Goal: Task Accomplishment & Management: Use online tool/utility

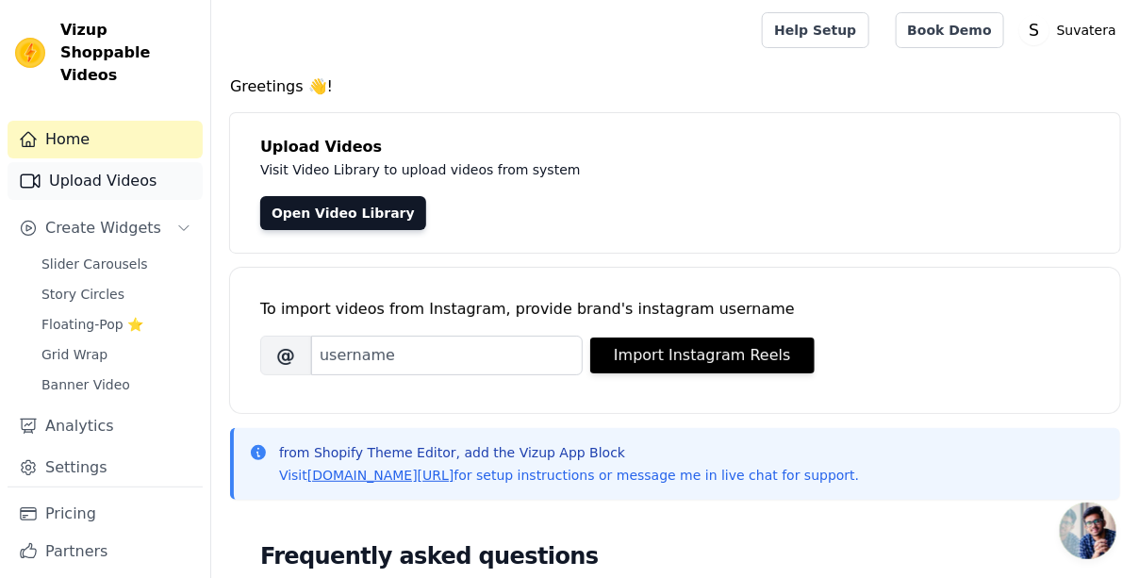
click at [125, 162] on link "Upload Videos" at bounding box center [105, 181] width 195 height 38
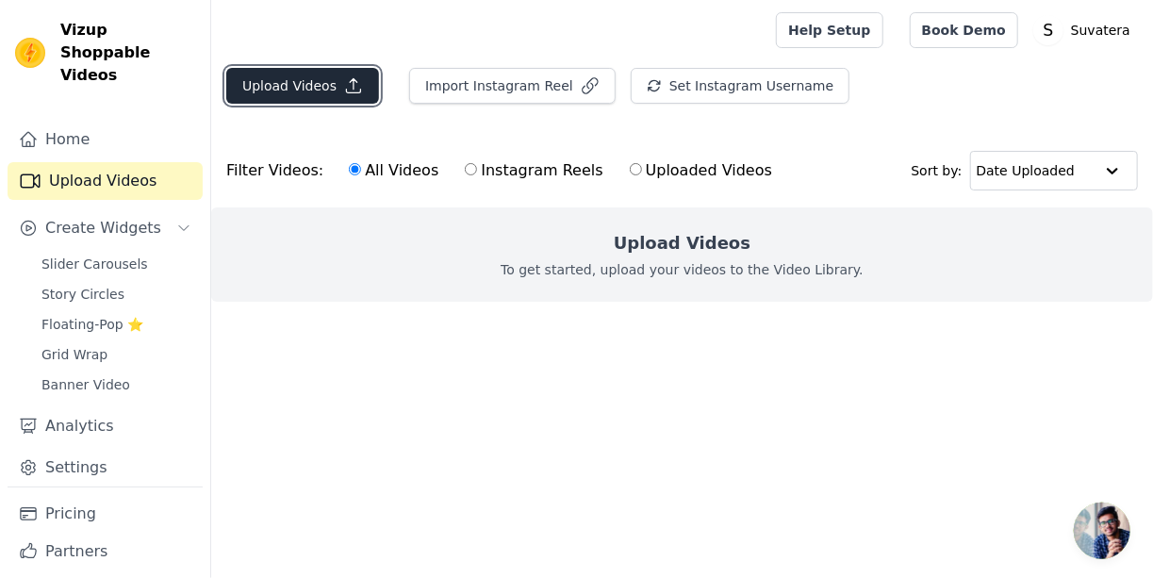
click at [335, 85] on button "Upload Videos" at bounding box center [302, 86] width 153 height 36
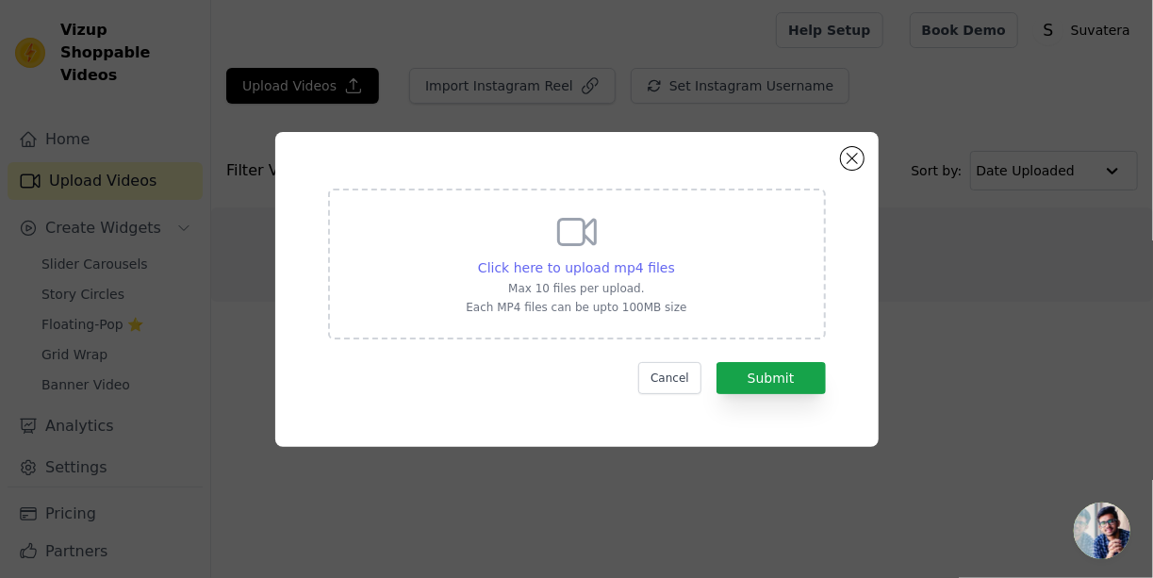
click at [626, 271] on span "Click here to upload mp4 files" at bounding box center [576, 267] width 197 height 15
click at [674, 258] on input "Click here to upload mp4 files Max 10 files per upload. Each MP4 files can be u…" at bounding box center [674, 257] width 1 height 1
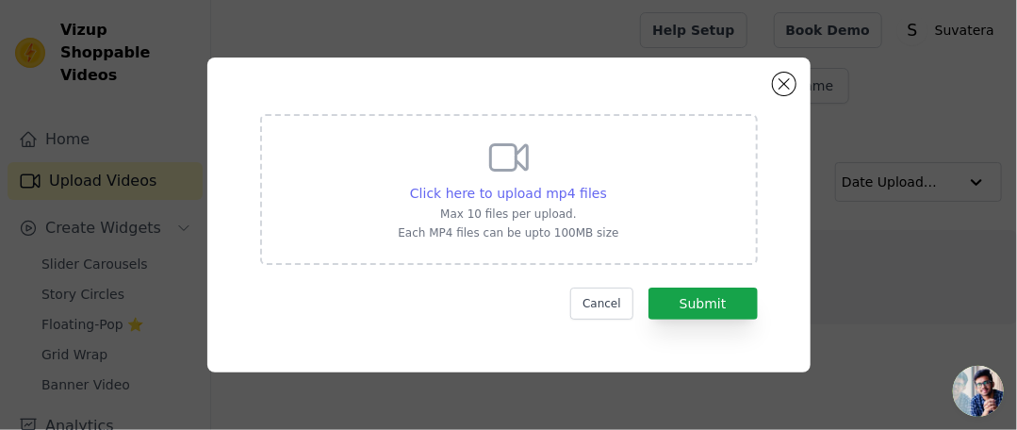
click at [543, 196] on span "Click here to upload mp4 files" at bounding box center [508, 193] width 197 height 15
click at [606, 184] on input "Click here to upload mp4 files Max 10 files per upload. Each MP4 files can be u…" at bounding box center [606, 183] width 1 height 1
type input "C:\fakepath\ab9312fc4deab9c07d5aa1fdcf2f7958.mp4"
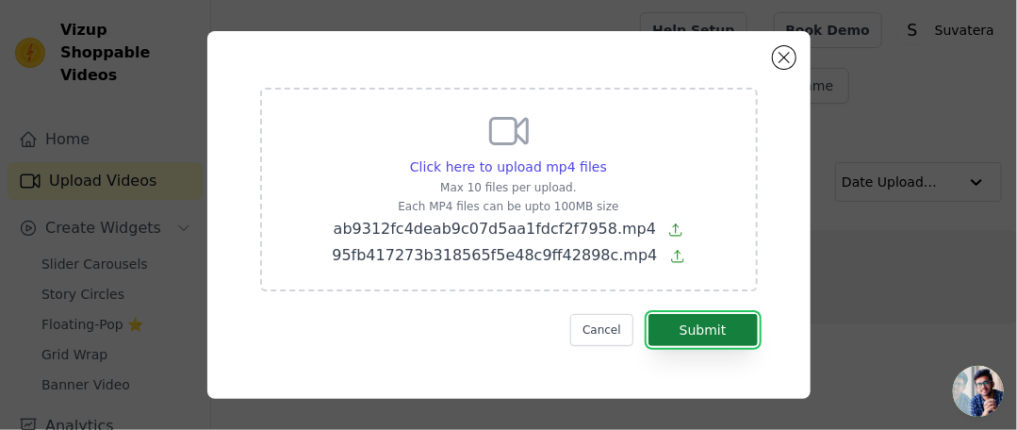
click at [708, 329] on button "Submit" at bounding box center [702, 330] width 109 height 32
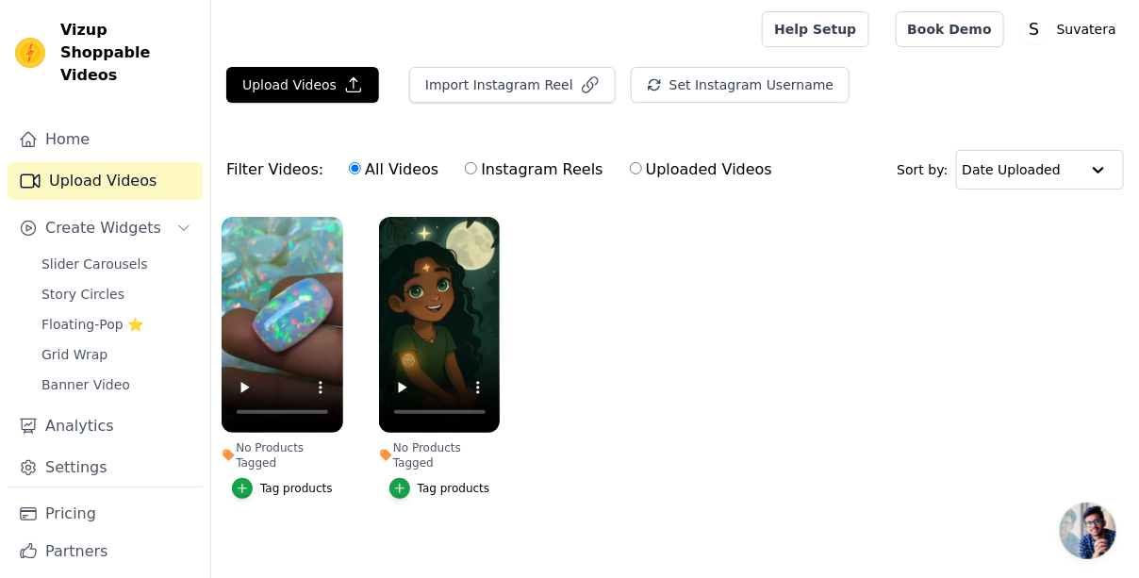
scroll to position [8, 0]
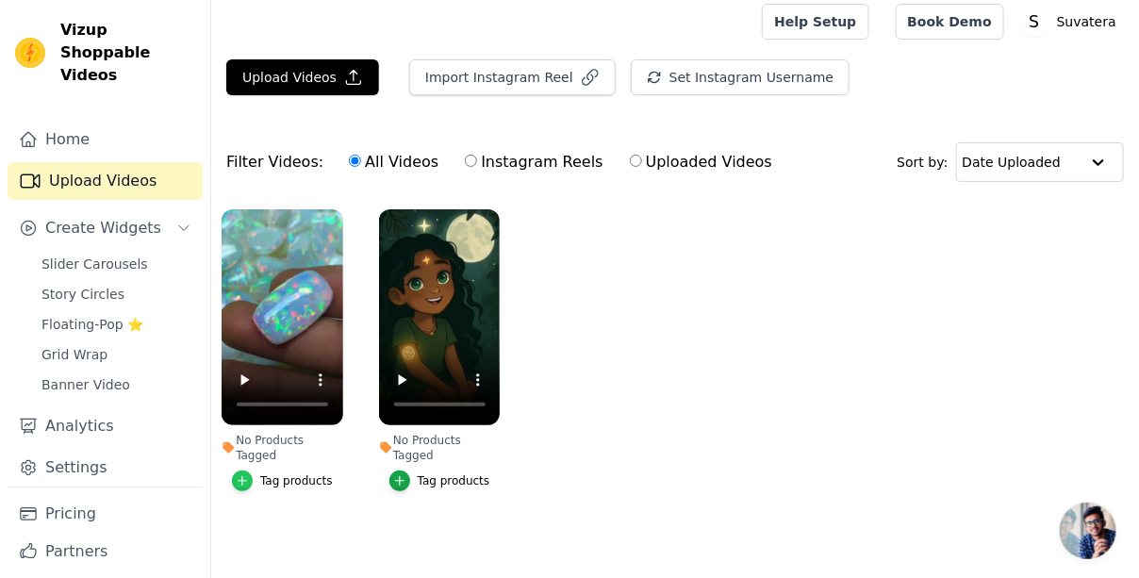
click at [253, 470] on div "button" at bounding box center [242, 480] width 21 height 21
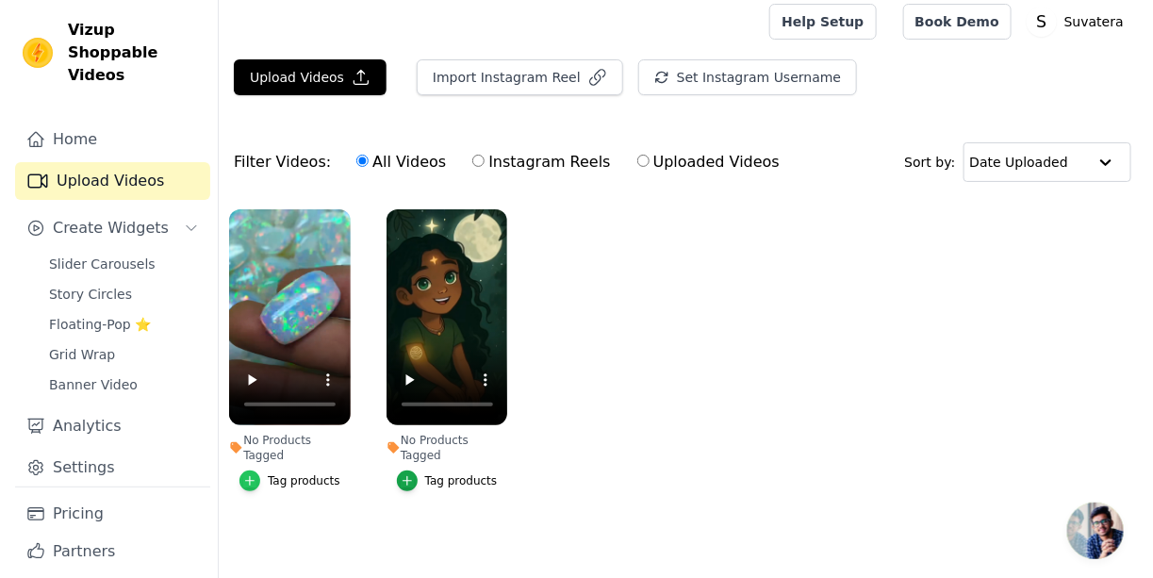
scroll to position [0, 0]
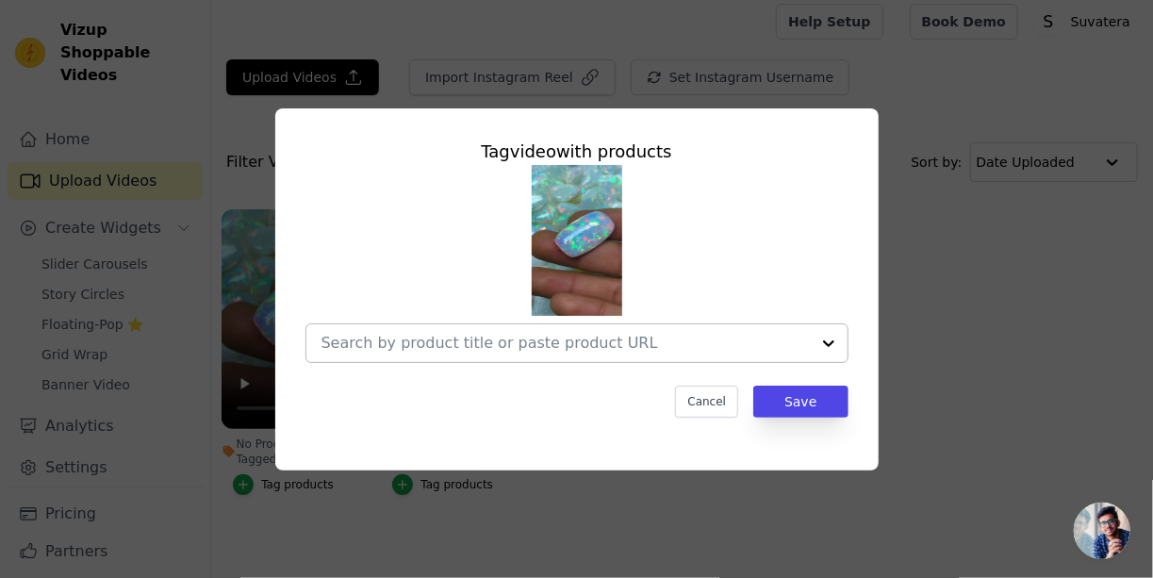
click at [546, 340] on input "No Products Tagged Tag video with products Cancel Save Tag products" at bounding box center [565, 343] width 488 height 18
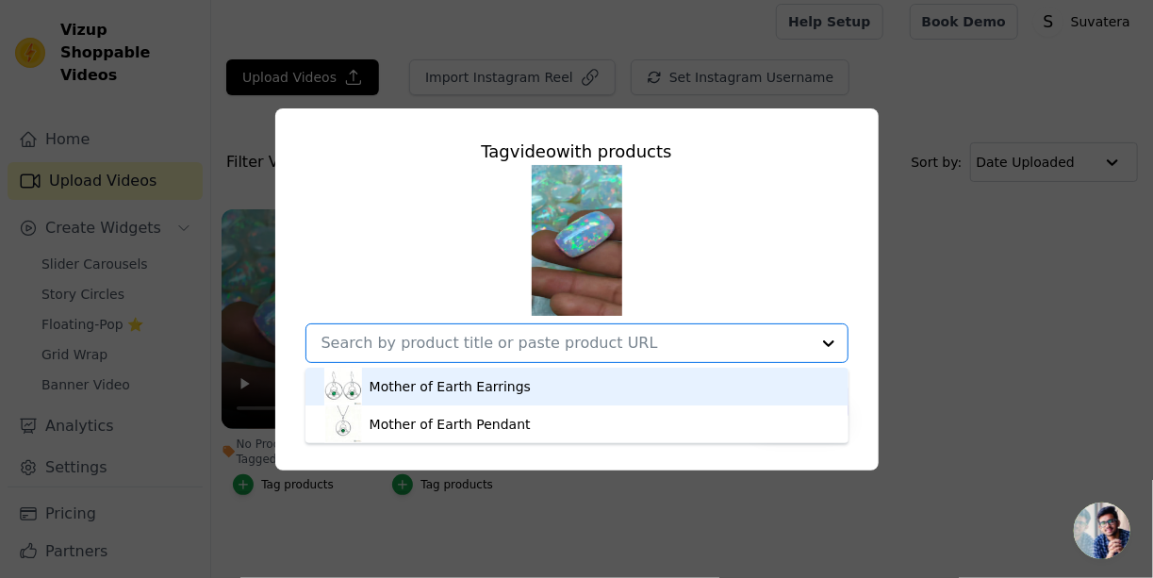
click at [640, 388] on div "Mother of Earth Earrings" at bounding box center [576, 387] width 505 height 38
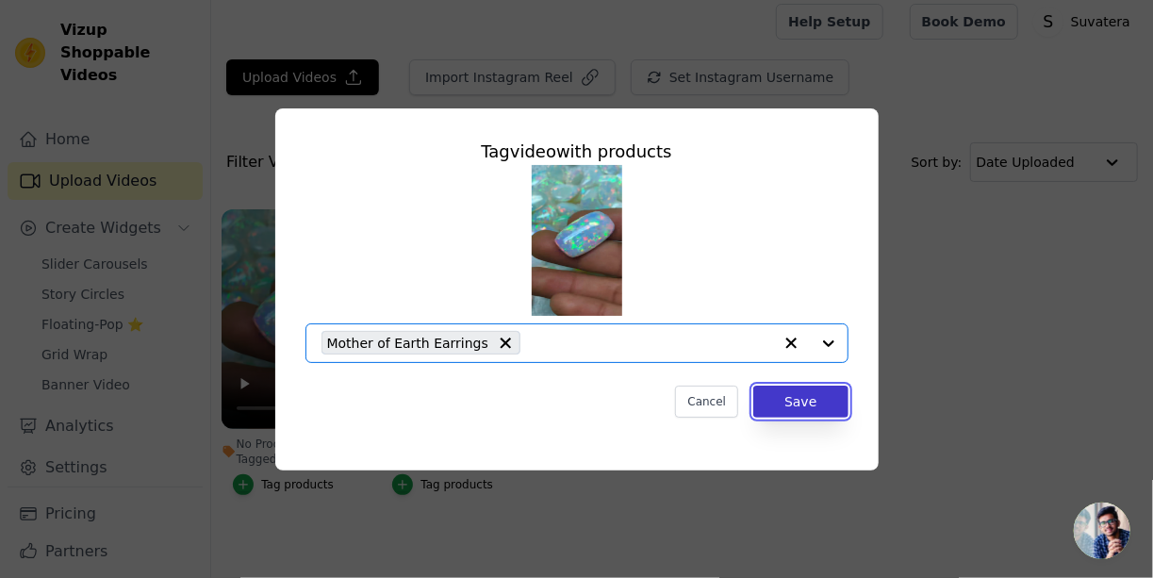
click at [796, 394] on button "Save" at bounding box center [800, 402] width 94 height 32
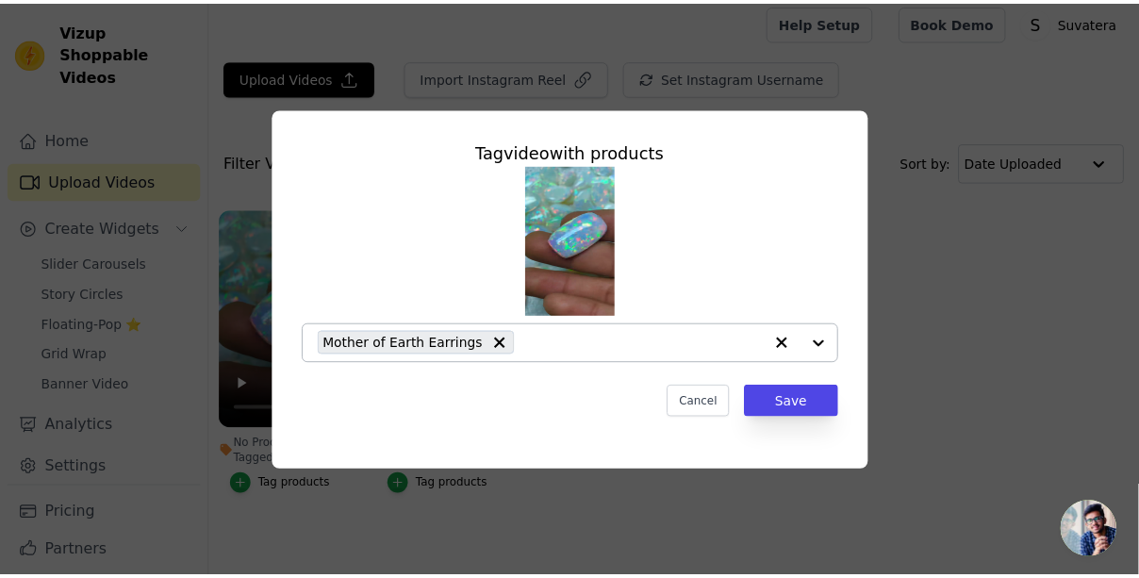
scroll to position [8, 0]
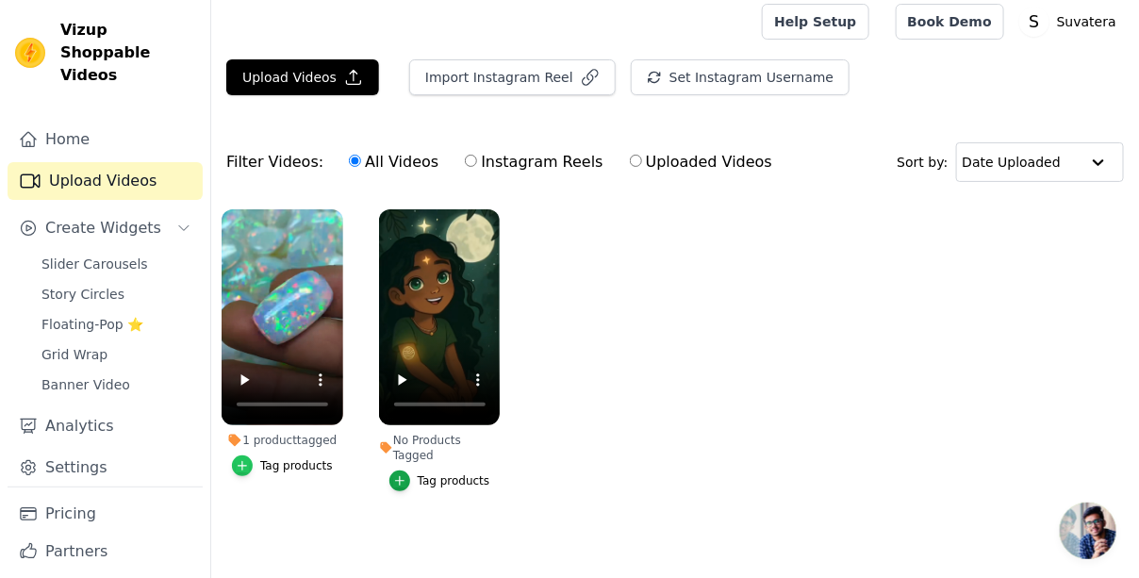
click at [253, 464] on div "button" at bounding box center [242, 465] width 21 height 21
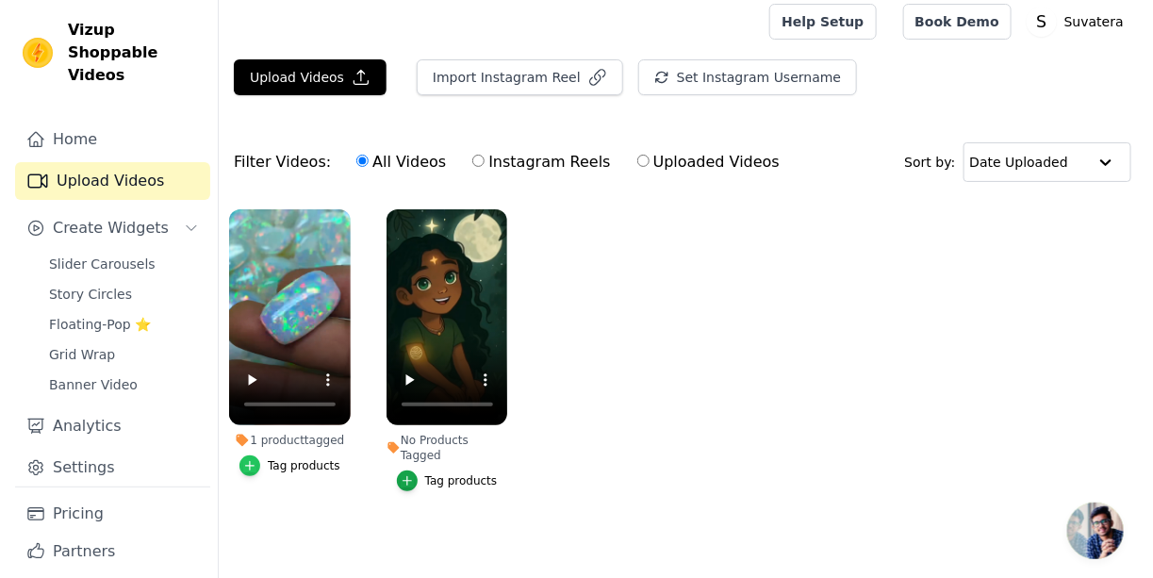
scroll to position [0, 0]
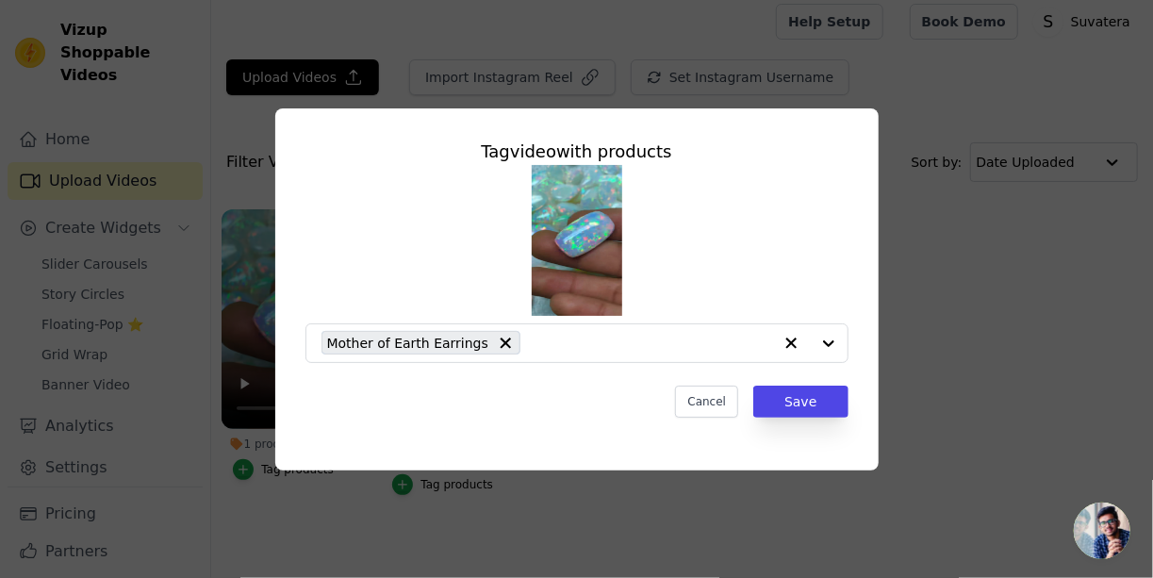
click at [1008, 267] on div "Tag video with products Mother of Earth Earrings Cancel Save" at bounding box center [576, 289] width 1092 height 422
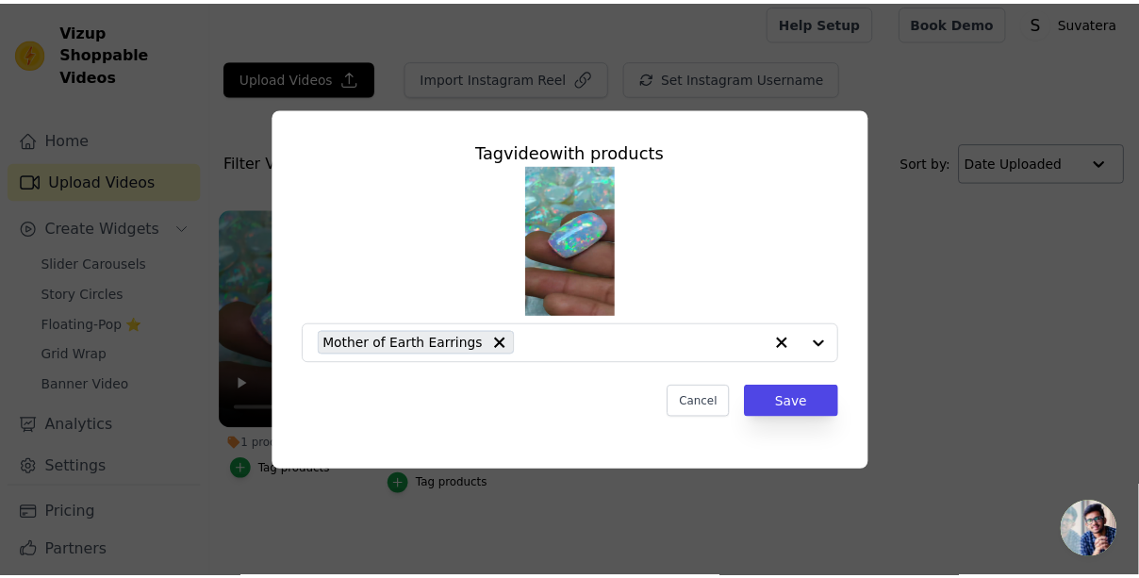
scroll to position [8, 0]
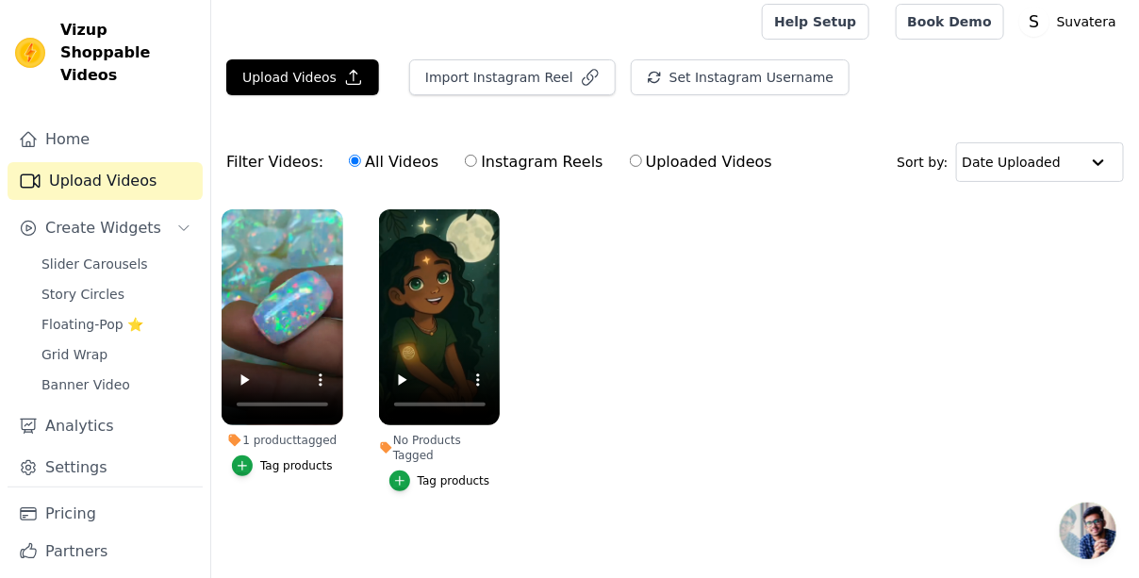
click at [310, 466] on div "Tag products" at bounding box center [296, 465] width 73 height 15
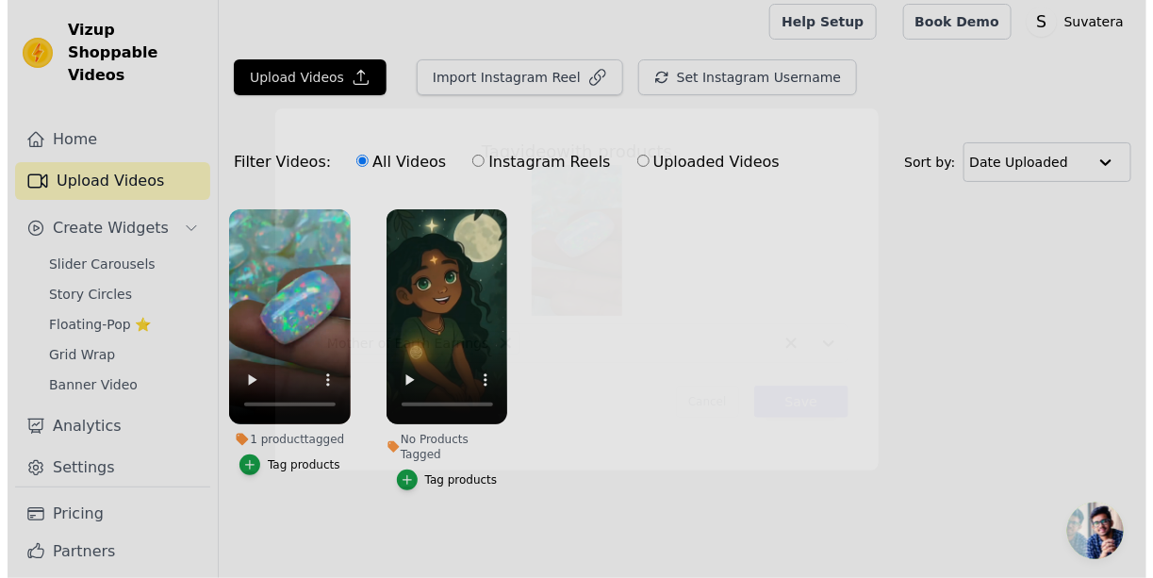
scroll to position [0, 0]
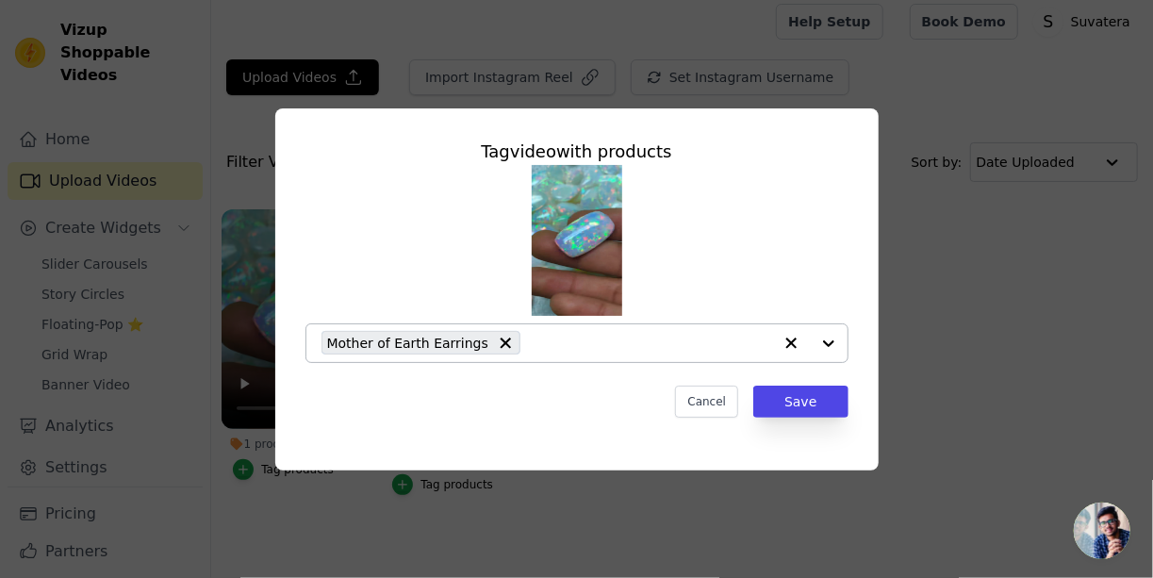
click at [579, 350] on input "1 product tagged Tag video with products Mother of Earth Earrings Cancel Save T…" at bounding box center [651, 343] width 242 height 18
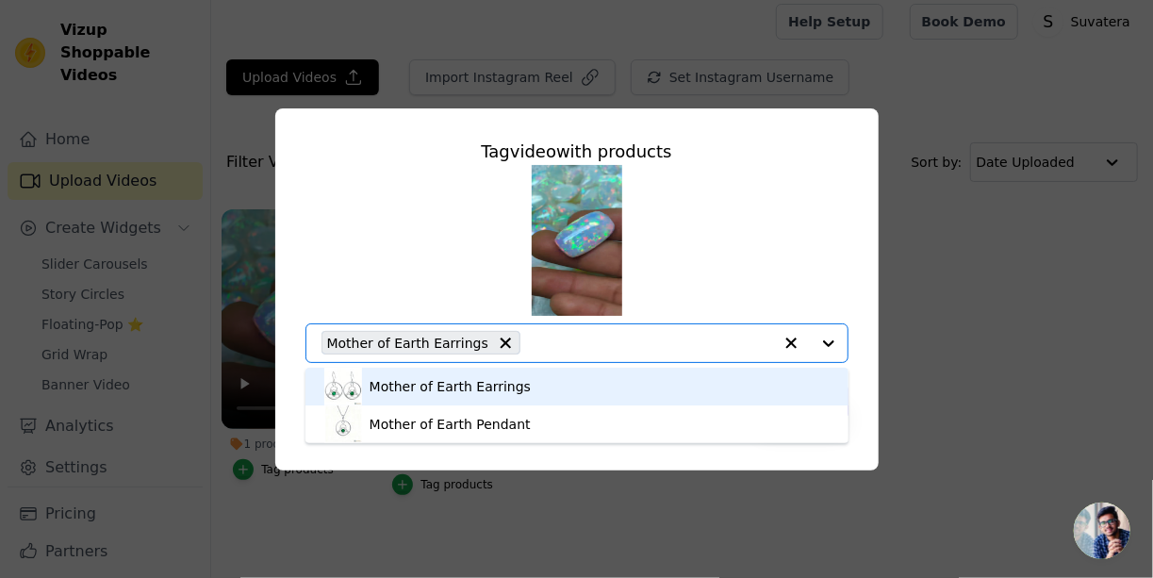
click at [530, 395] on div "Mother of Earth Earrings" at bounding box center [576, 387] width 505 height 38
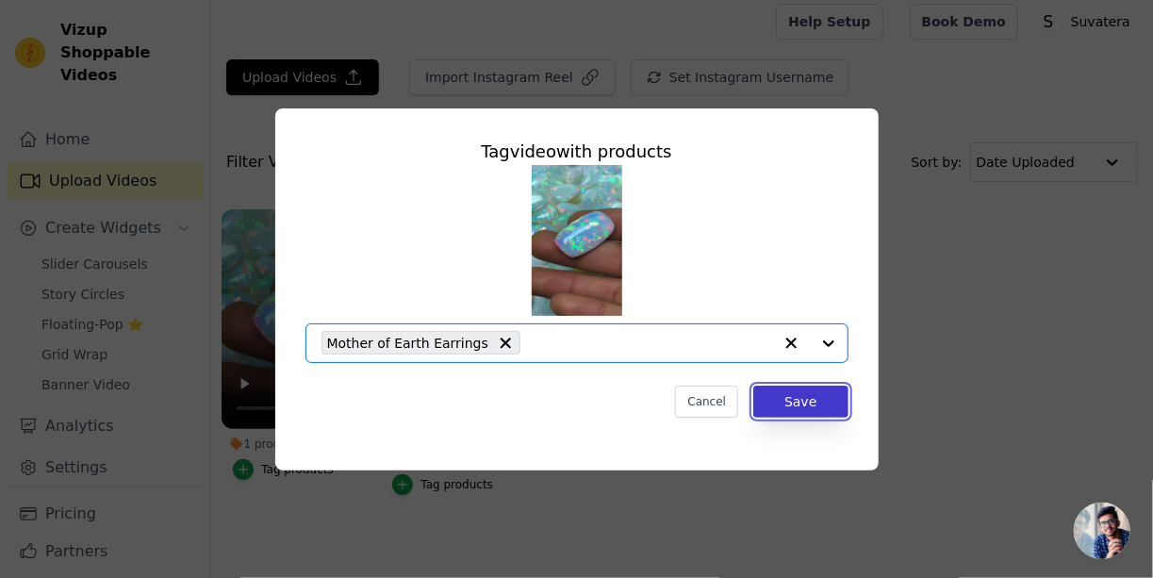
click at [834, 399] on button "Save" at bounding box center [800, 402] width 94 height 32
click at [824, 410] on button "Save" at bounding box center [800, 402] width 94 height 32
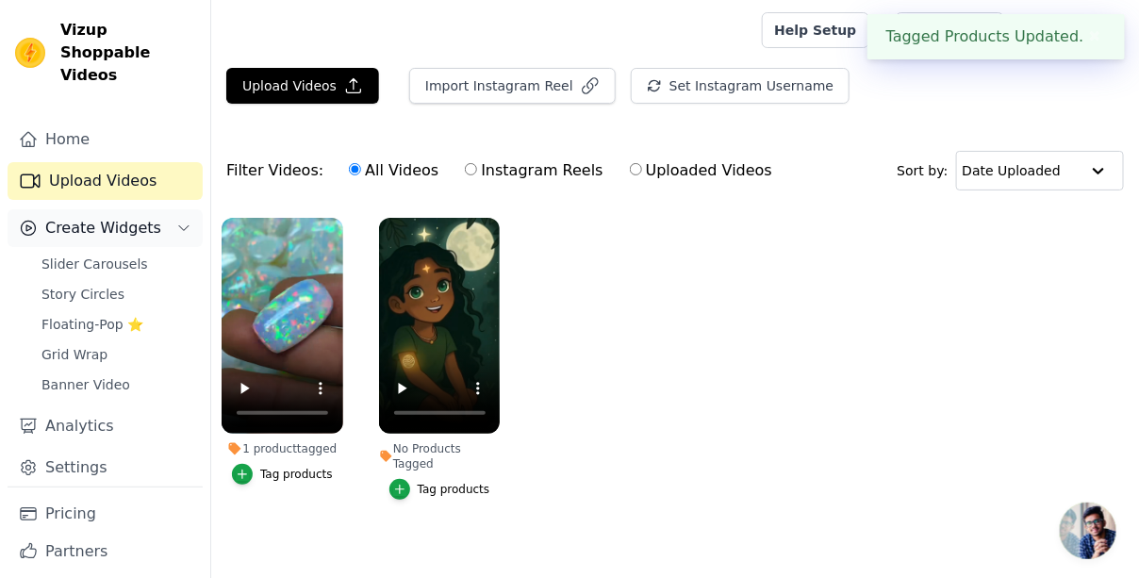
click at [157, 209] on button "Create Widgets" at bounding box center [105, 228] width 195 height 38
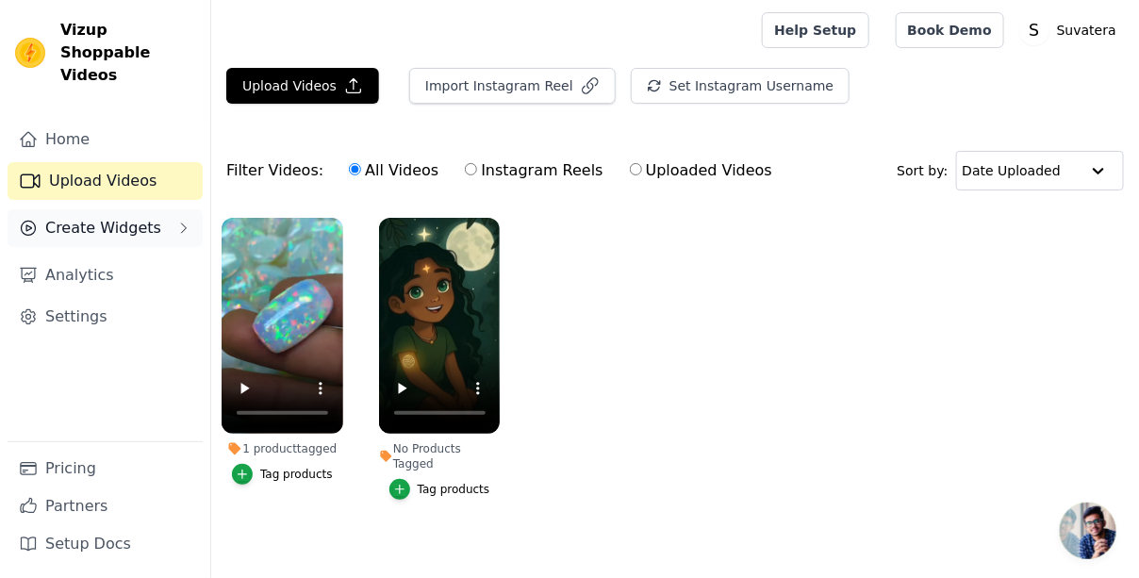
click at [157, 209] on button "Create Widgets" at bounding box center [105, 228] width 195 height 38
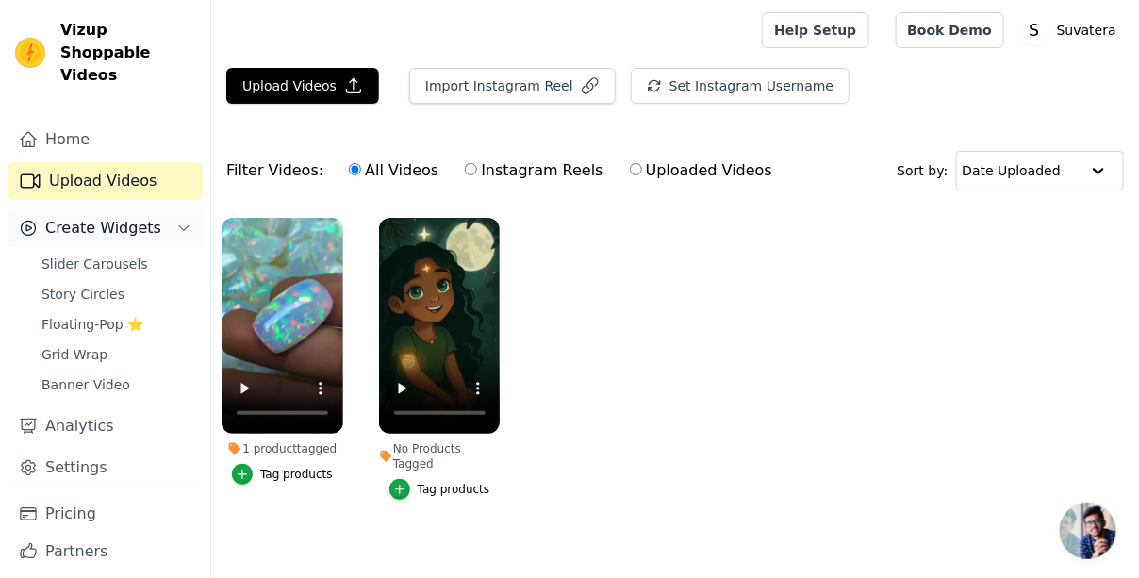
click at [157, 209] on button "Create Widgets" at bounding box center [105, 228] width 195 height 38
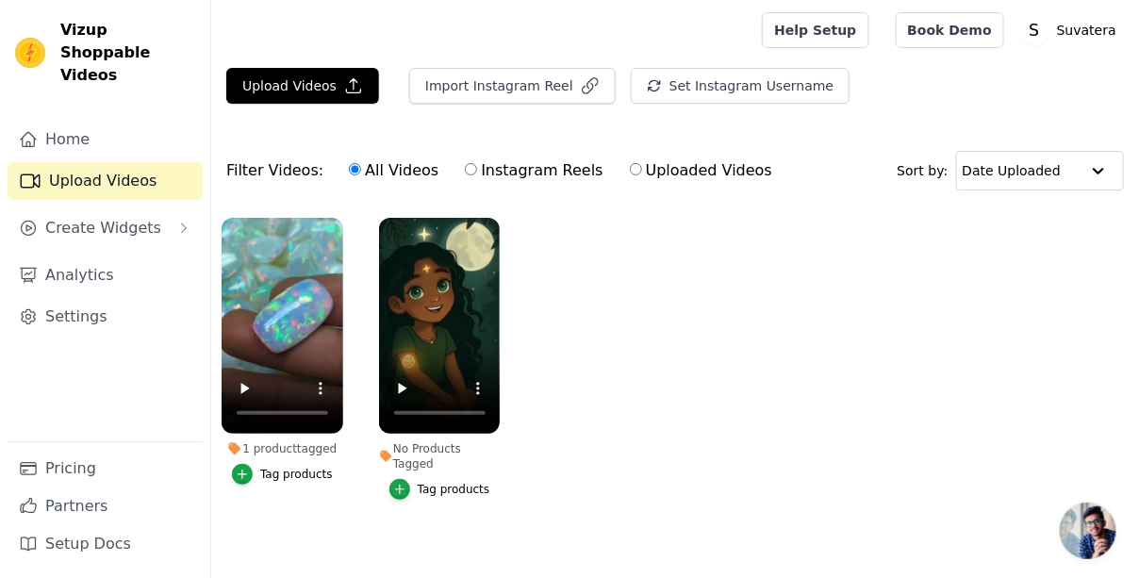
click at [723, 340] on ul "1 product tagged Tag products No Products Tagged Tag products" at bounding box center [674, 377] width 927 height 340
click at [1093, 167] on div at bounding box center [1098, 171] width 38 height 38
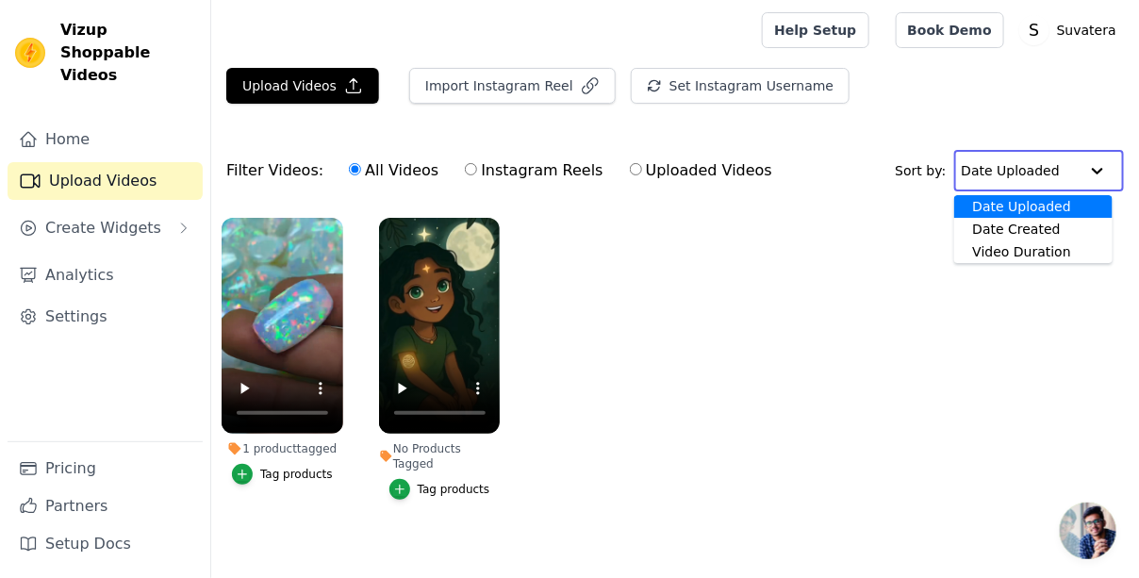
click at [1093, 167] on div at bounding box center [1097, 171] width 38 height 38
click at [84, 121] on link "Home" at bounding box center [105, 140] width 195 height 38
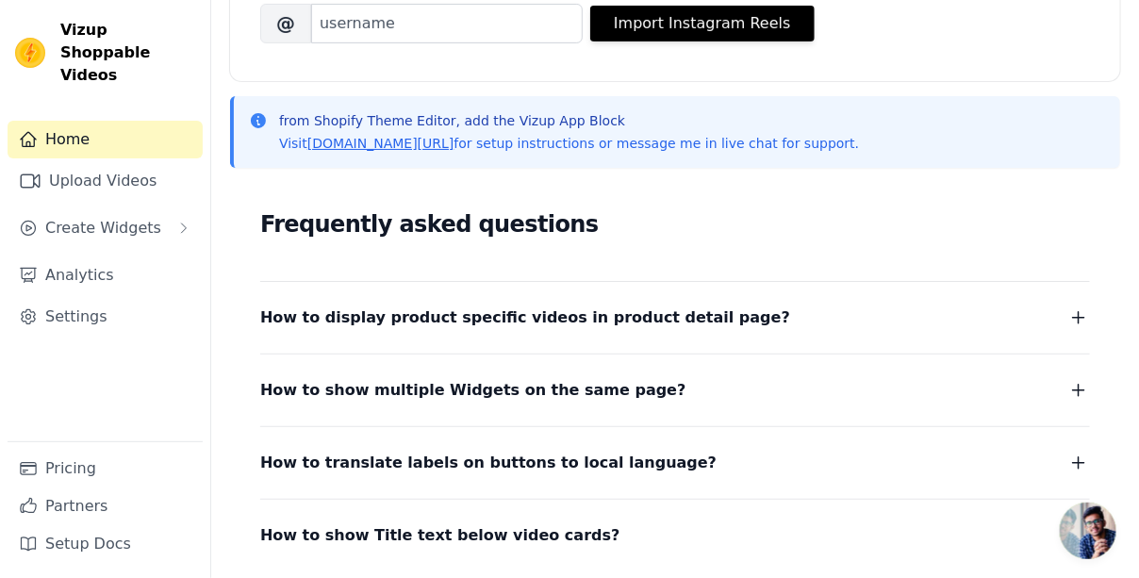
scroll to position [471, 0]
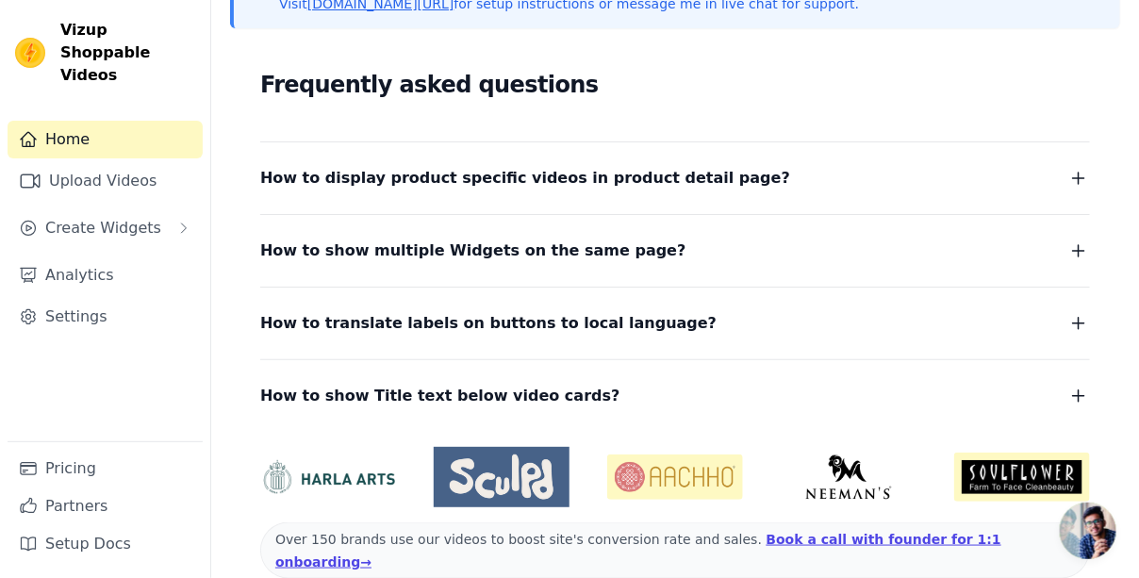
click at [1088, 181] on icon "button" at bounding box center [1078, 178] width 23 height 23
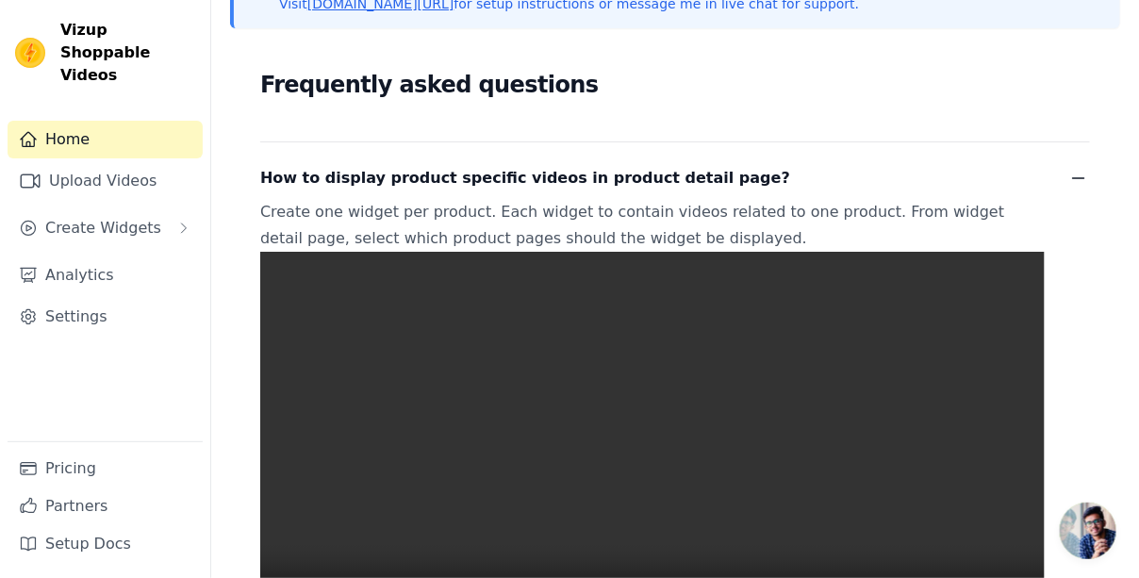
click at [1069, 171] on icon "button" at bounding box center [1078, 178] width 23 height 23
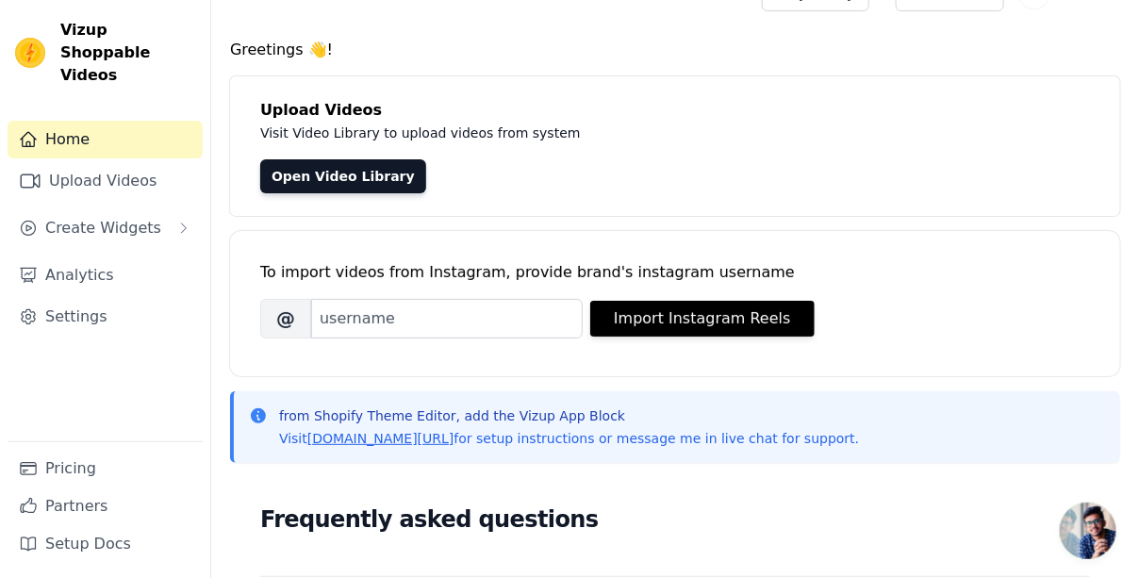
scroll to position [0, 0]
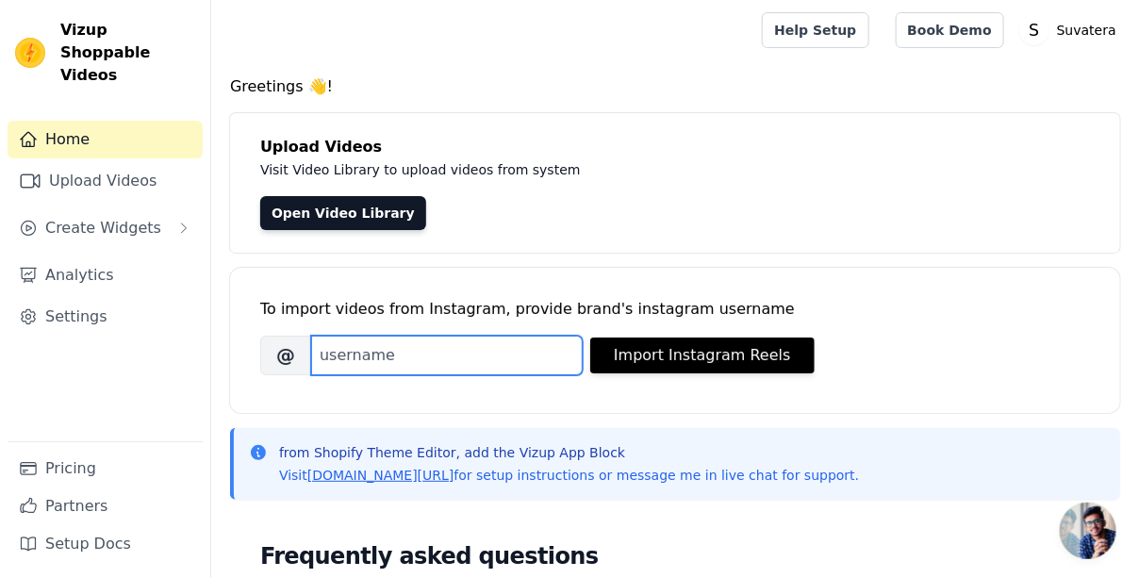
click at [460, 364] on input "Brand's Instagram Username" at bounding box center [446, 356] width 271 height 40
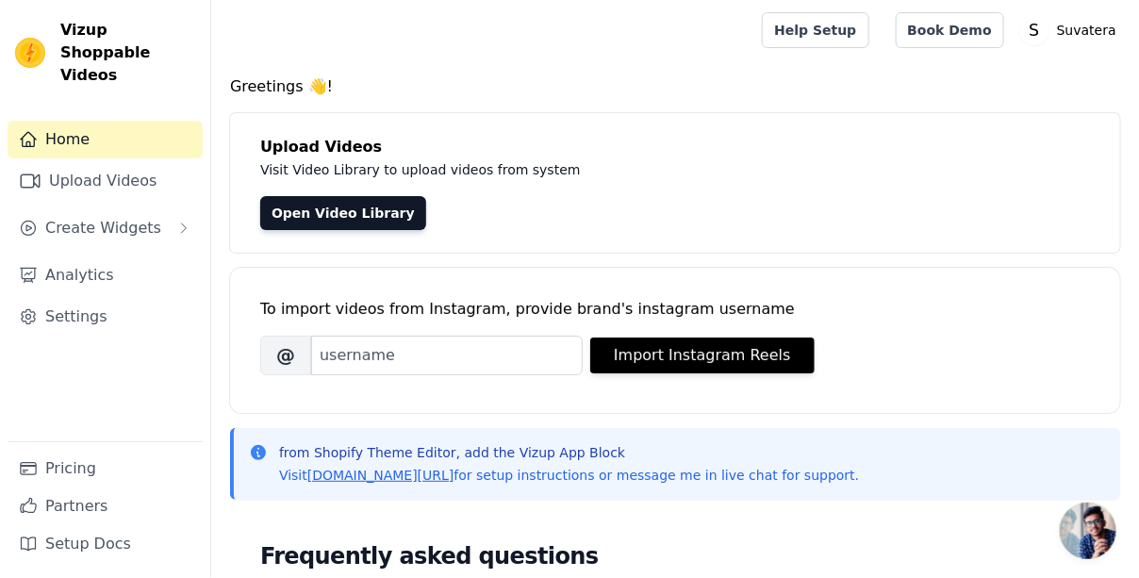
click at [610, 193] on div "Upload Videos Visit Video Library to upload videos from system Open Video Libra…" at bounding box center [675, 183] width 890 height 140
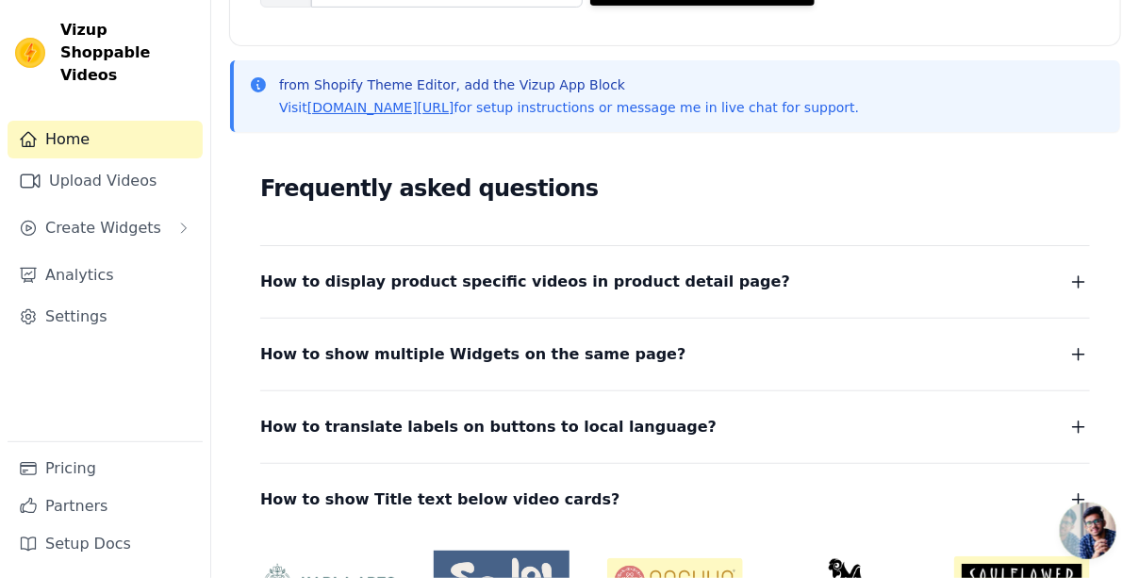
scroll to position [377, 0]
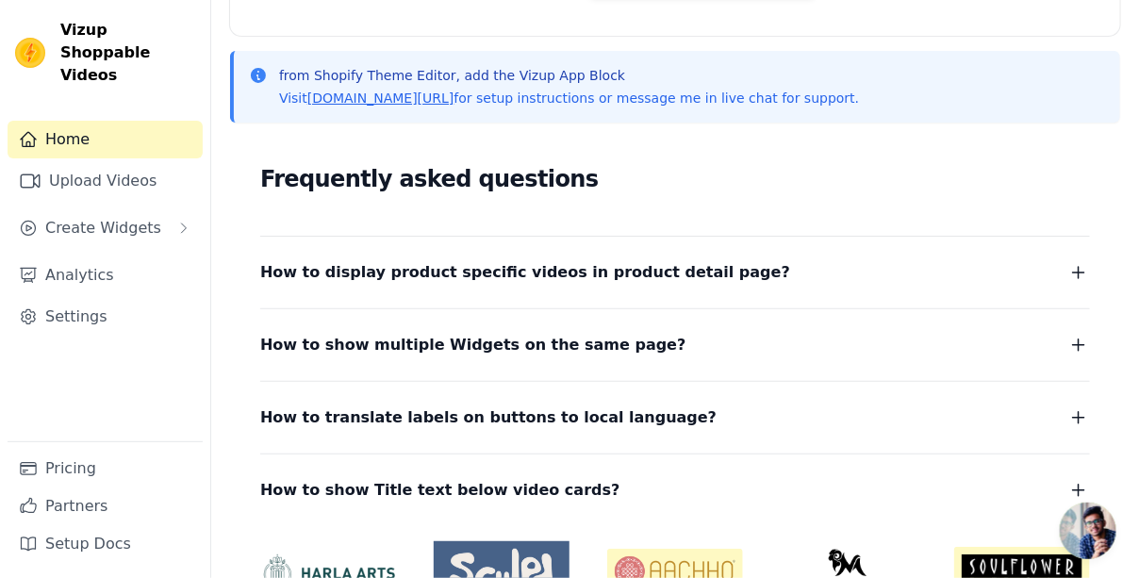
click at [544, 270] on span "How to display product specific videos in product detail page?" at bounding box center [525, 272] width 530 height 26
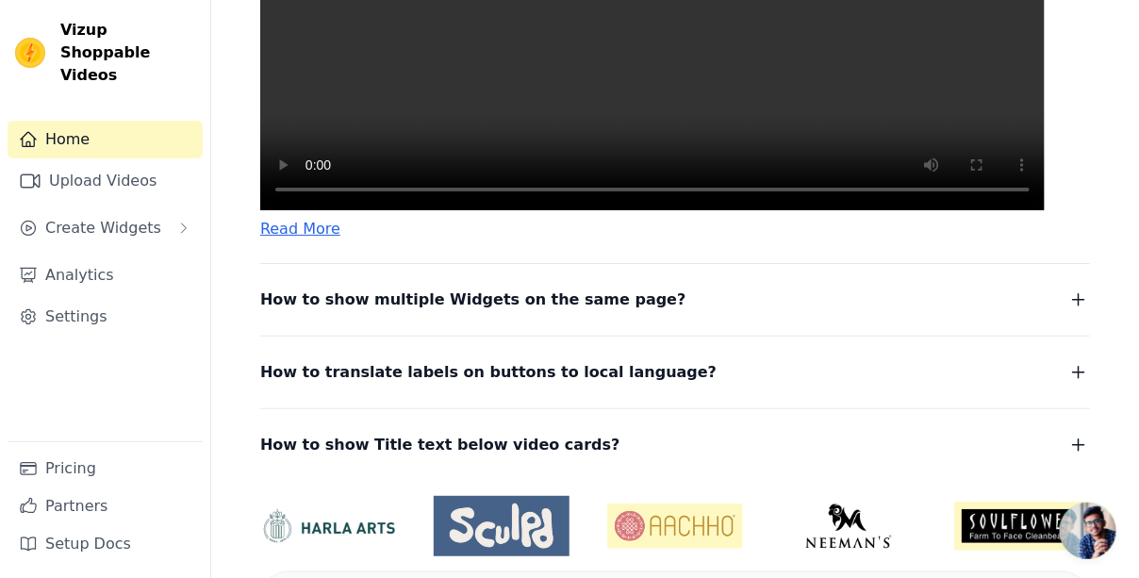
scroll to position [943, 0]
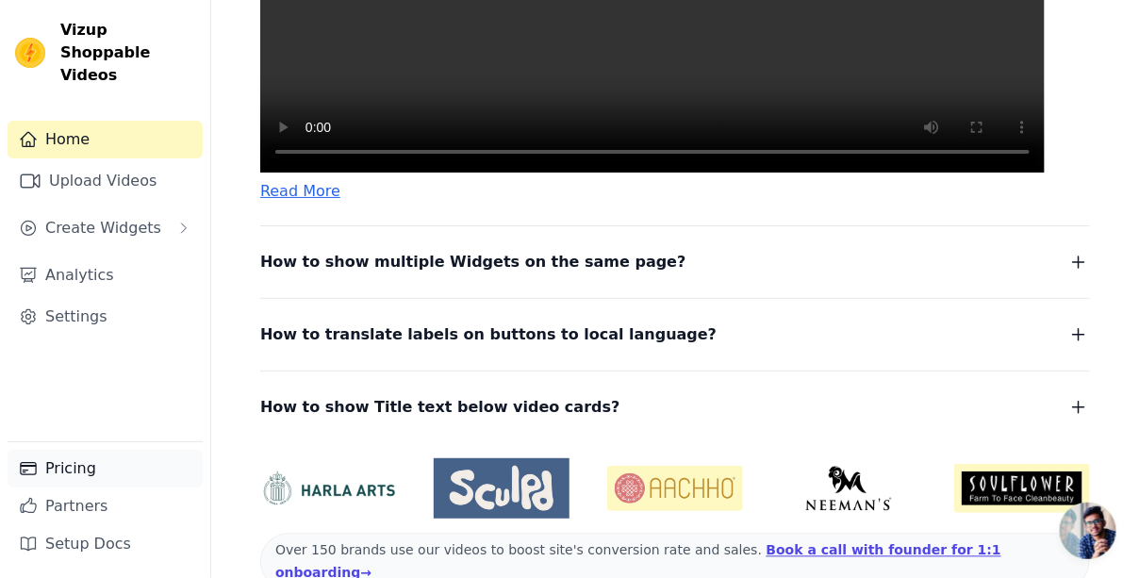
click at [128, 478] on link "Pricing" at bounding box center [105, 469] width 195 height 38
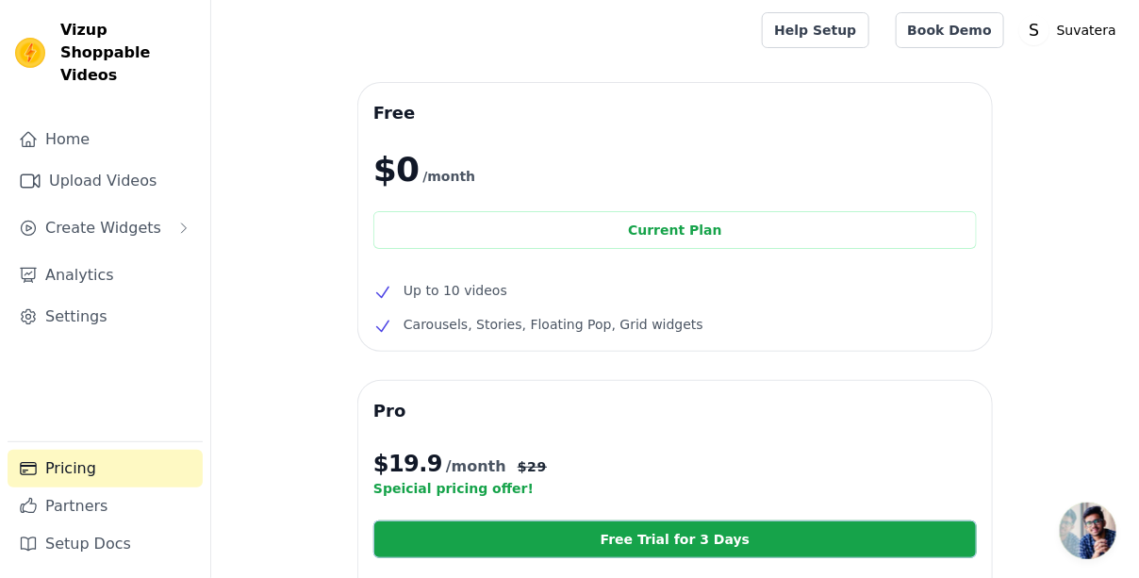
click at [779, 303] on ul "Up to 10 videos Carousels, Stories, Floating Pop, Grid widgets" at bounding box center [674, 307] width 603 height 57
click at [153, 216] on button "Create Widgets" at bounding box center [105, 228] width 195 height 38
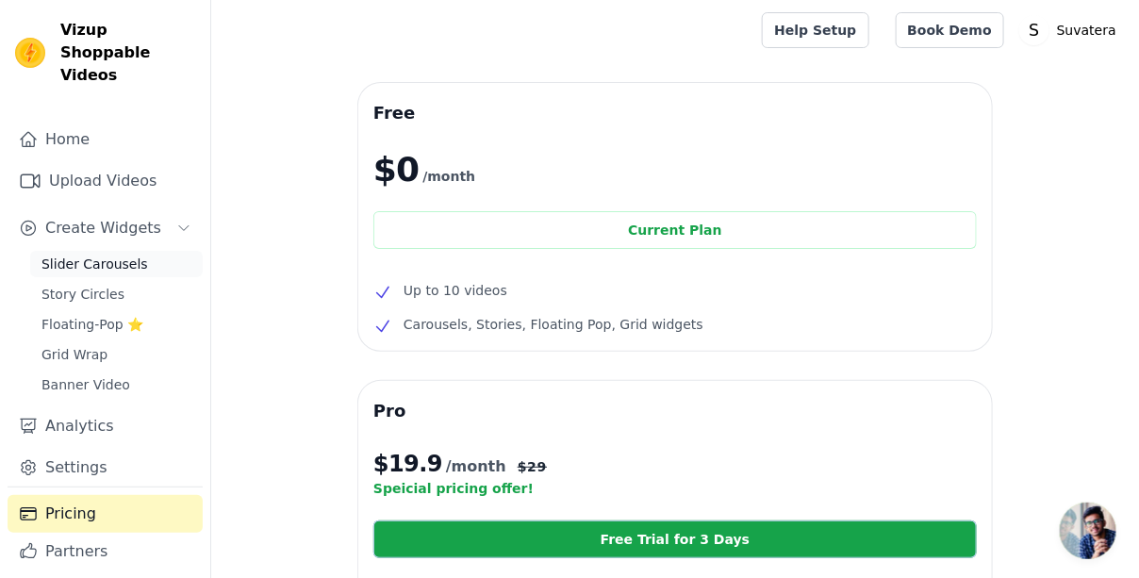
click at [160, 251] on link "Slider Carousels" at bounding box center [116, 264] width 172 height 26
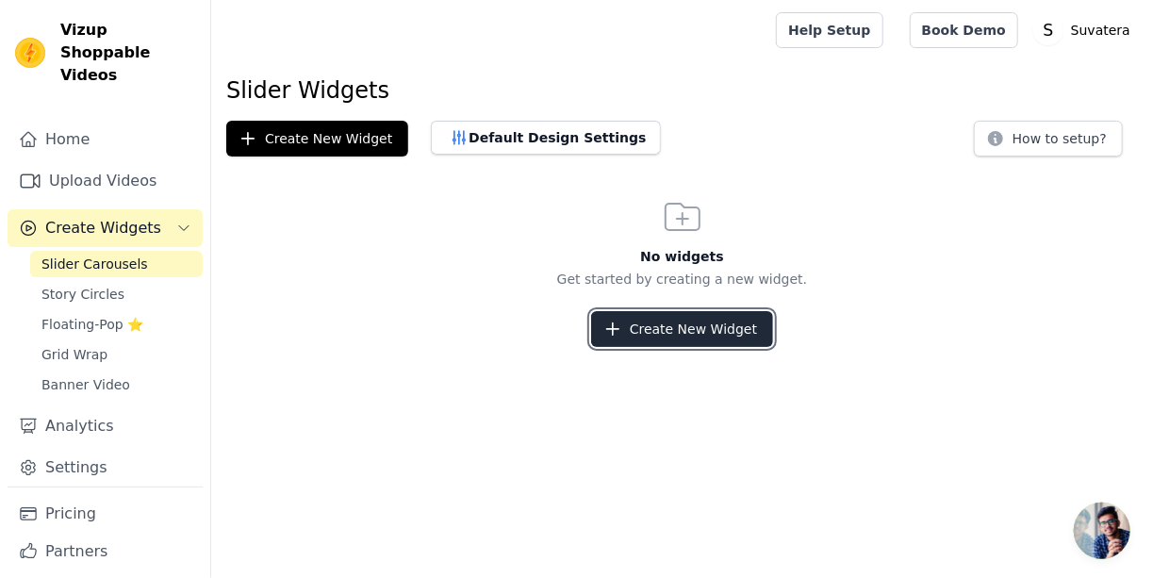
click at [706, 335] on button "Create New Widget" at bounding box center [682, 329] width 182 height 36
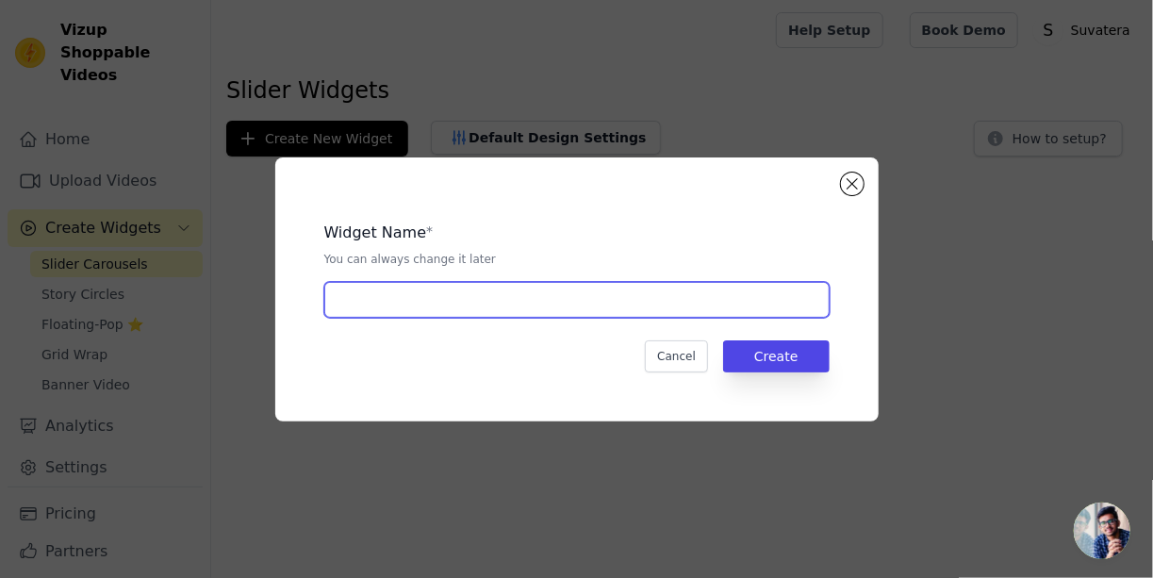
click at [551, 299] on input "text" at bounding box center [576, 300] width 505 height 36
type input "suvatera"
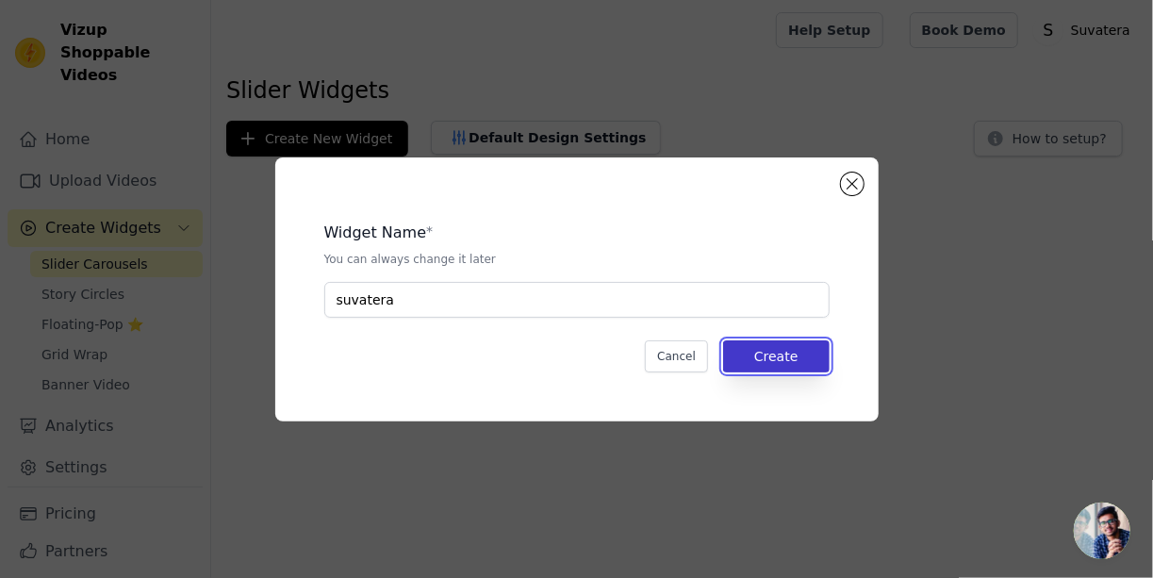
click at [801, 356] on button "Create" at bounding box center [776, 356] width 107 height 32
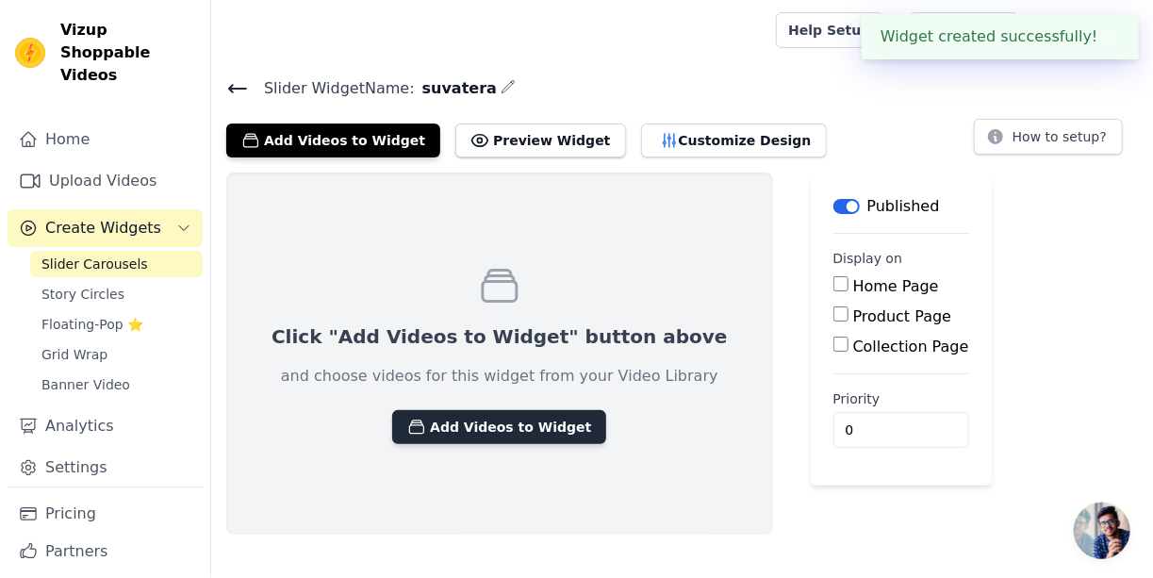
click at [505, 427] on button "Add Videos to Widget" at bounding box center [499, 427] width 214 height 34
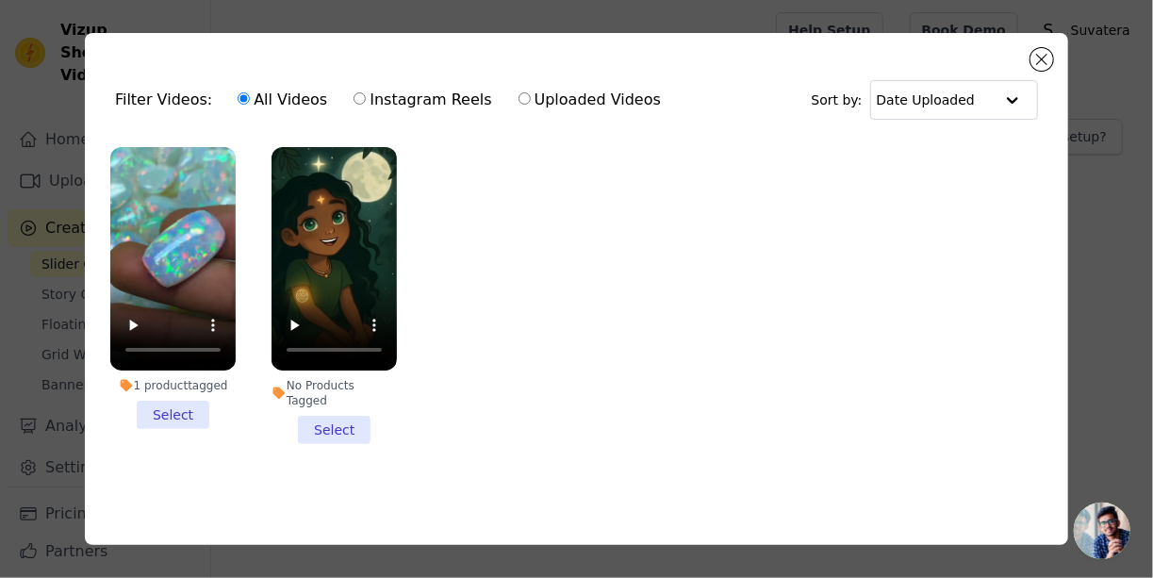
click at [202, 420] on li "1 product tagged Select" at bounding box center [172, 288] width 125 height 282
click at [0, 0] on input "1 product tagged Select" at bounding box center [0, 0] width 0 height 0
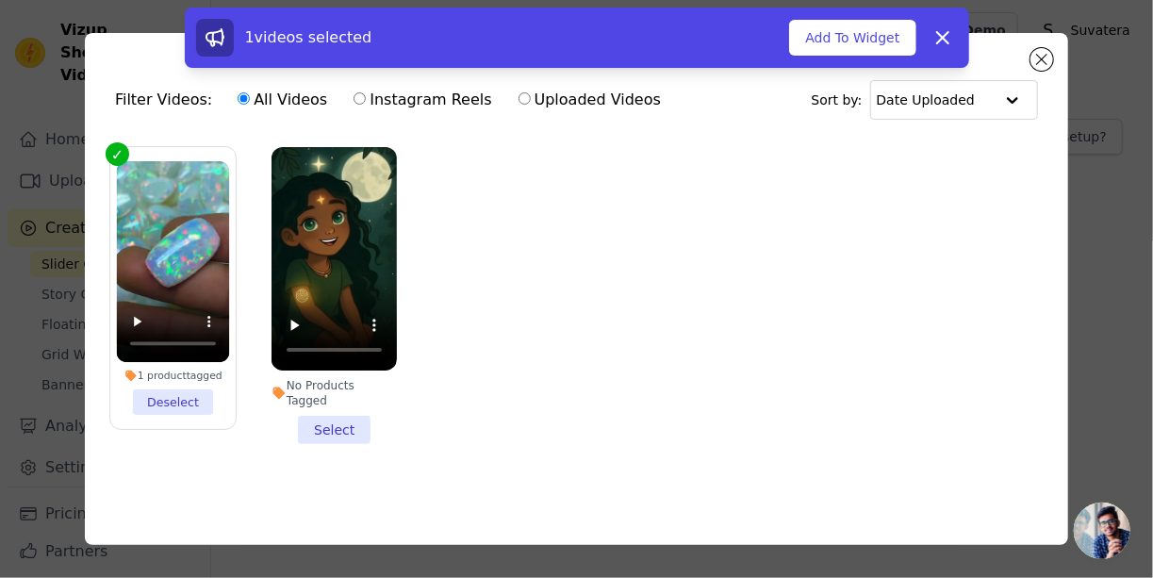
click at [326, 423] on li "No Products Tagged Select" at bounding box center [333, 295] width 125 height 297
click at [0, 0] on input "No Products Tagged Select" at bounding box center [0, 0] width 0 height 0
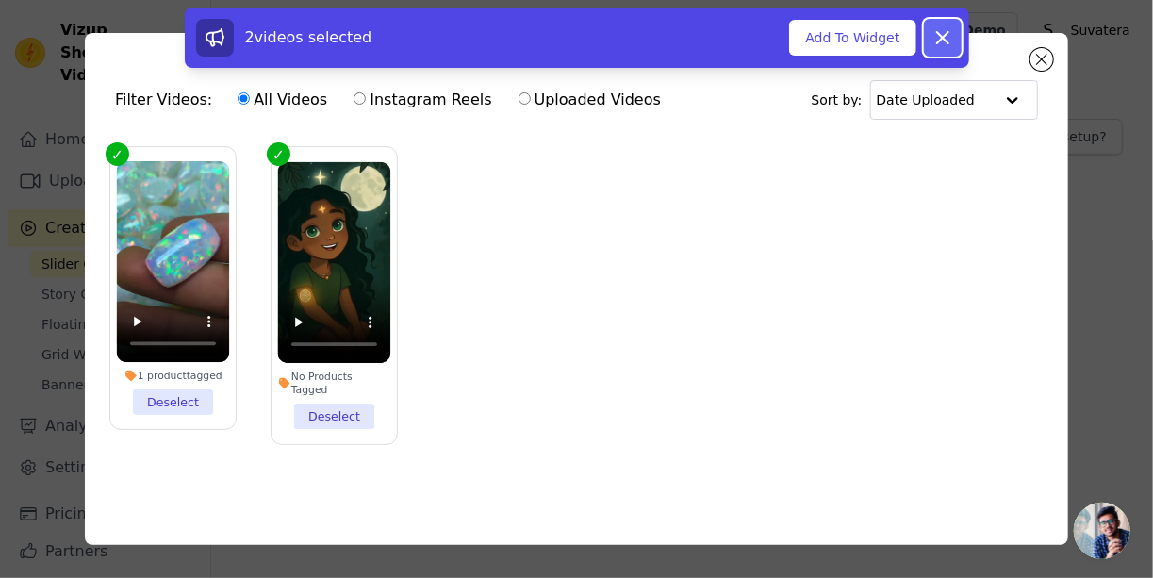
click at [949, 41] on icon at bounding box center [942, 37] width 23 height 23
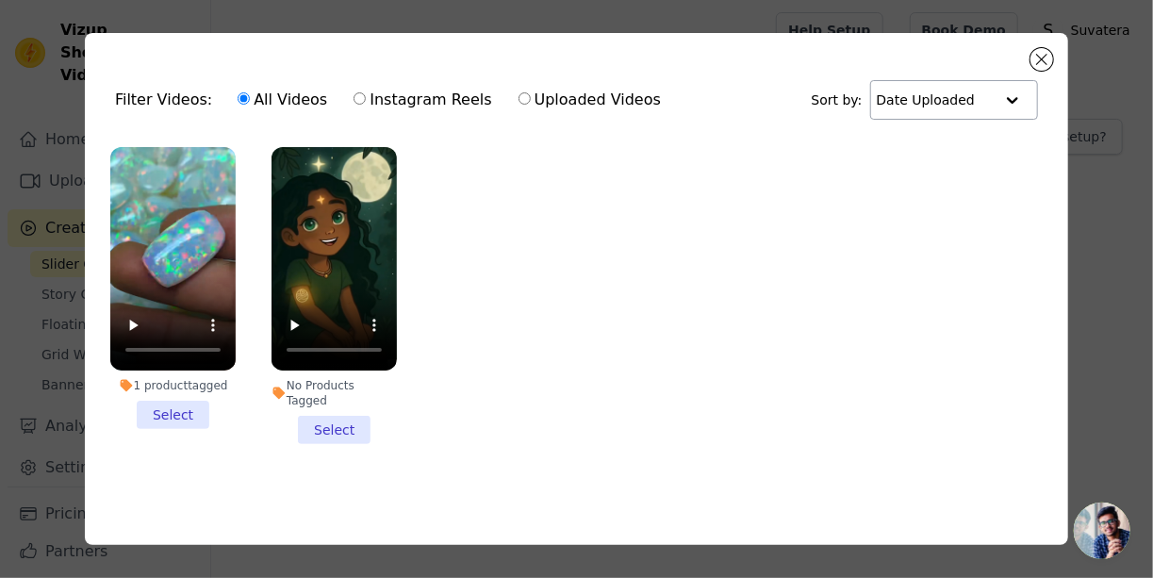
click at [981, 102] on input "text" at bounding box center [935, 100] width 117 height 38
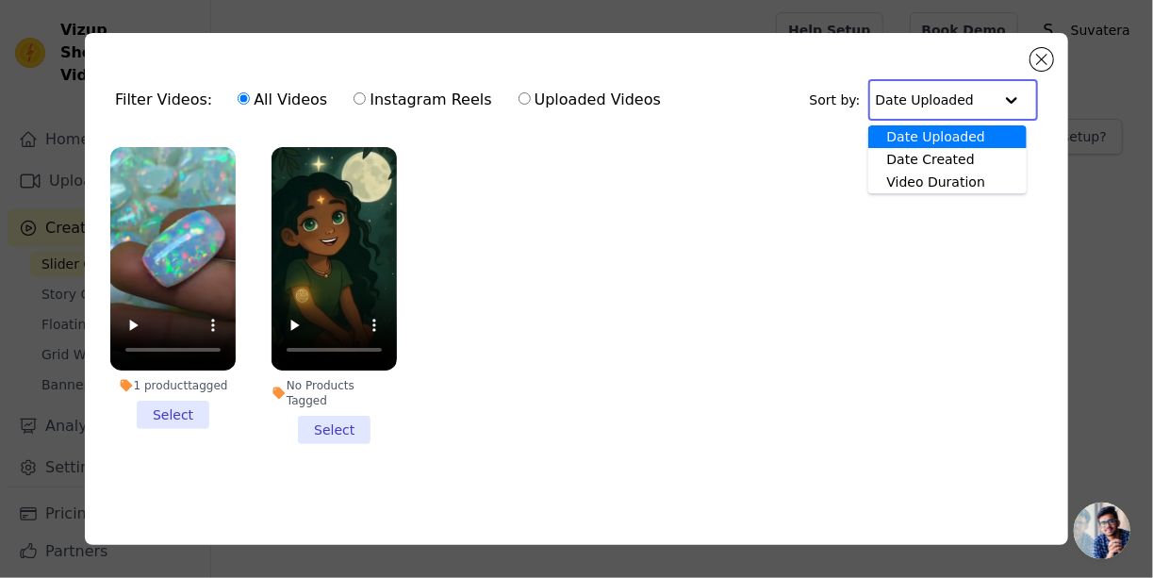
click at [720, 98] on div "Filter Videos: All Videos Instagram Reels Uploaded Videos Sort by: Date Uploade…" at bounding box center [576, 100] width 953 height 74
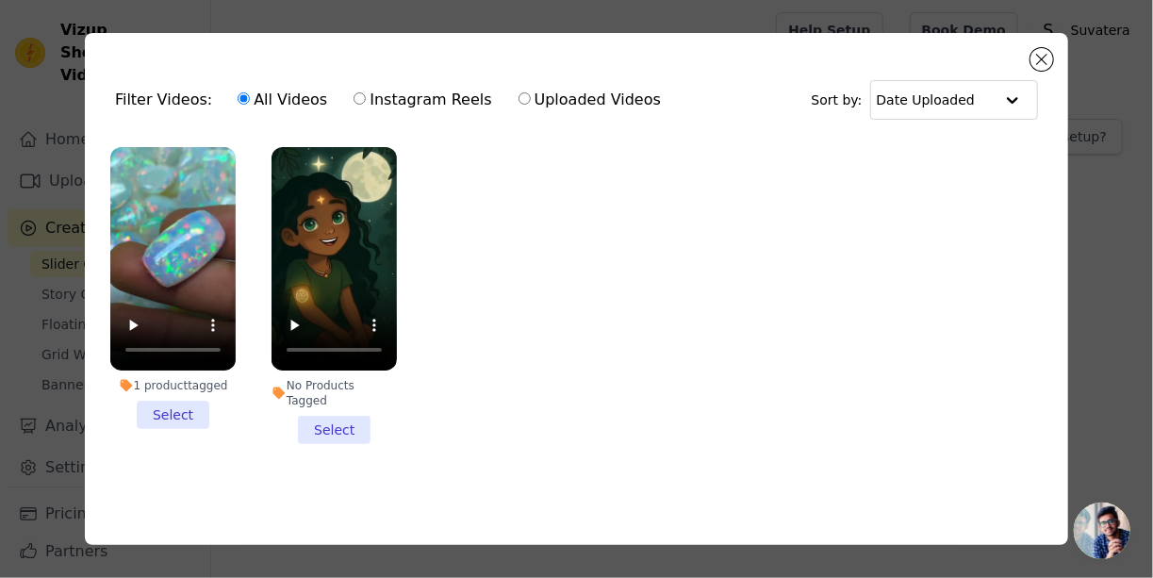
click at [517, 101] on label "Uploaded Videos" at bounding box center [589, 100] width 144 height 25
click at [518, 101] on input "Uploaded Videos" at bounding box center [524, 98] width 12 height 12
radio input "true"
click at [172, 101] on div "Filter Videos: All Videos Instagram Reels Uploaded Videos" at bounding box center [393, 99] width 556 height 43
click at [262, 101] on label "All Videos" at bounding box center [282, 100] width 91 height 25
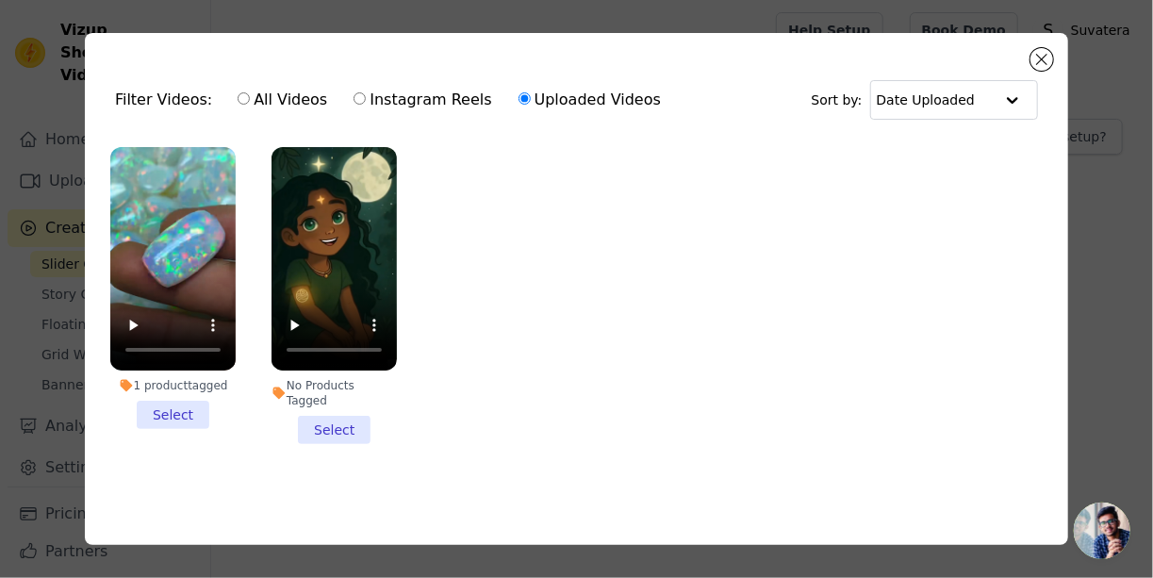
click at [250, 101] on input "All Videos" at bounding box center [244, 98] width 12 height 12
radio input "true"
click at [192, 411] on li "1 product tagged Select" at bounding box center [172, 288] width 125 height 282
click at [0, 0] on input "1 product tagged Select" at bounding box center [0, 0] width 0 height 0
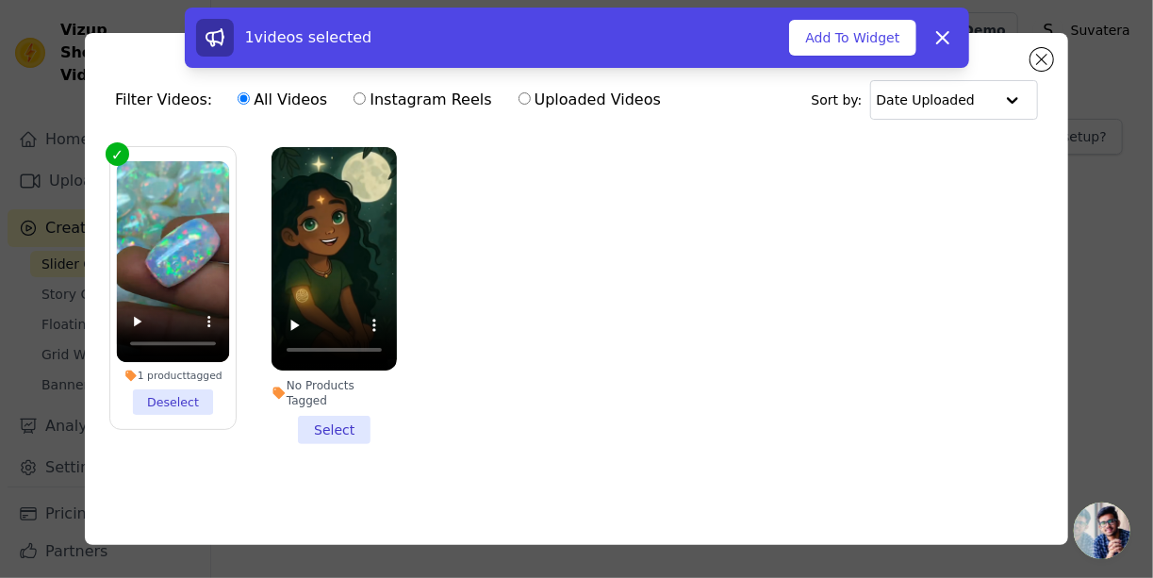
click at [346, 417] on li "No Products Tagged Select" at bounding box center [333, 295] width 125 height 297
click at [0, 0] on input "No Products Tagged Select" at bounding box center [0, 0] width 0 height 0
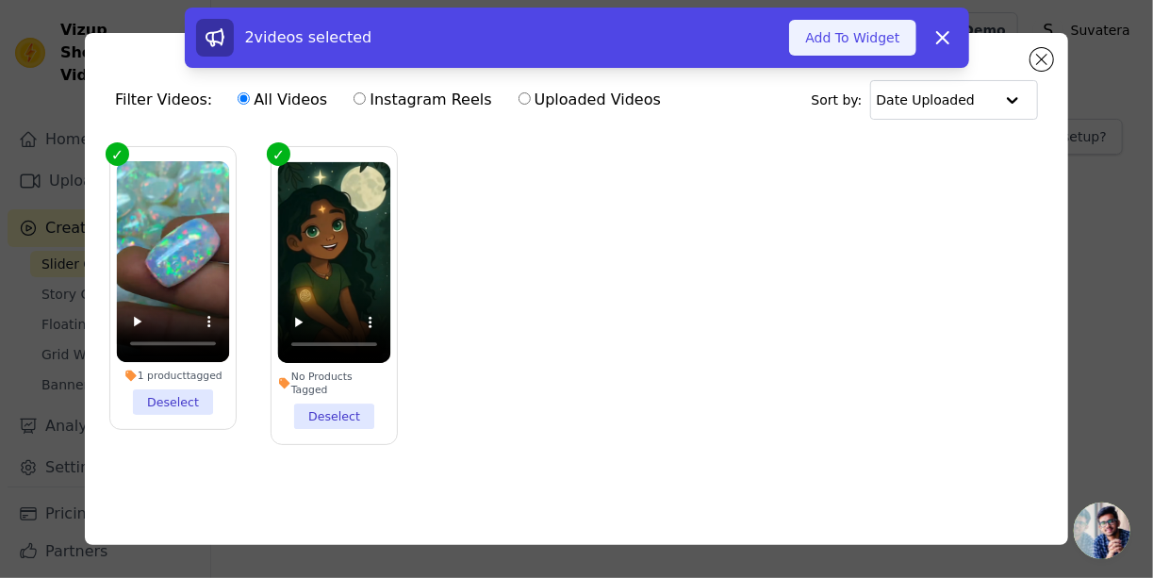
click at [880, 46] on button "Add To Widget" at bounding box center [852, 38] width 126 height 36
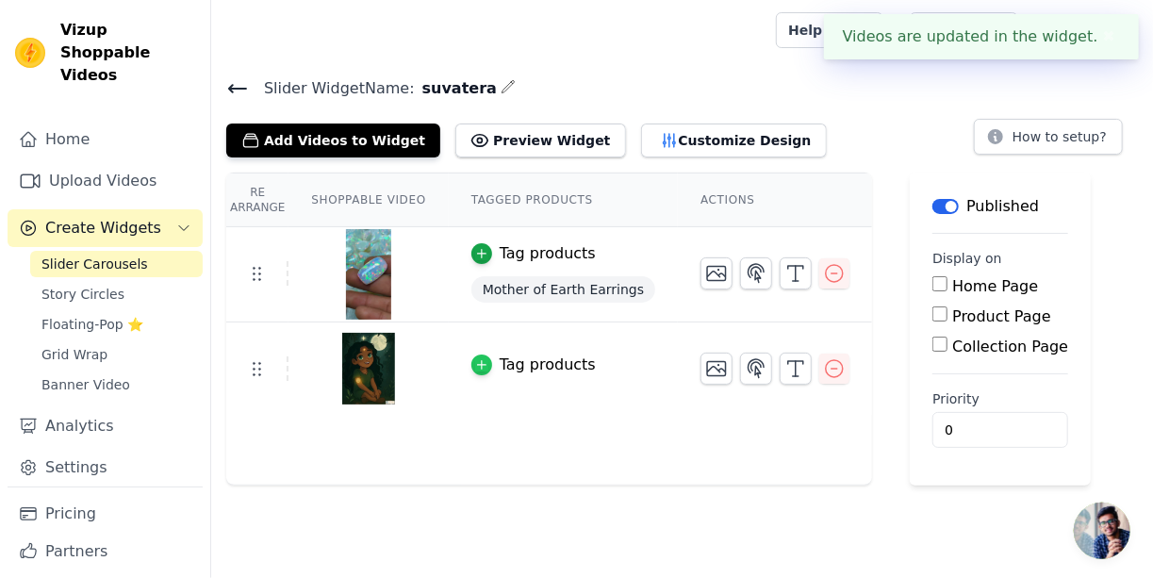
click at [477, 366] on div "button" at bounding box center [481, 364] width 21 height 21
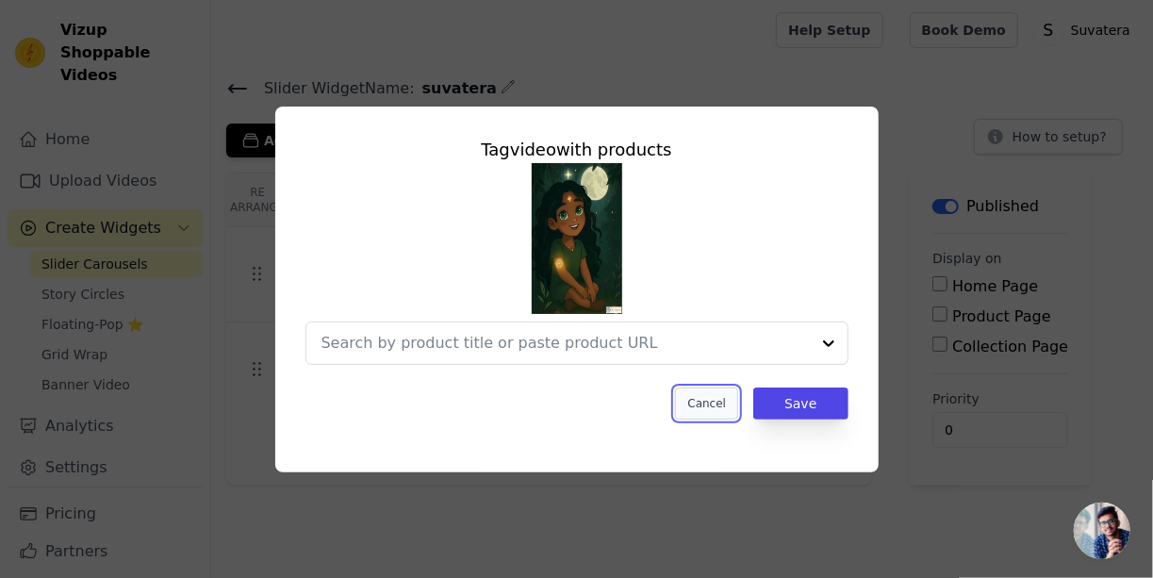
click at [711, 399] on button "Cancel" at bounding box center [706, 403] width 63 height 32
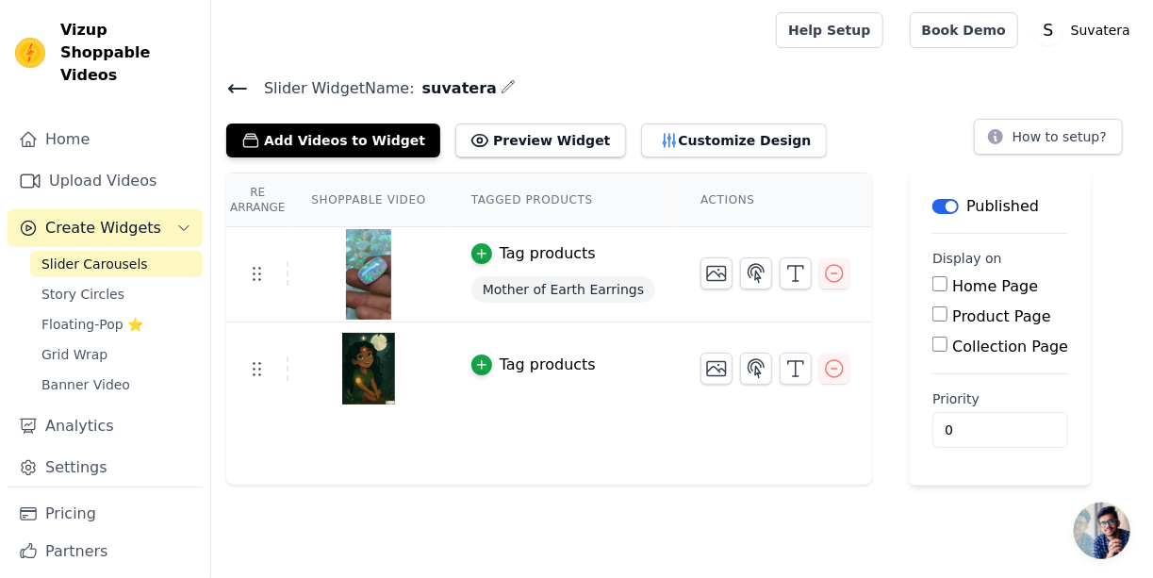
click at [591, 293] on span "Mother of Earth Earrings" at bounding box center [563, 289] width 184 height 26
click at [932, 285] on input "Home Page" at bounding box center [939, 283] width 15 height 15
checkbox input "true"
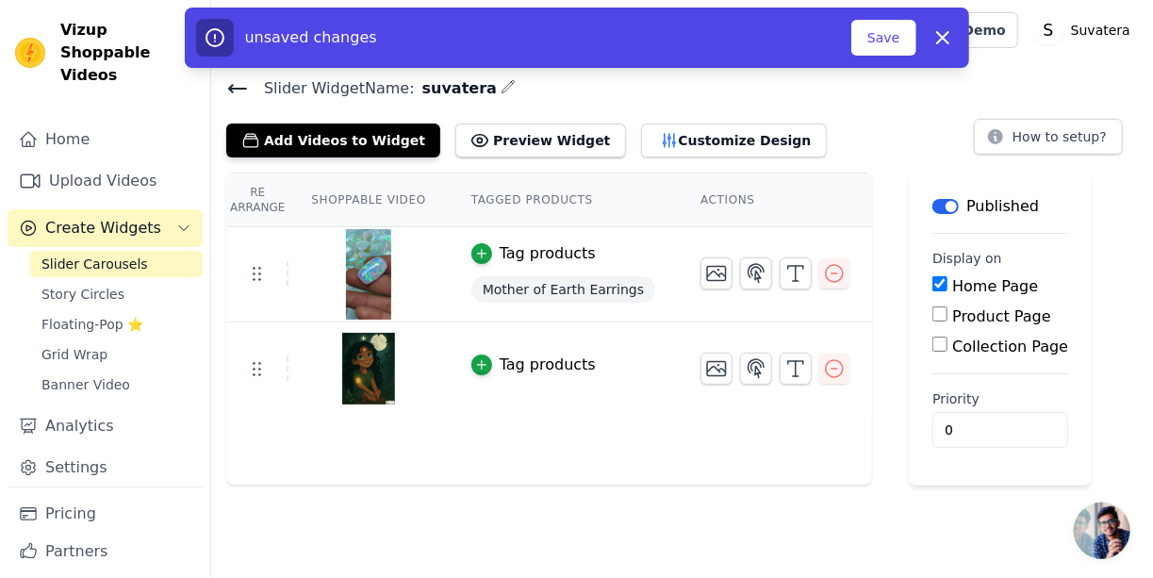
click at [932, 323] on div "Product Page" at bounding box center [1000, 316] width 136 height 23
click at [475, 251] on icon "button" at bounding box center [481, 253] width 13 height 13
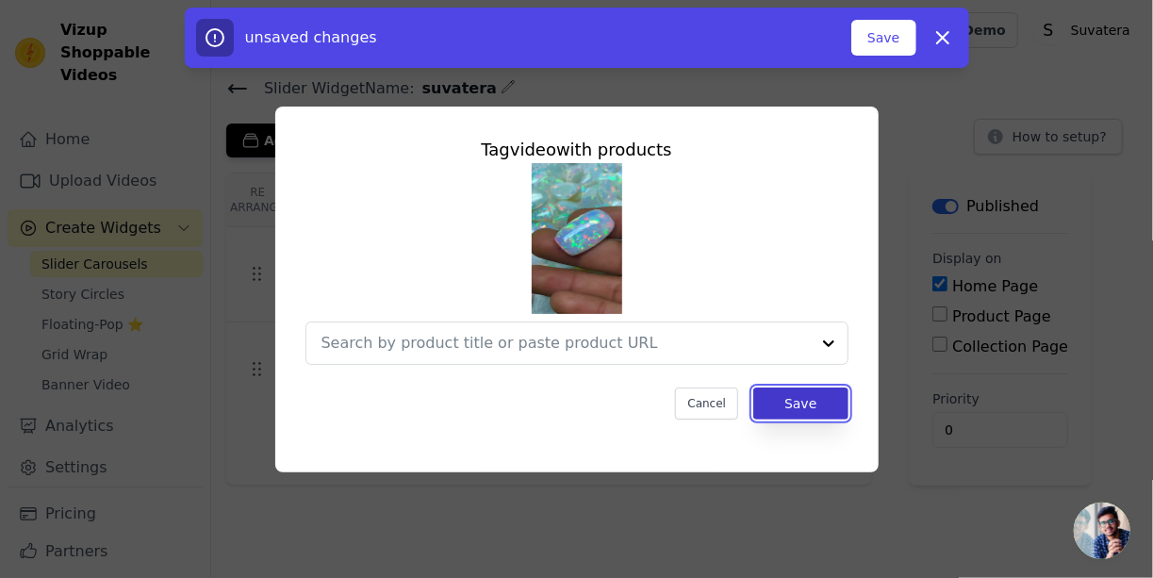
click at [802, 403] on button "Save" at bounding box center [800, 403] width 94 height 32
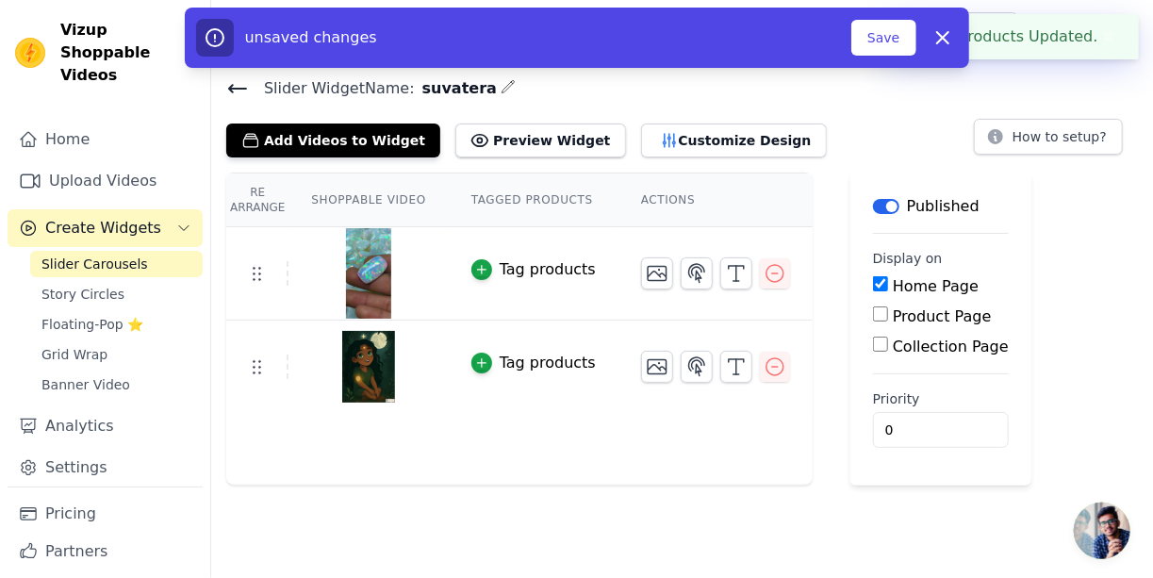
click at [553, 361] on div "Tag products" at bounding box center [548, 363] width 96 height 23
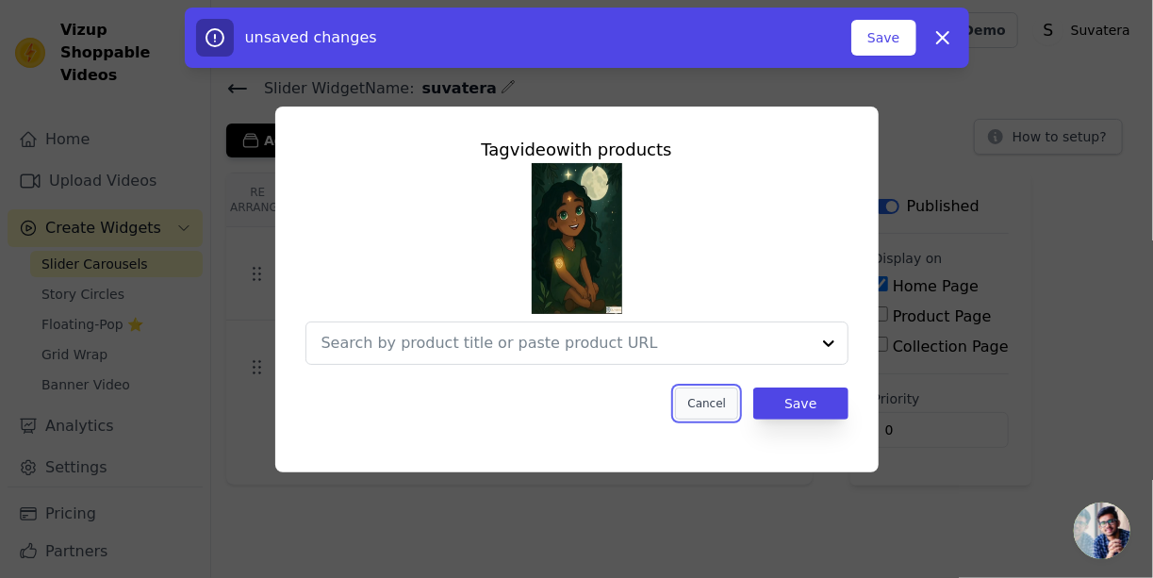
click at [715, 402] on button "Cancel" at bounding box center [706, 403] width 63 height 32
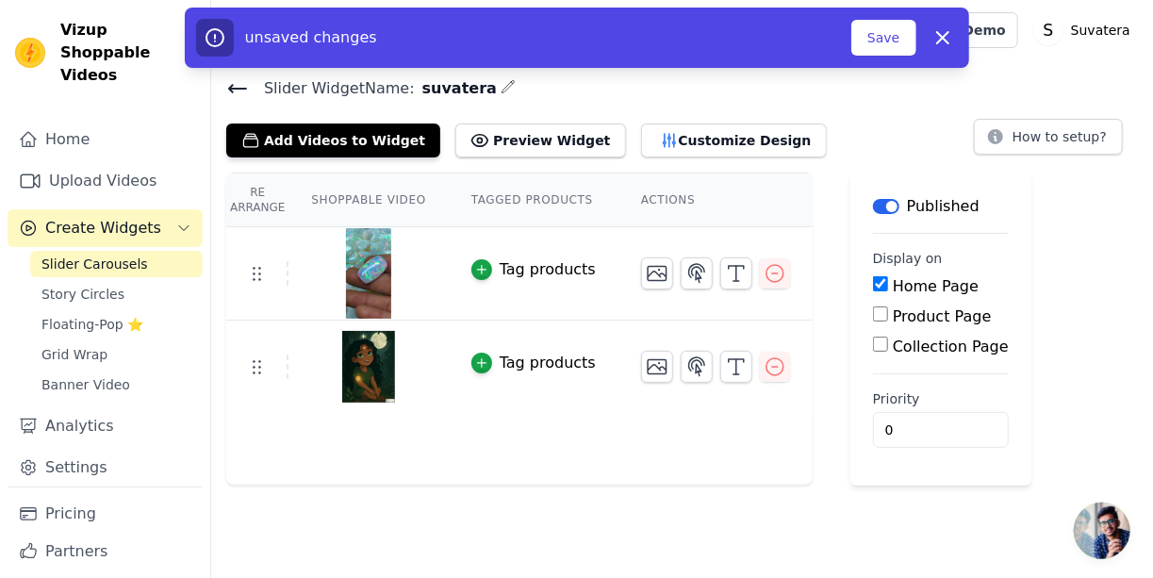
click at [873, 323] on div "Product Page" at bounding box center [941, 316] width 136 height 23
click at [873, 308] on input "Product Page" at bounding box center [880, 313] width 15 height 15
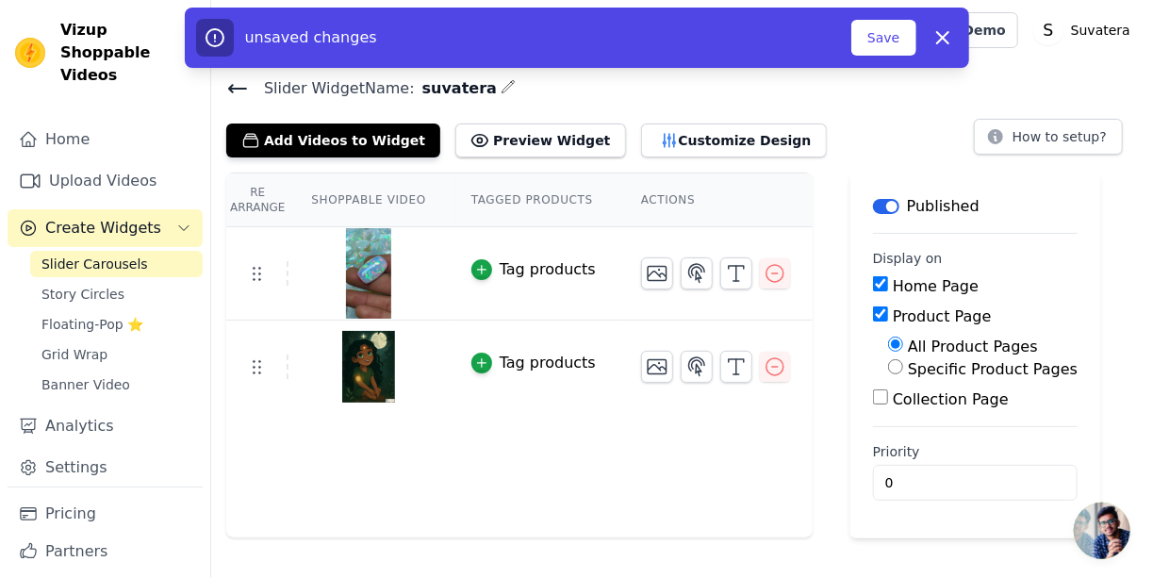
click at [873, 315] on input "Product Page" at bounding box center [880, 313] width 15 height 15
checkbox input "false"
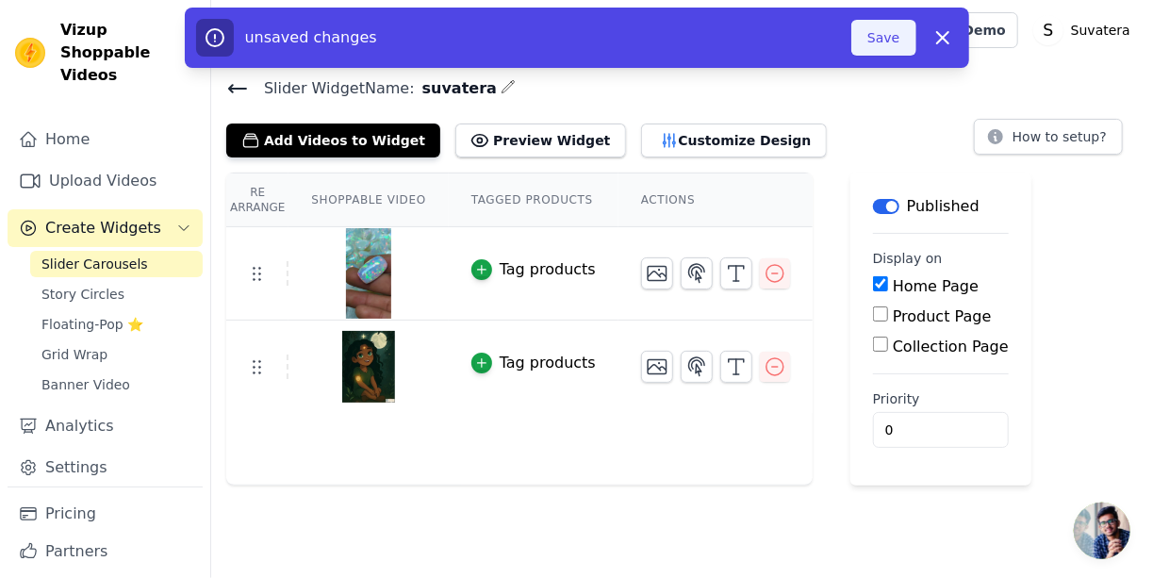
click at [878, 41] on button "Save" at bounding box center [883, 38] width 64 height 36
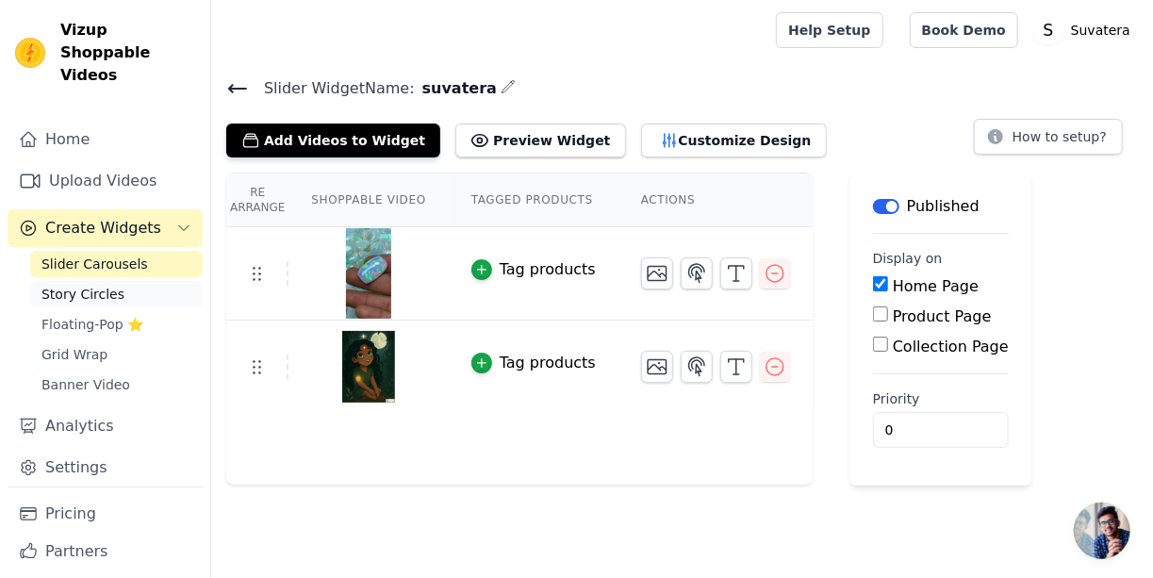
click at [137, 281] on link "Story Circles" at bounding box center [116, 294] width 172 height 26
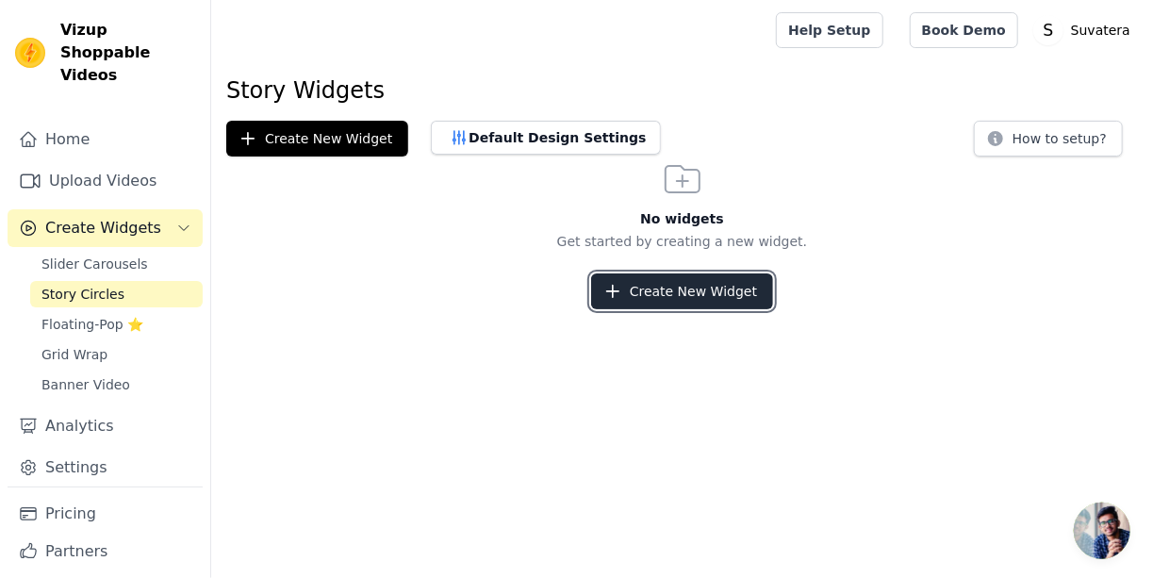
click at [600, 288] on button "Create New Widget" at bounding box center [682, 291] width 182 height 36
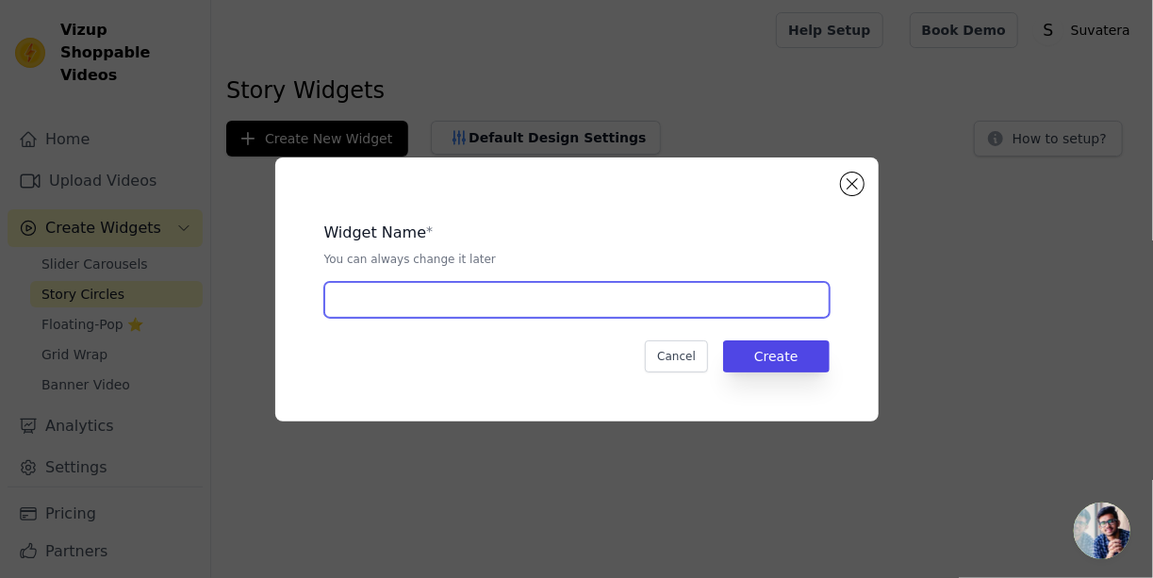
click at [600, 297] on input "text" at bounding box center [576, 300] width 505 height 36
type input "story"
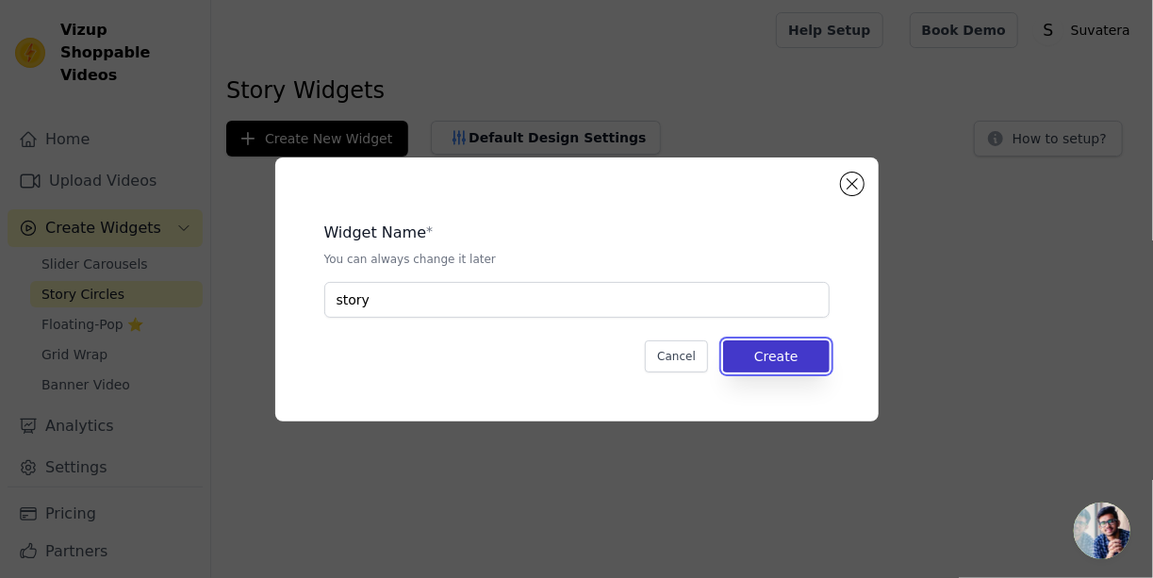
click at [822, 369] on button "Create" at bounding box center [776, 356] width 107 height 32
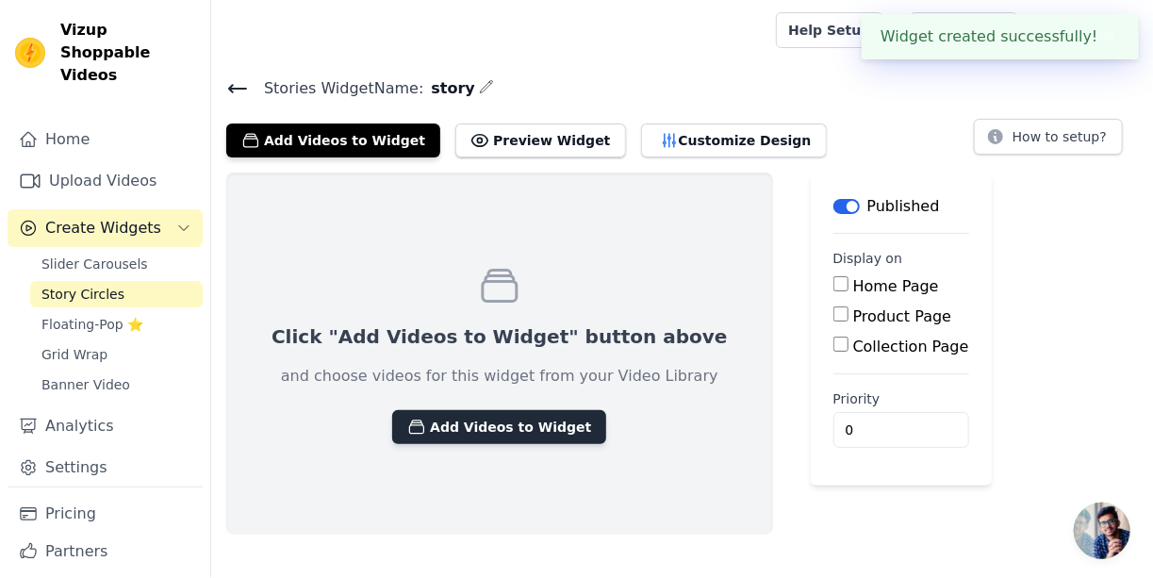
click at [515, 425] on button "Add Videos to Widget" at bounding box center [499, 427] width 214 height 34
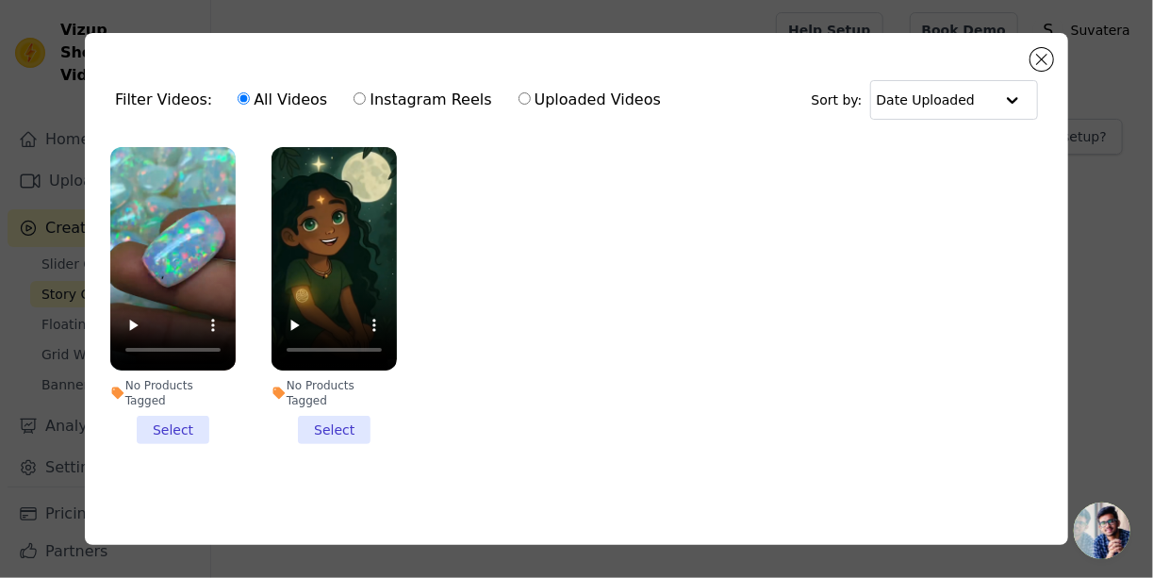
click at [1052, 67] on div "Filter Videos: All Videos Instagram Reels Uploaded Videos Sort by: Date Uploaded" at bounding box center [576, 100] width 953 height 74
click at [1042, 58] on button "Close modal" at bounding box center [1041, 59] width 23 height 23
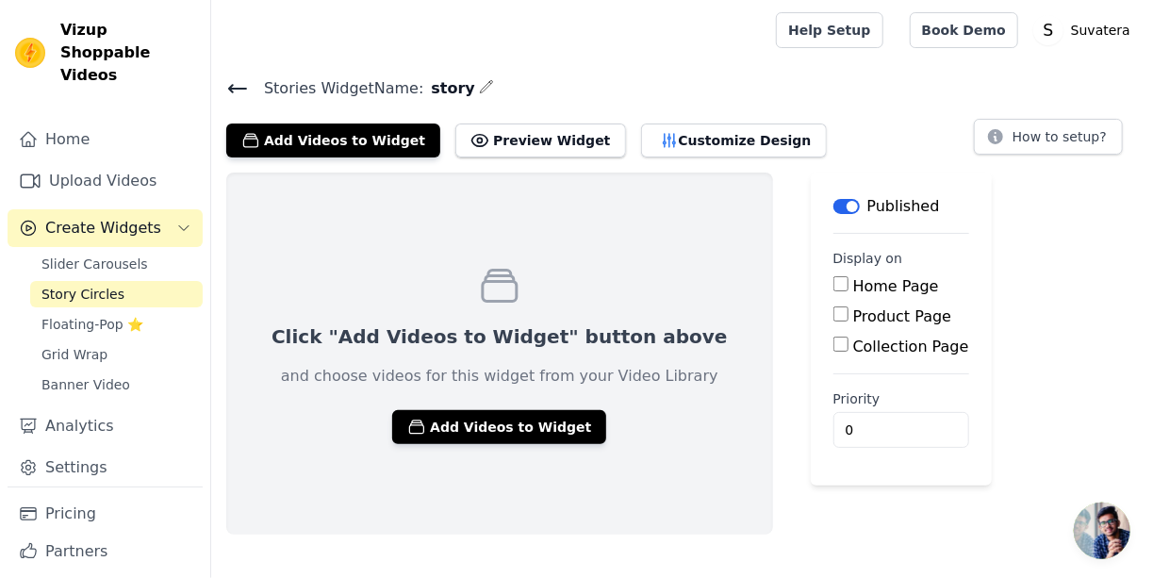
click at [833, 279] on div "Home Page" at bounding box center [901, 286] width 136 height 23
click at [547, 442] on div "Click "Add Videos to Widget" button above and choose videos for this widget fro…" at bounding box center [499, 353] width 547 height 362
click at [519, 426] on button "Add Videos to Widget" at bounding box center [499, 427] width 214 height 34
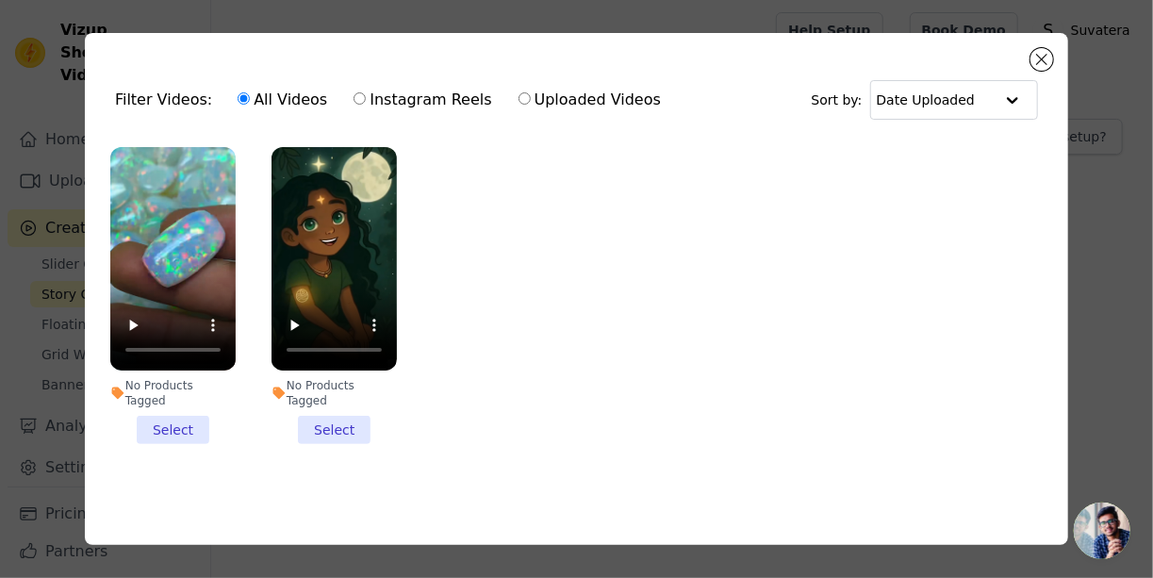
click at [163, 430] on li "No Products Tagged Select" at bounding box center [172, 295] width 125 height 297
click at [0, 0] on input "No Products Tagged Select" at bounding box center [0, 0] width 0 height 0
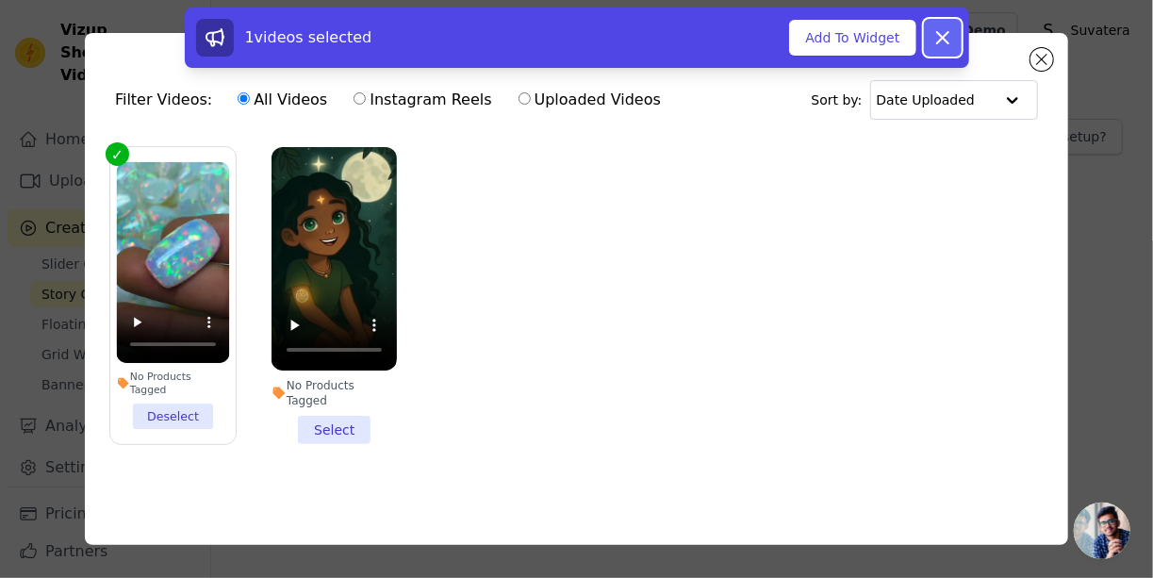
click at [946, 43] on icon at bounding box center [942, 37] width 23 height 23
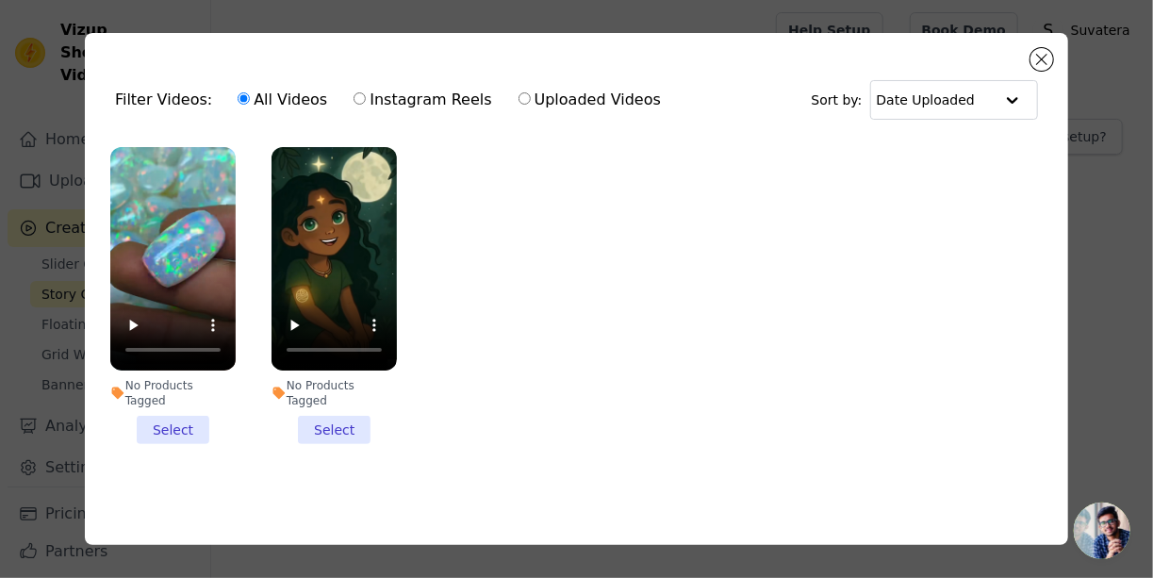
click at [171, 421] on li "No Products Tagged Select" at bounding box center [172, 295] width 125 height 297
click at [0, 0] on input "No Products Tagged Select" at bounding box center [0, 0] width 0 height 0
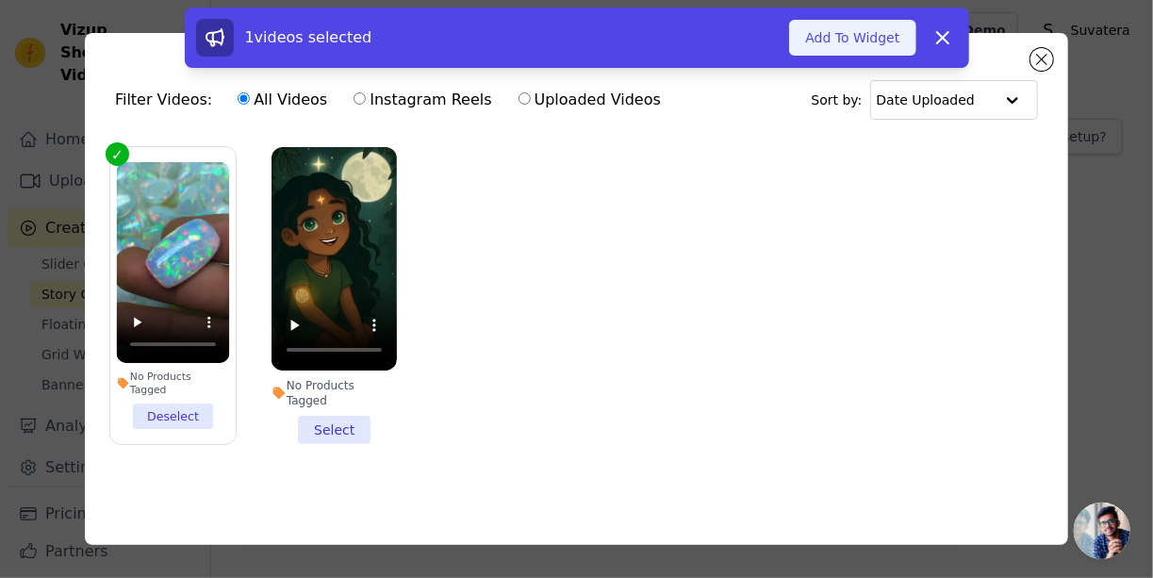
click at [872, 41] on button "Add To Widget" at bounding box center [852, 38] width 126 height 36
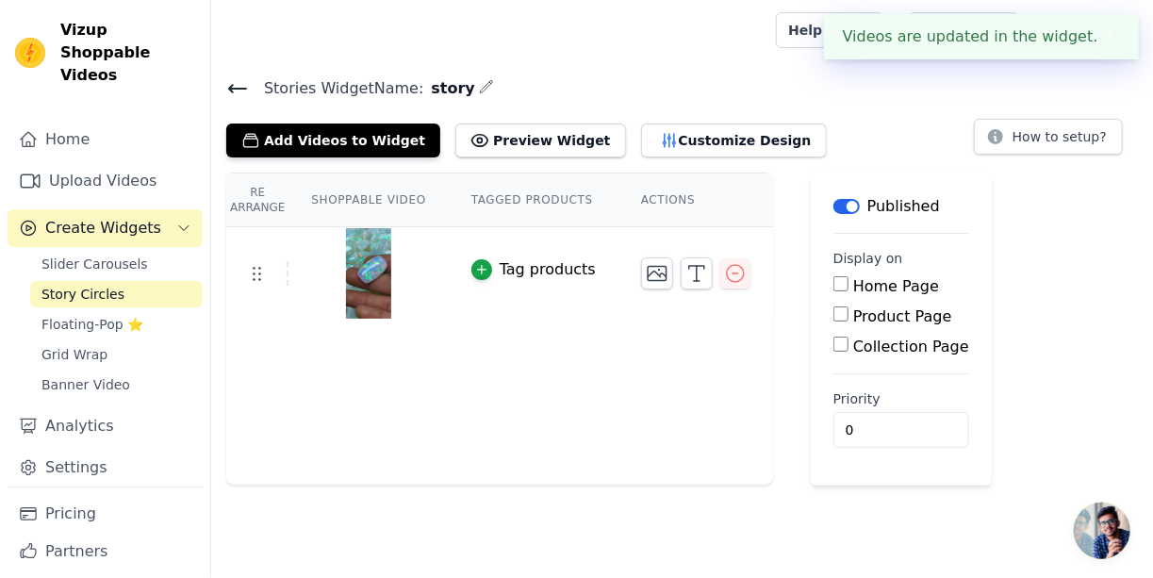
click at [833, 287] on input "Home Page" at bounding box center [840, 283] width 15 height 15
checkbox input "true"
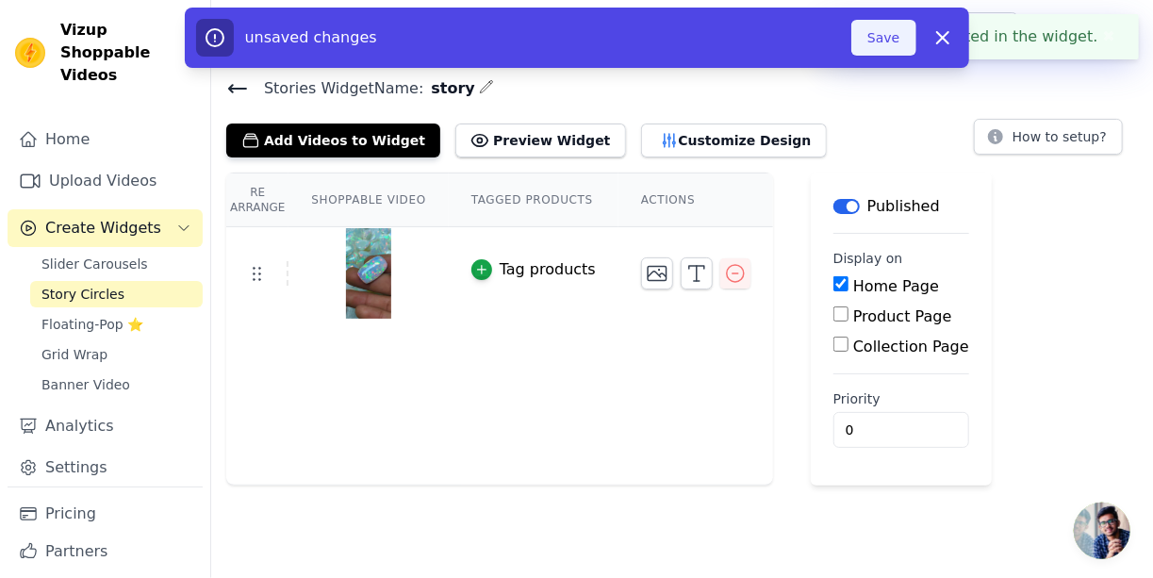
click at [888, 37] on button "Save" at bounding box center [883, 38] width 64 height 36
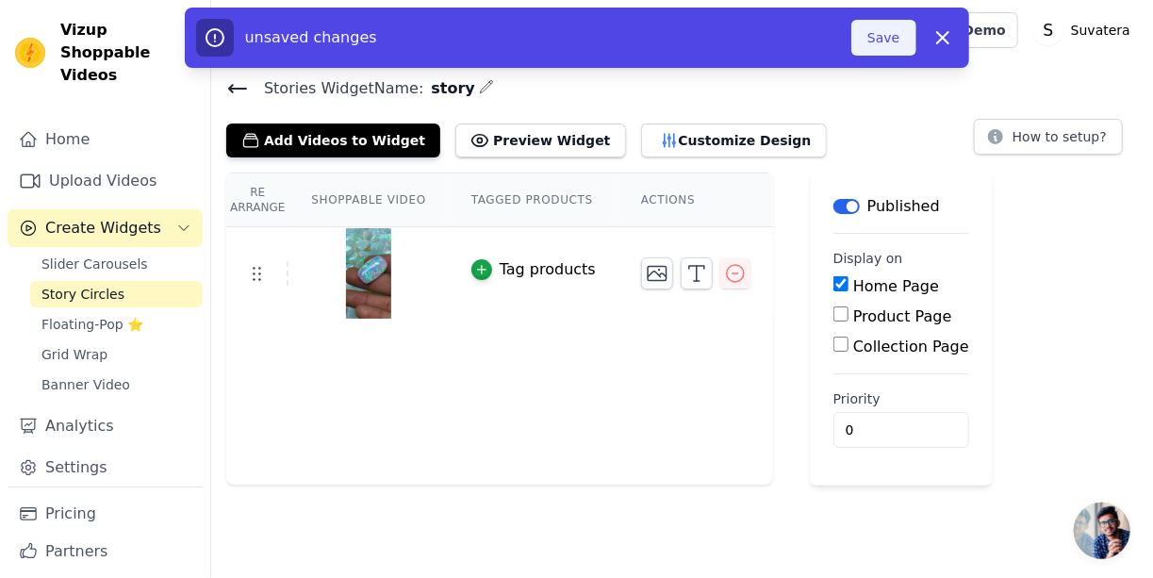
click at [887, 43] on button "Save" at bounding box center [883, 38] width 64 height 36
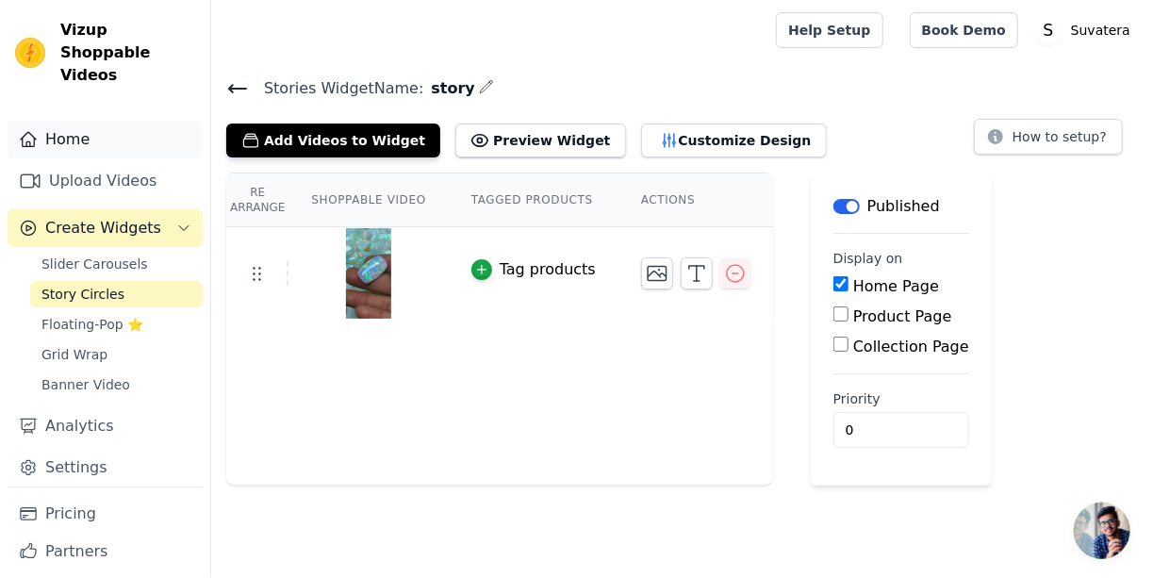
click at [109, 122] on link "Home" at bounding box center [105, 140] width 195 height 38
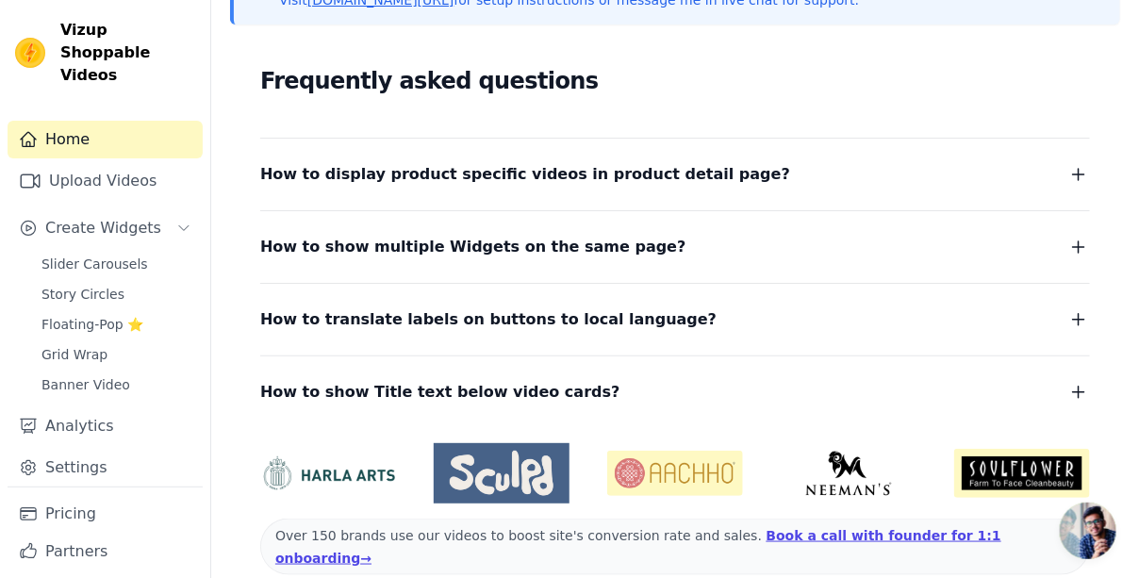
scroll to position [478, 0]
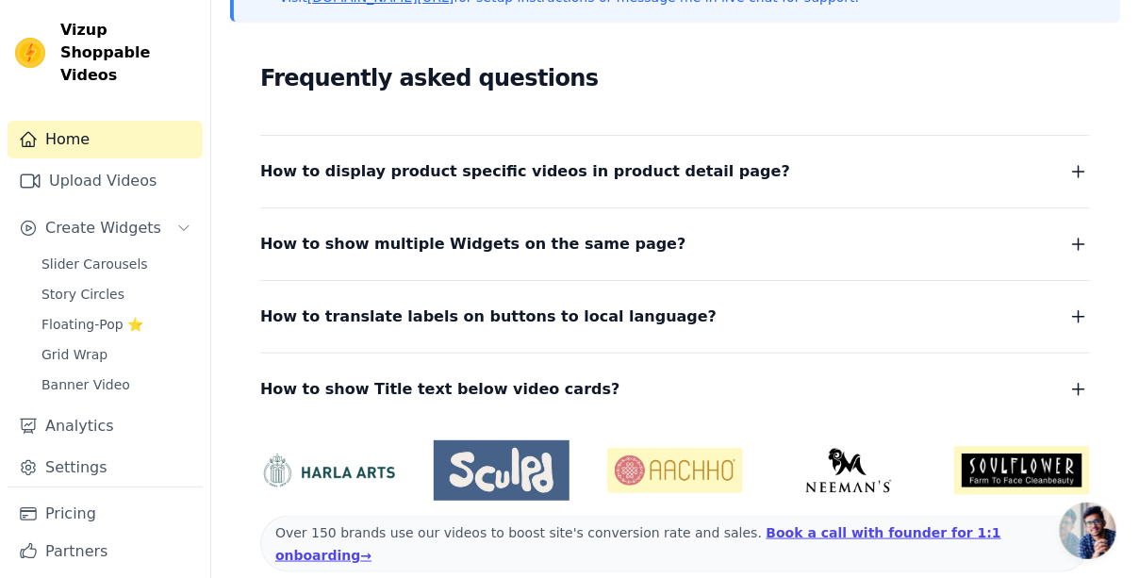
click at [1082, 165] on icon "button" at bounding box center [1078, 171] width 23 height 23
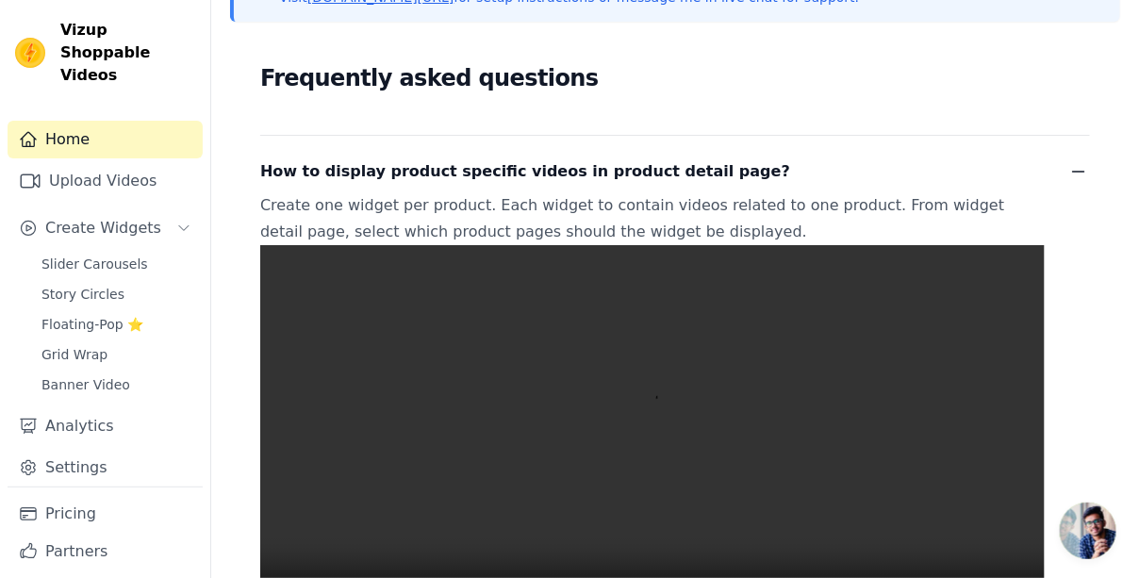
scroll to position [666, 0]
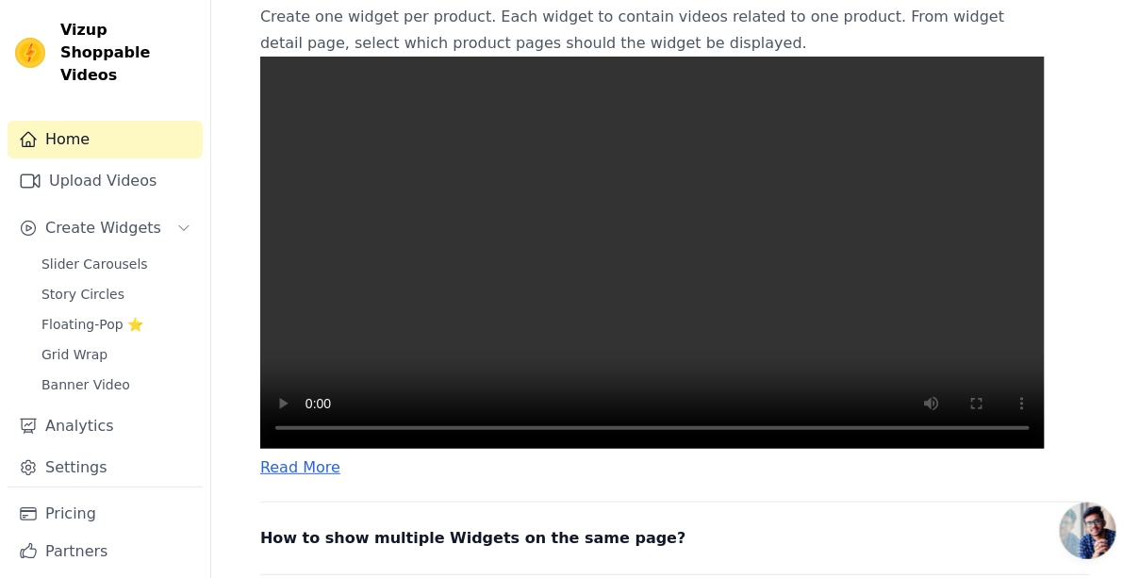
click at [665, 279] on video at bounding box center [652, 253] width 784 height 392
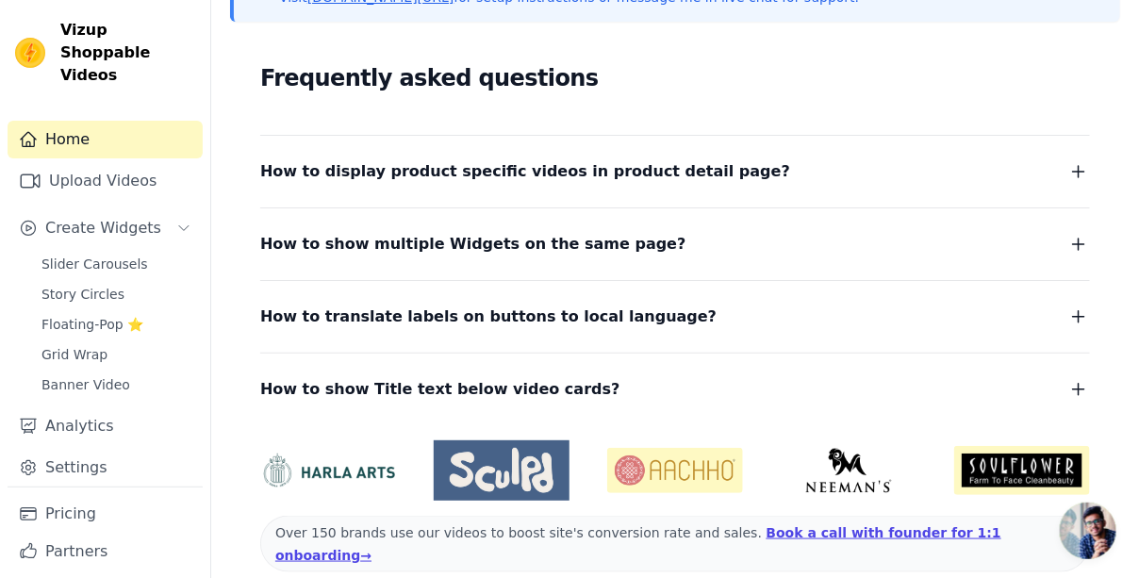
click at [1073, 161] on icon "button" at bounding box center [1078, 171] width 23 height 23
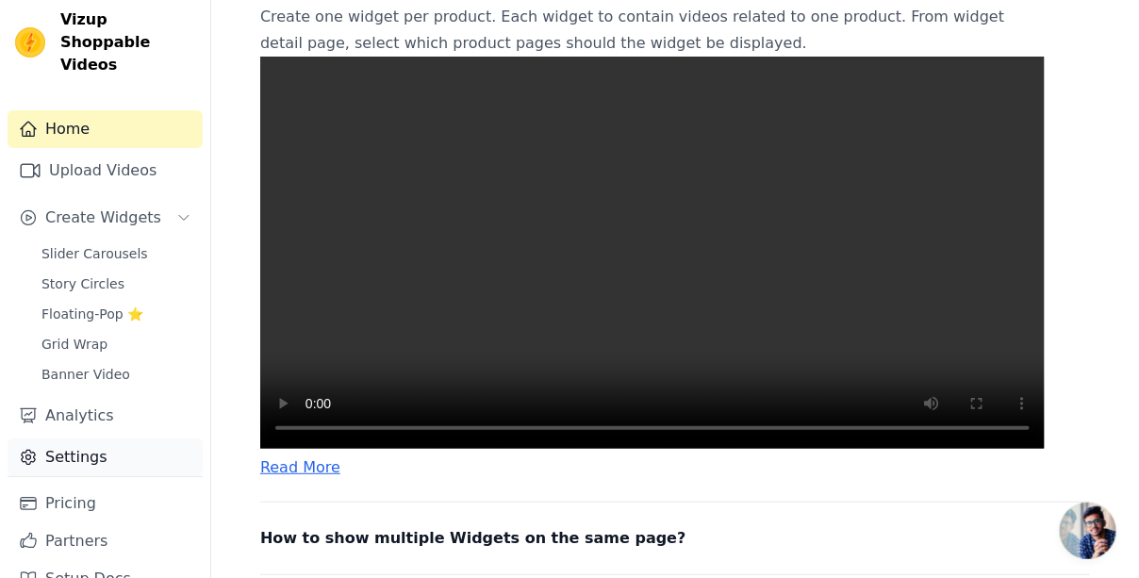
scroll to position [22, 0]
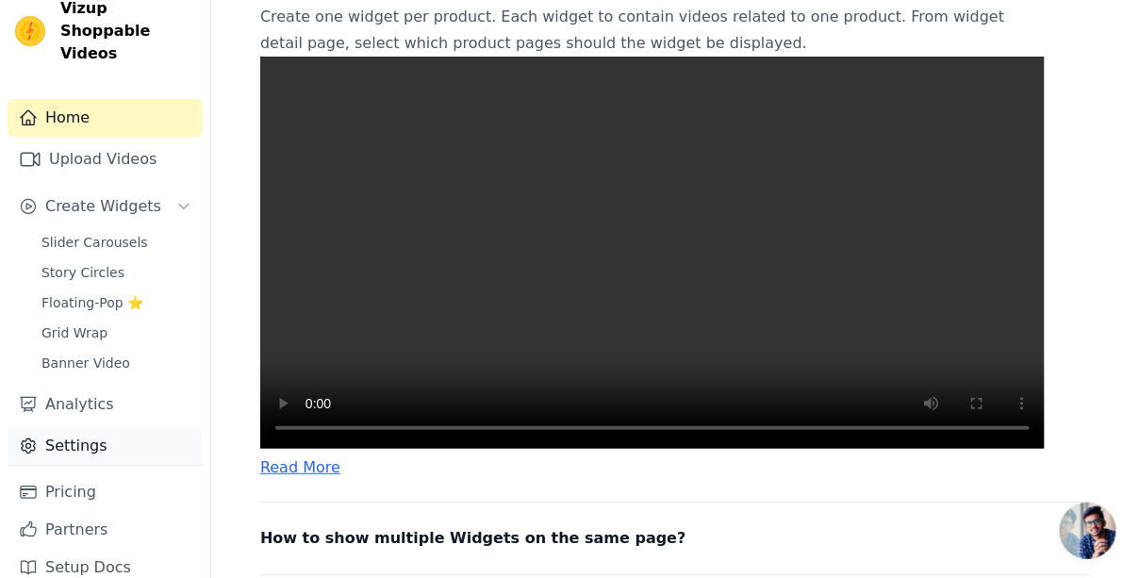
click at [108, 427] on link "Settings" at bounding box center [105, 446] width 195 height 38
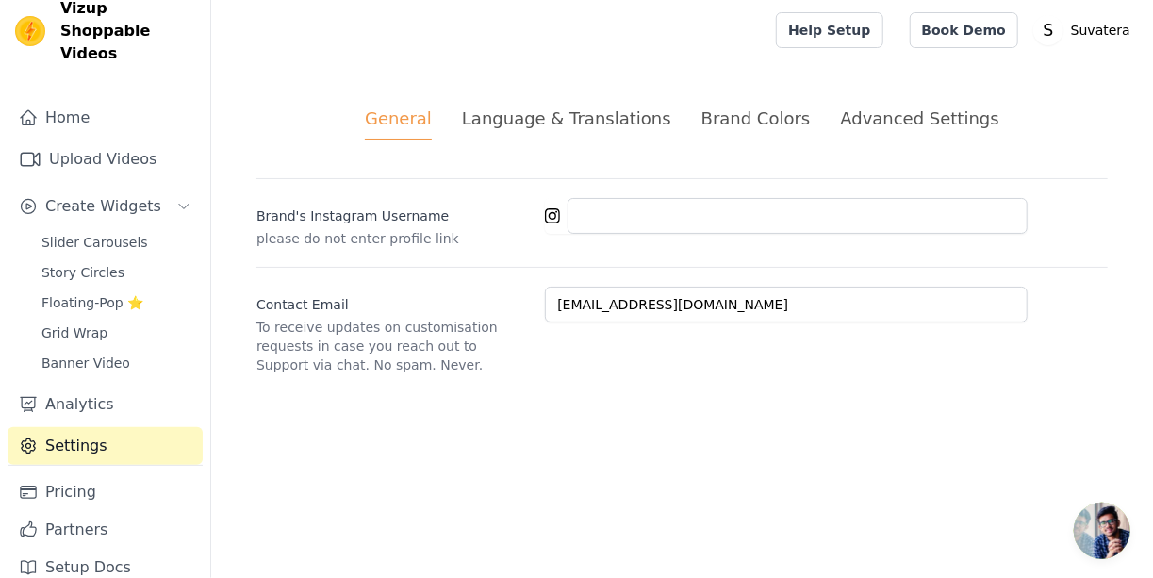
click at [748, 121] on div "Brand Colors" at bounding box center [755, 118] width 109 height 25
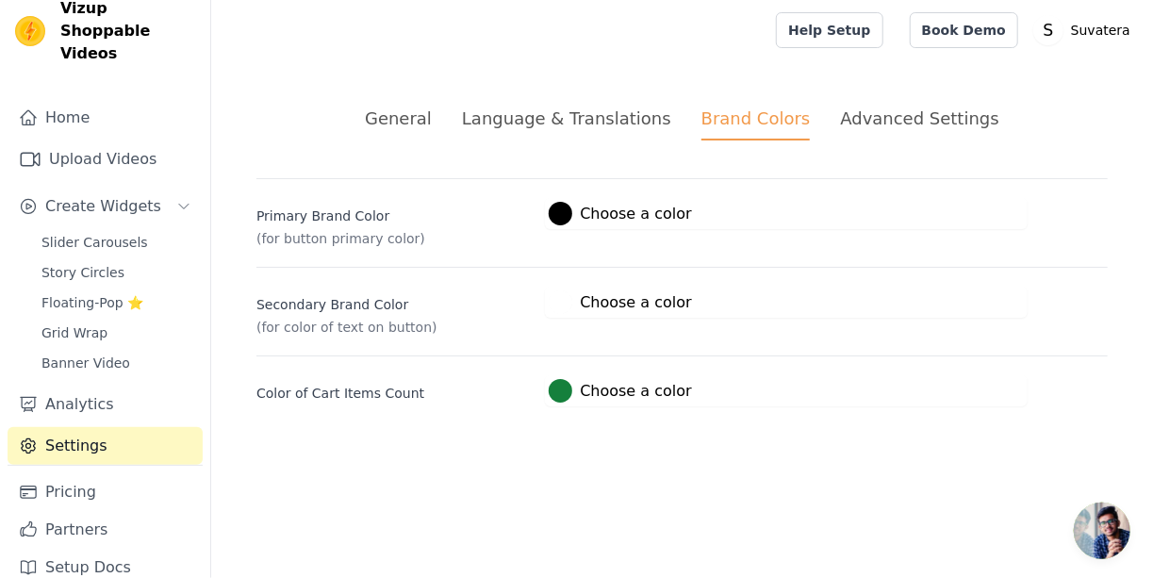
click at [575, 217] on label "#000000 Choose a color" at bounding box center [620, 214] width 142 height 24
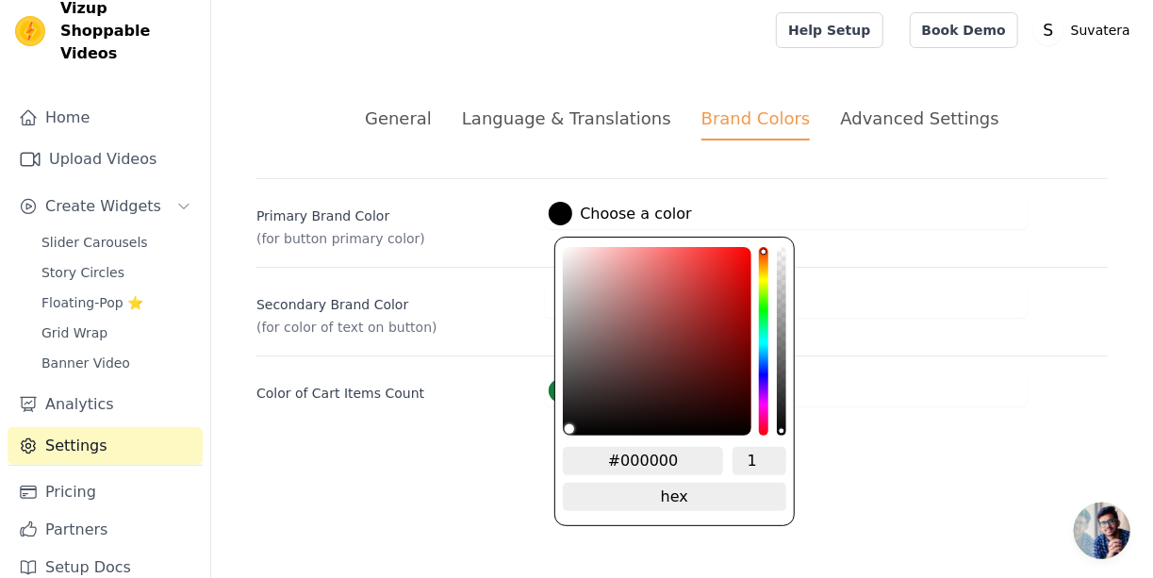
drag, startPoint x: 677, startPoint y: 451, endPoint x: 620, endPoint y: 465, distance: 58.1
click at [620, 465] on input "#000000" at bounding box center [643, 461] width 160 height 28
paste input "54244"
type input "#054244"
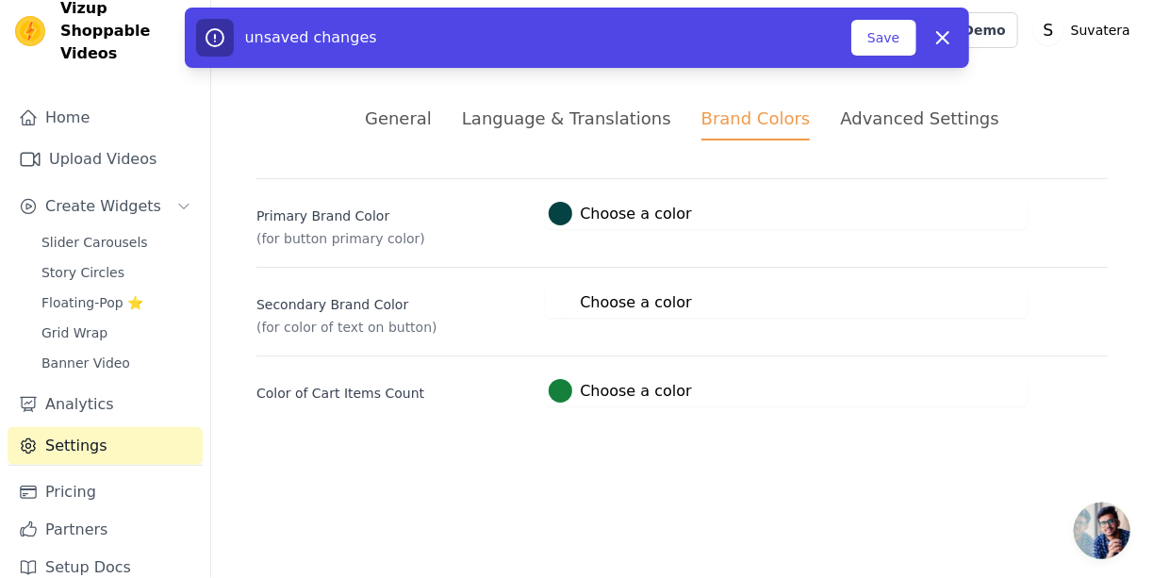
click at [822, 451] on html "Vizup Shoppable Videos Home Upload Videos Create Widgets Slider Carousels Story…" at bounding box center [576, 225] width 1153 height 451
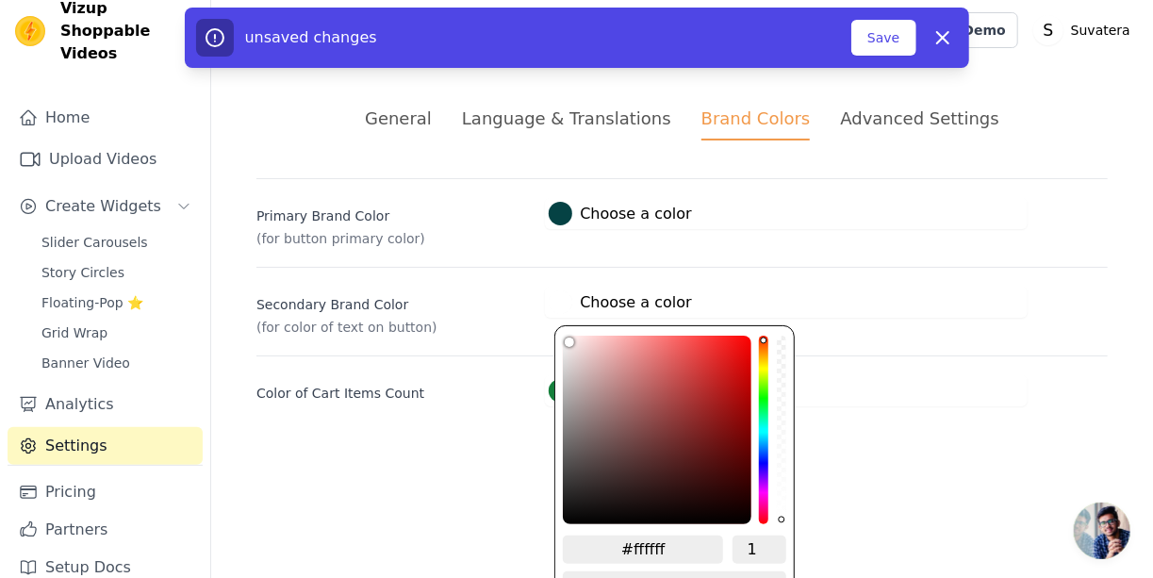
click at [658, 305] on label "#ffffff Choose a color" at bounding box center [620, 302] width 142 height 24
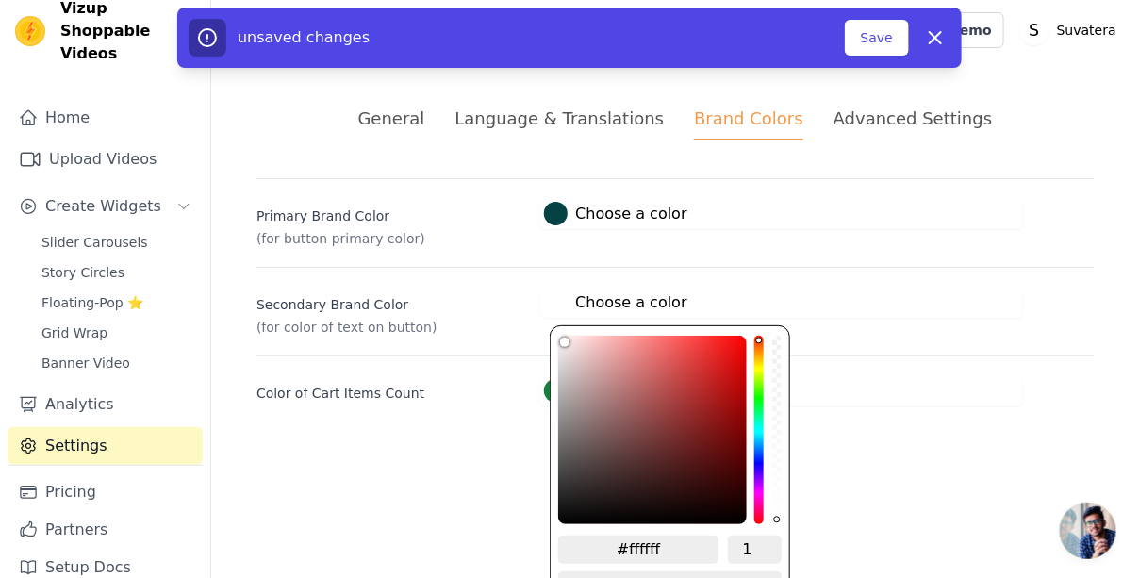
drag, startPoint x: 669, startPoint y: 545, endPoint x: 626, endPoint y: 556, distance: 44.8
click at [626, 556] on input "#ffffff" at bounding box center [638, 549] width 160 height 28
paste input "D8C394"
type input "#d8c394"
type input "#D8C394"
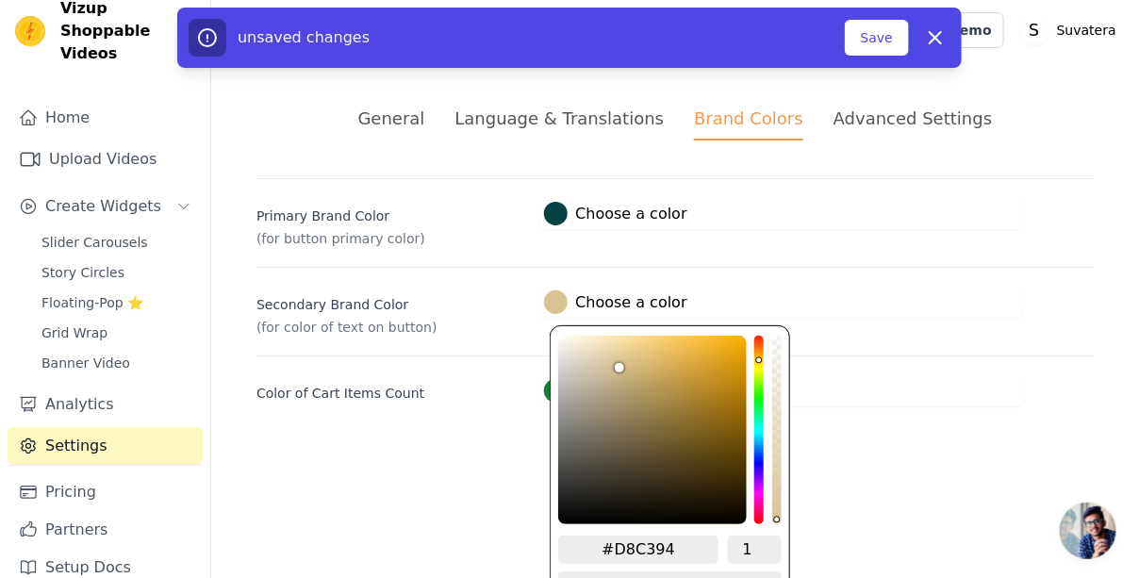
click at [918, 451] on html "Vizup Shoppable Videos Home Upload Videos Create Widgets Slider Carousels Story…" at bounding box center [569, 225] width 1139 height 451
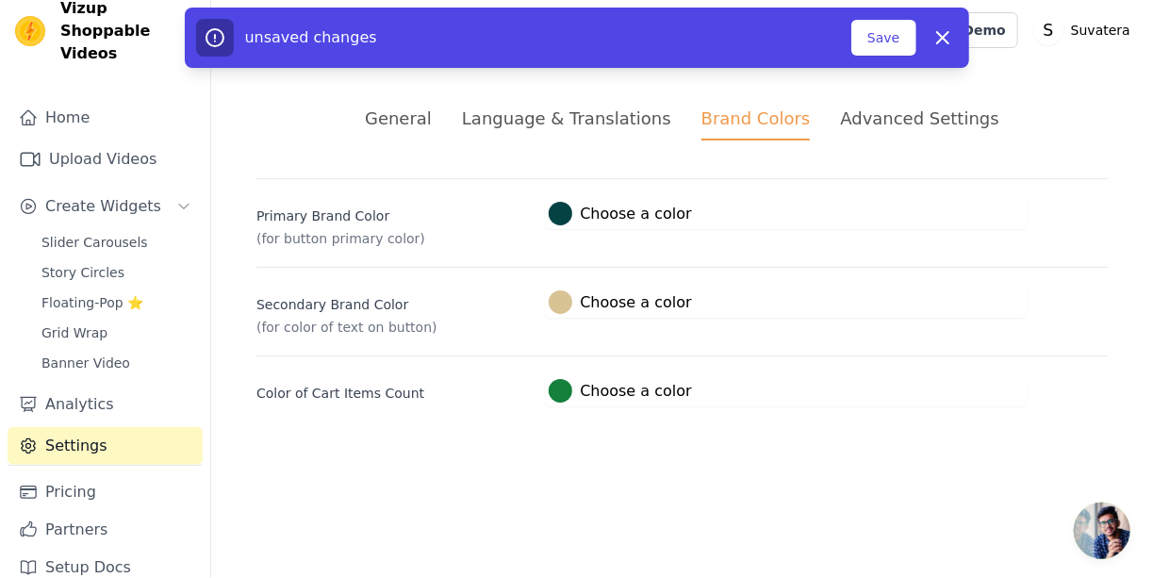
click at [597, 391] on label "#15803c Choose a color" at bounding box center [620, 391] width 142 height 24
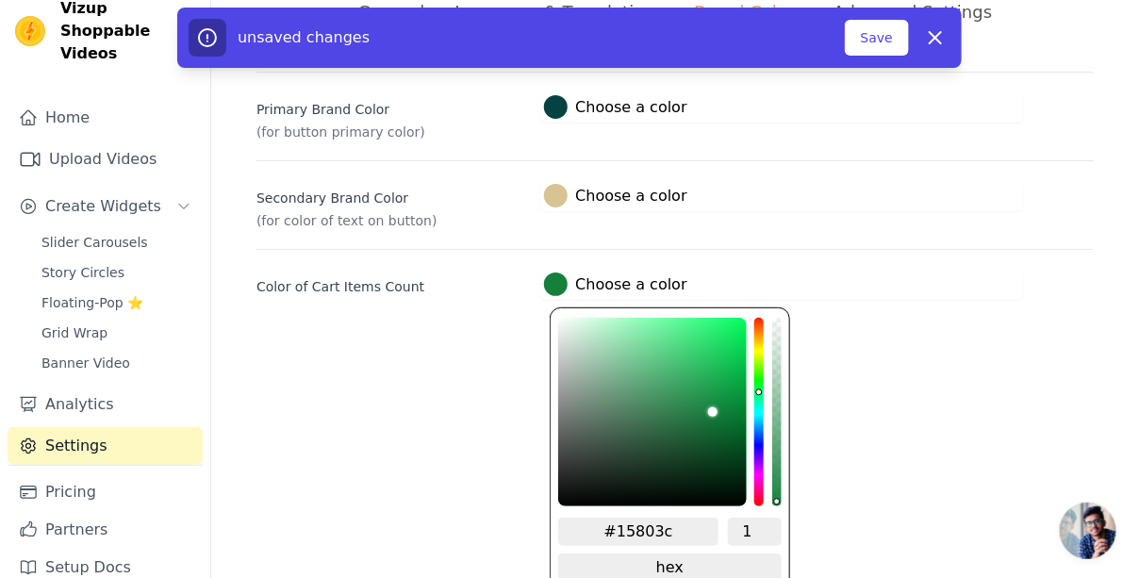
scroll to position [118, 0]
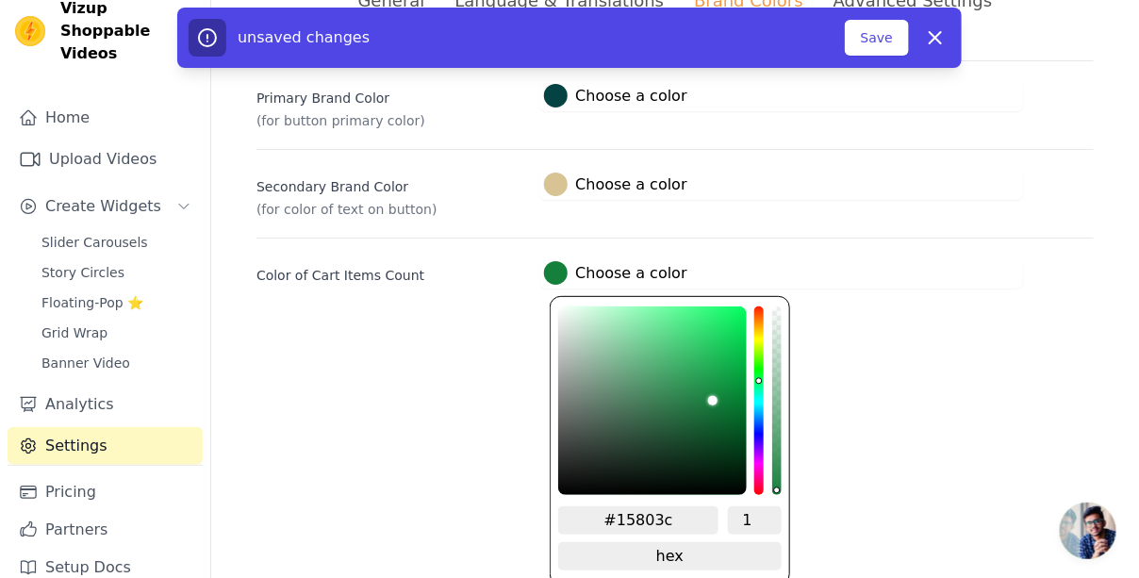
click at [673, 103] on div "General Language & Translations Brand Colors Advanced Settings unsaved changes …" at bounding box center [674, 138] width 927 height 391
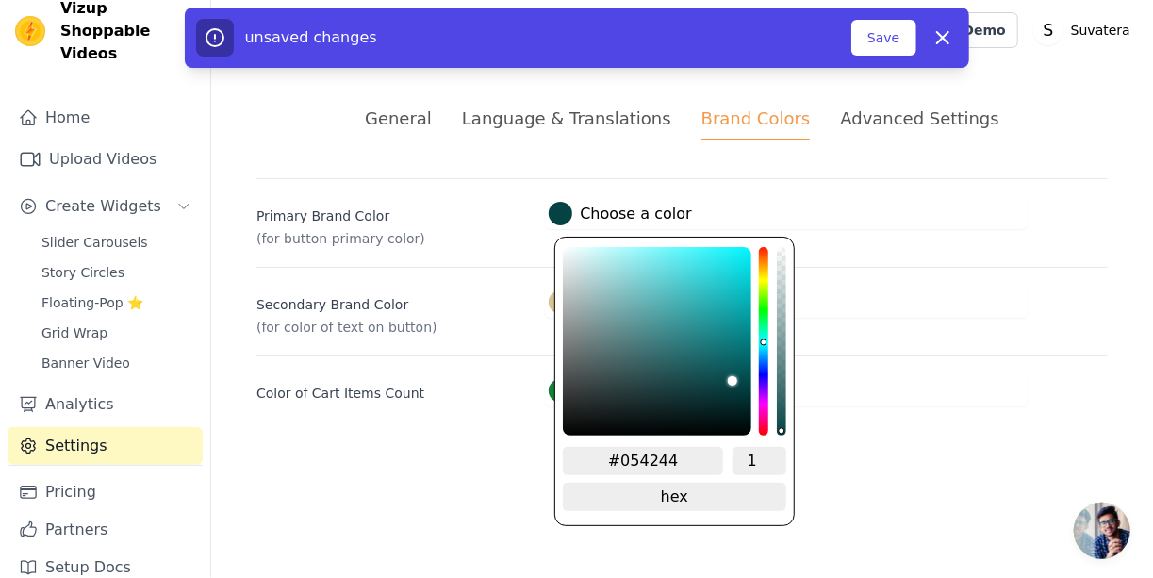
drag, startPoint x: 672, startPoint y: 458, endPoint x: 622, endPoint y: 464, distance: 50.3
click at [622, 464] on input "#054244" at bounding box center [643, 461] width 160 height 28
click at [862, 434] on div "General Language & Translations Brand Colors Advanced Settings unsaved changes …" at bounding box center [682, 255] width 942 height 391
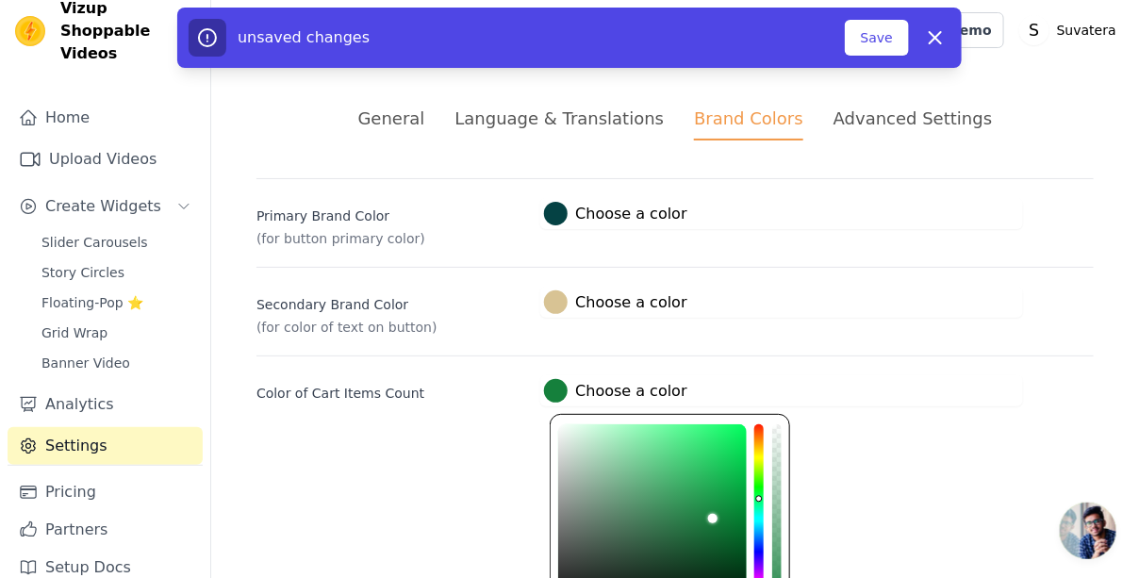
click at [666, 393] on label "#15803c Choose a color" at bounding box center [615, 391] width 142 height 24
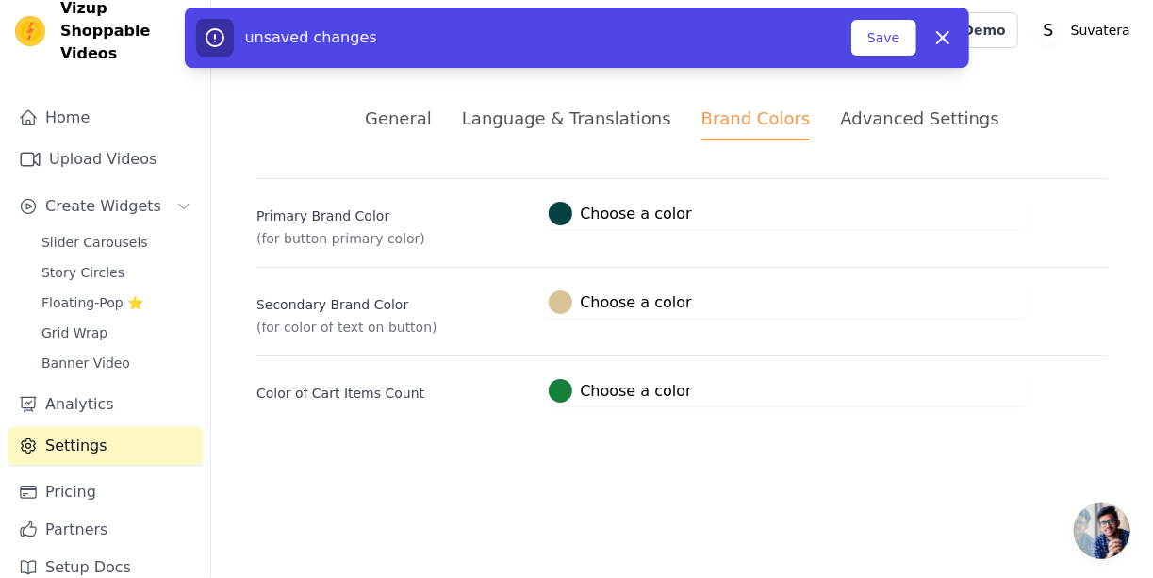
click at [736, 375] on div "#15803c Choose a color #15803c 1 hex change to rgb" at bounding box center [786, 390] width 483 height 31
click at [667, 397] on label "#15803c Choose a color" at bounding box center [620, 391] width 142 height 24
click at [647, 393] on label "#15803c Choose a color" at bounding box center [620, 391] width 142 height 24
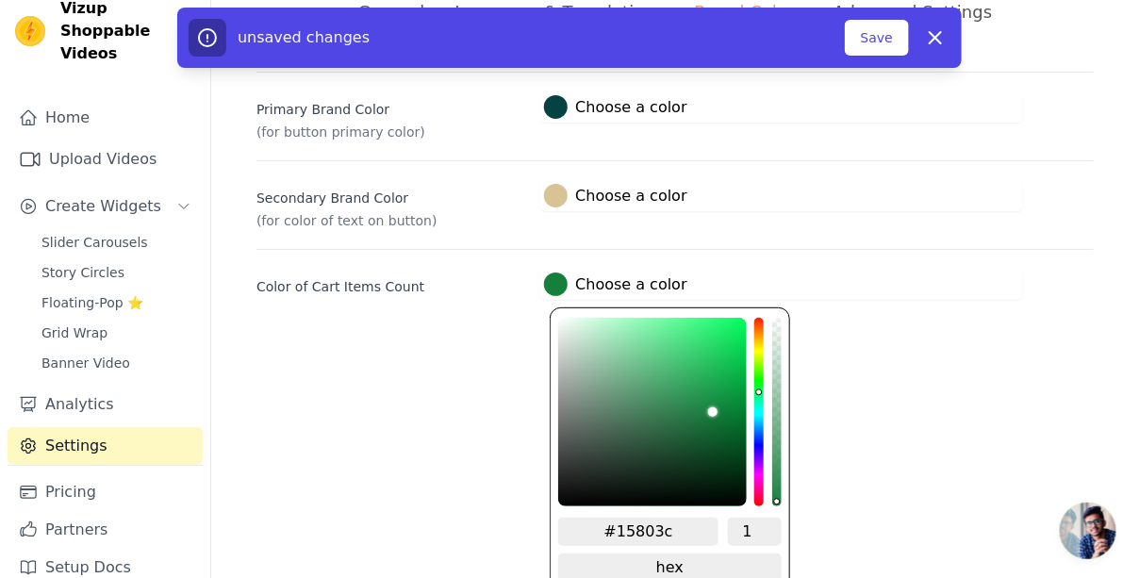
scroll to position [118, 0]
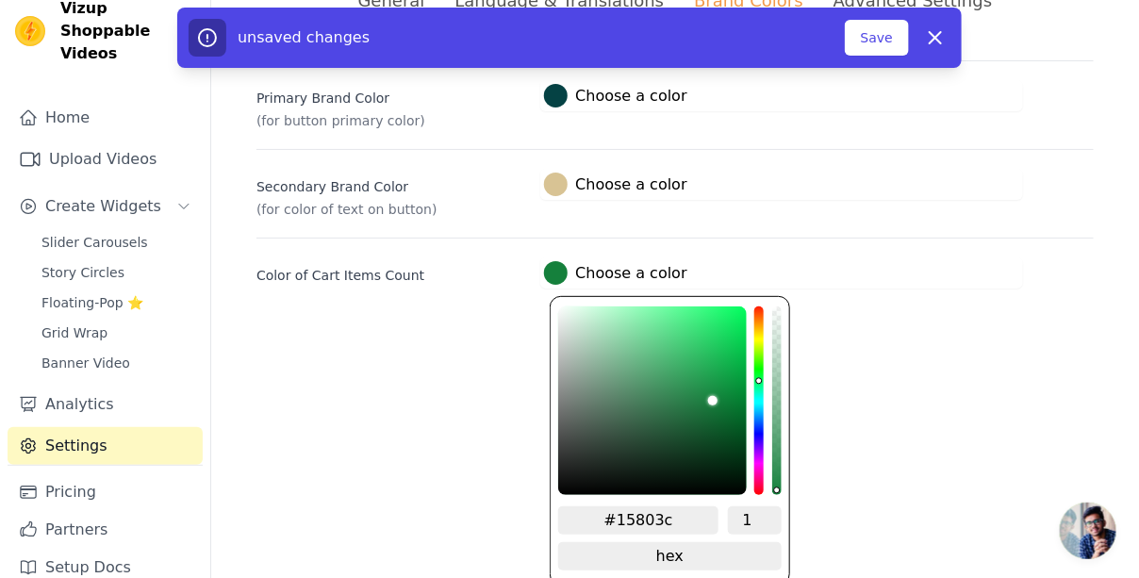
drag, startPoint x: 646, startPoint y: 523, endPoint x: 621, endPoint y: 529, distance: 25.2
click at [621, 529] on div "#15803c 1 hex change to rgb" at bounding box center [669, 541] width 222 height 71
paste input "054244"
type input "#054244"
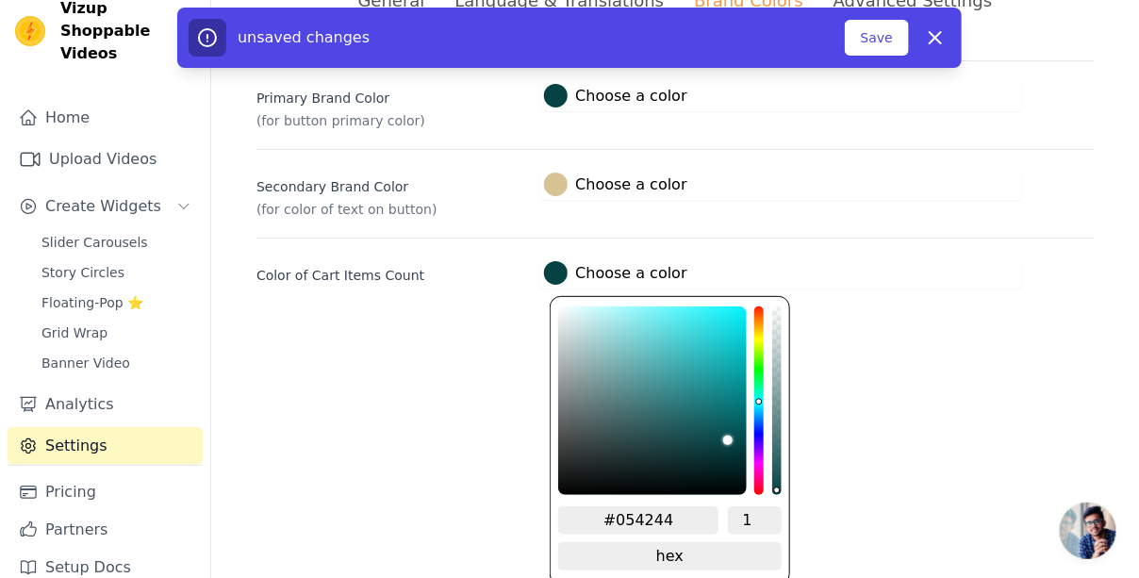
click at [847, 334] on html "Vizup Shoppable Videos Home Upload Videos Create Widgets Slider Carousels Story…" at bounding box center [569, 107] width 1139 height 451
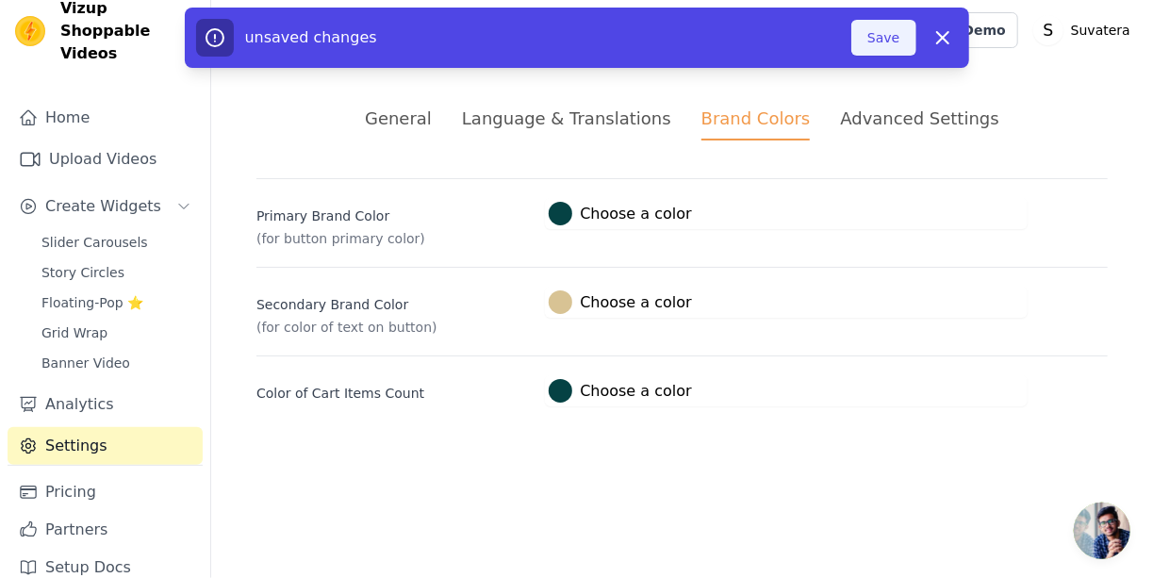
click at [892, 39] on button "Save" at bounding box center [883, 38] width 64 height 36
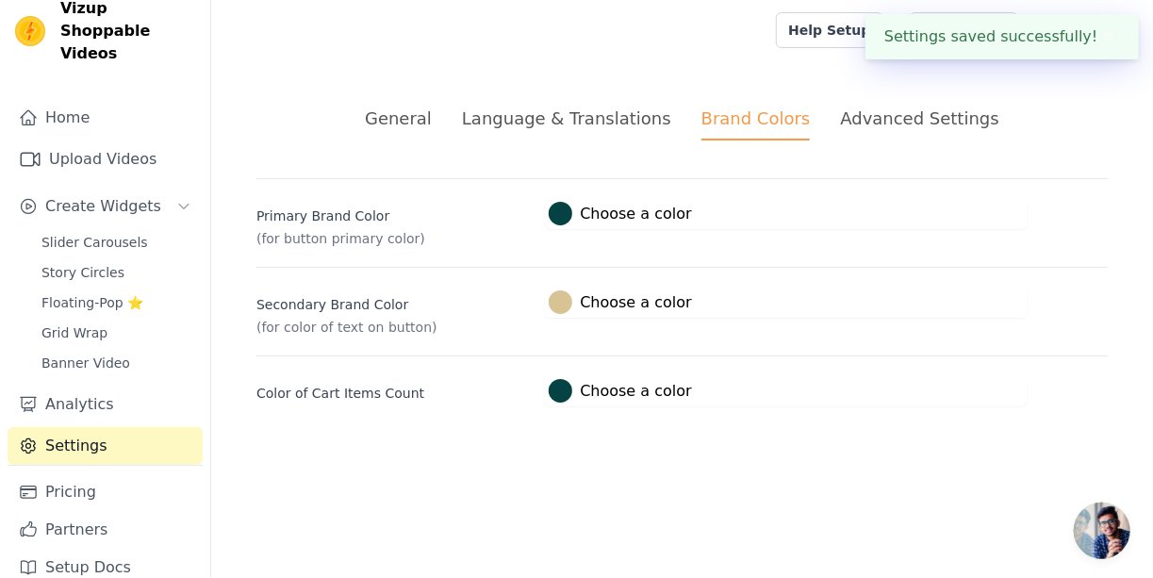
click at [878, 117] on div "Advanced Settings" at bounding box center [919, 118] width 158 height 25
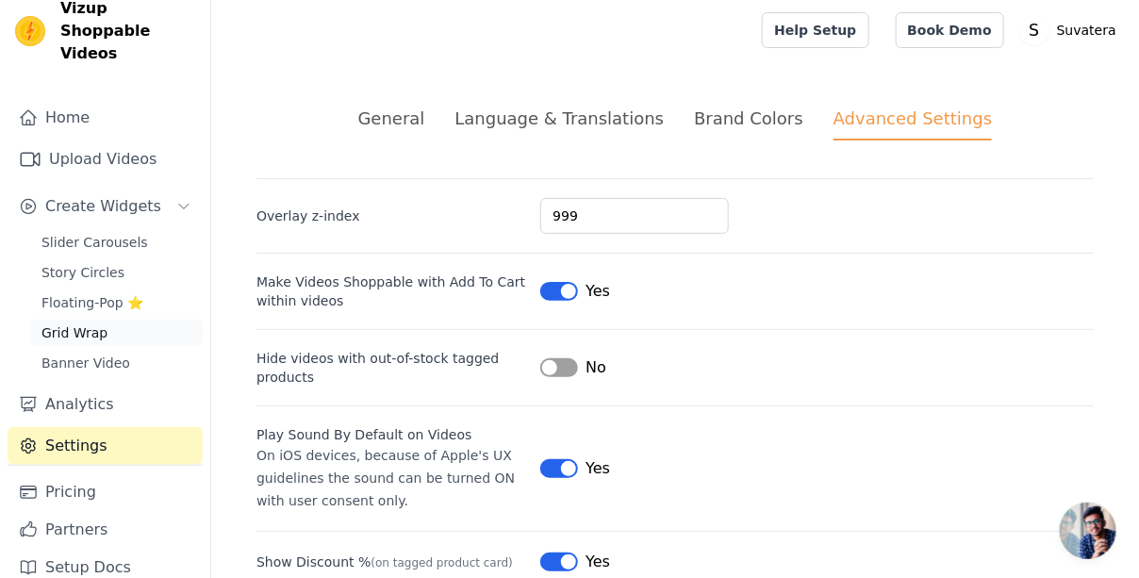
click at [137, 320] on link "Grid Wrap" at bounding box center [116, 333] width 172 height 26
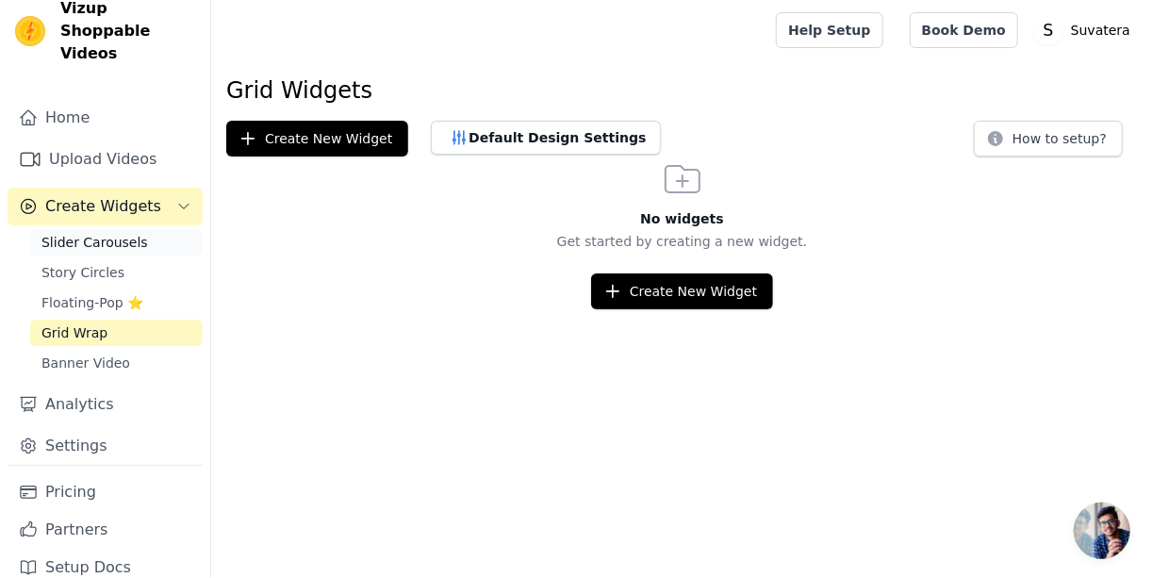
click at [129, 233] on span "Slider Carousels" at bounding box center [94, 242] width 107 height 19
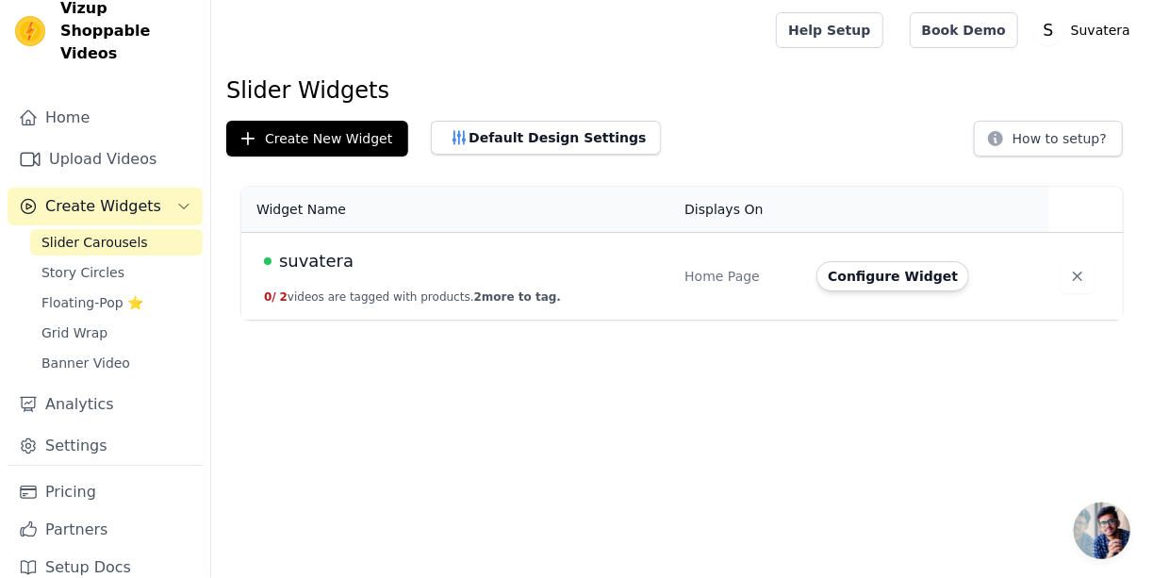
click at [107, 233] on span "Slider Carousels" at bounding box center [94, 242] width 107 height 19
click at [495, 140] on button "Default Design Settings" at bounding box center [546, 138] width 230 height 34
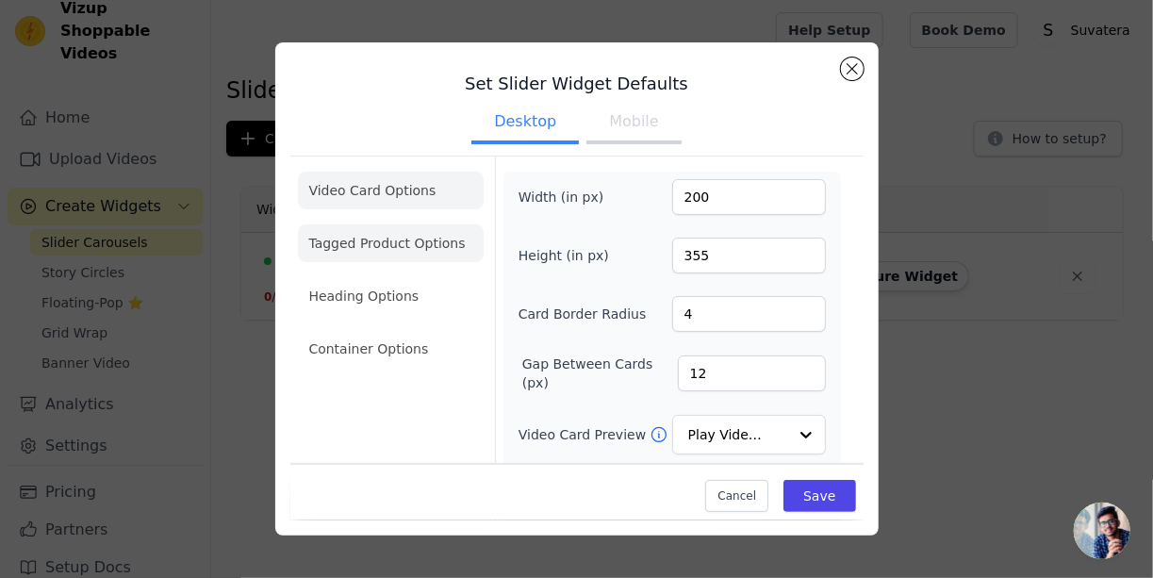
click at [442, 241] on li "Tagged Product Options" at bounding box center [391, 243] width 186 height 38
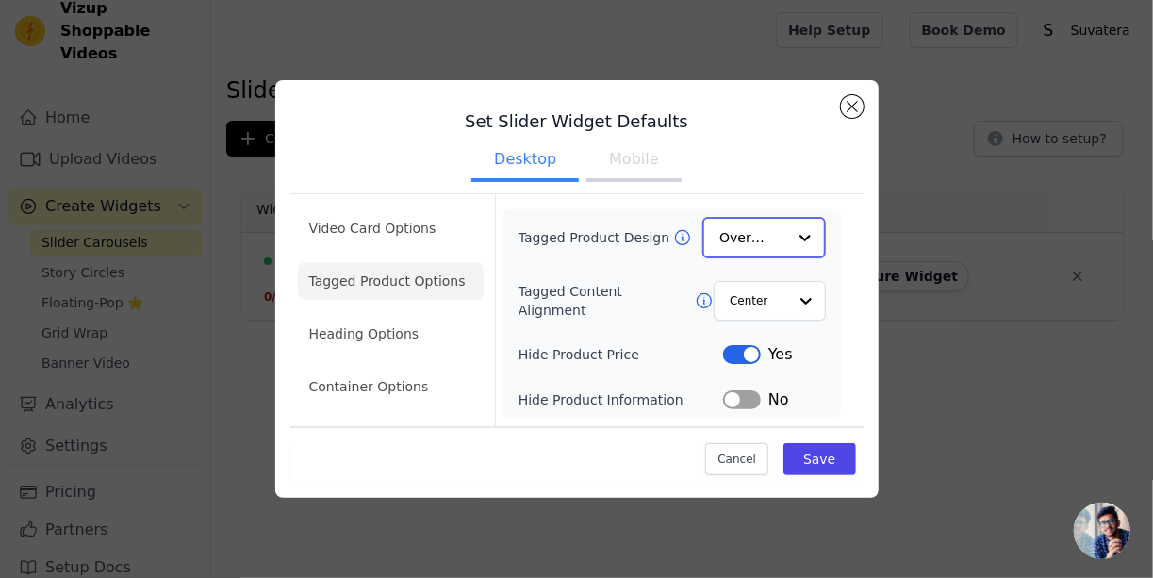
click at [762, 232] on input "Tagged Product Design" at bounding box center [752, 238] width 66 height 38
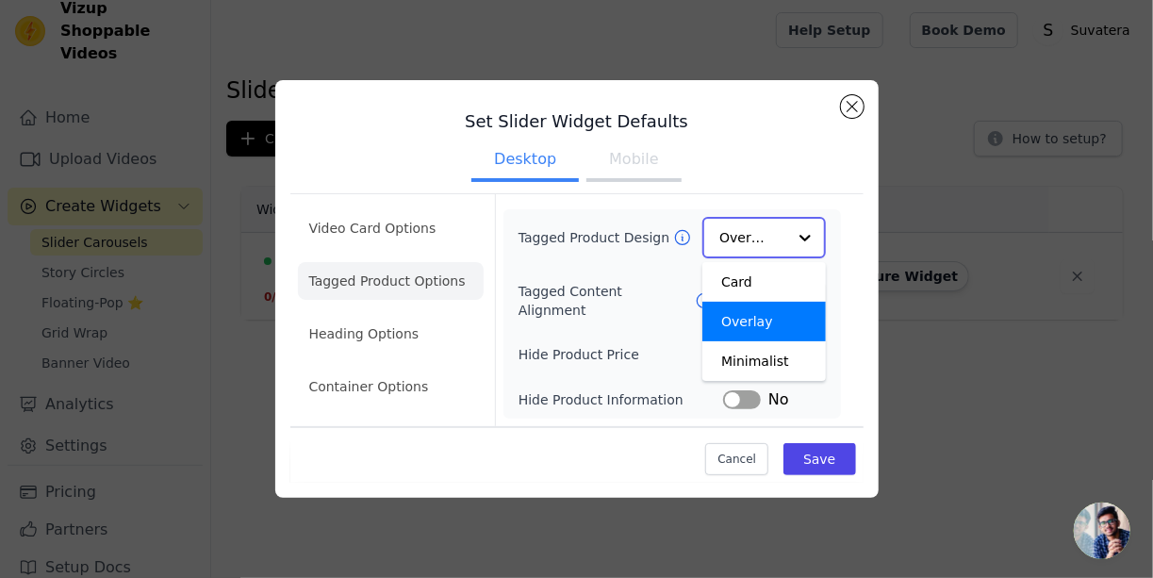
click at [762, 232] on input "Tagged Product Design" at bounding box center [752, 238] width 66 height 38
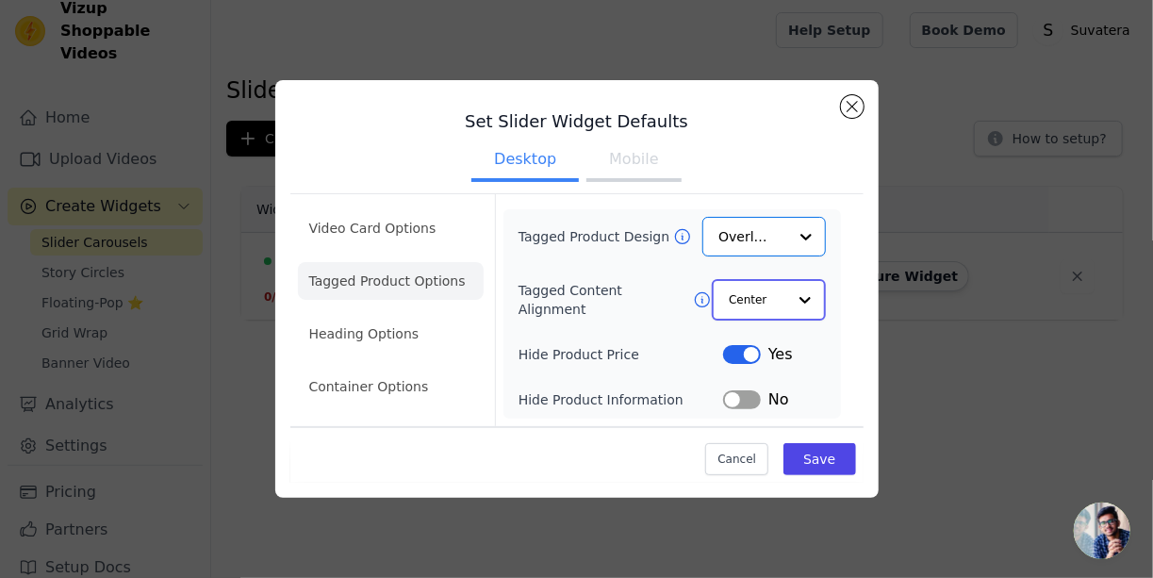
click at [782, 307] on input "Tagged Content Alignment" at bounding box center [757, 300] width 57 height 38
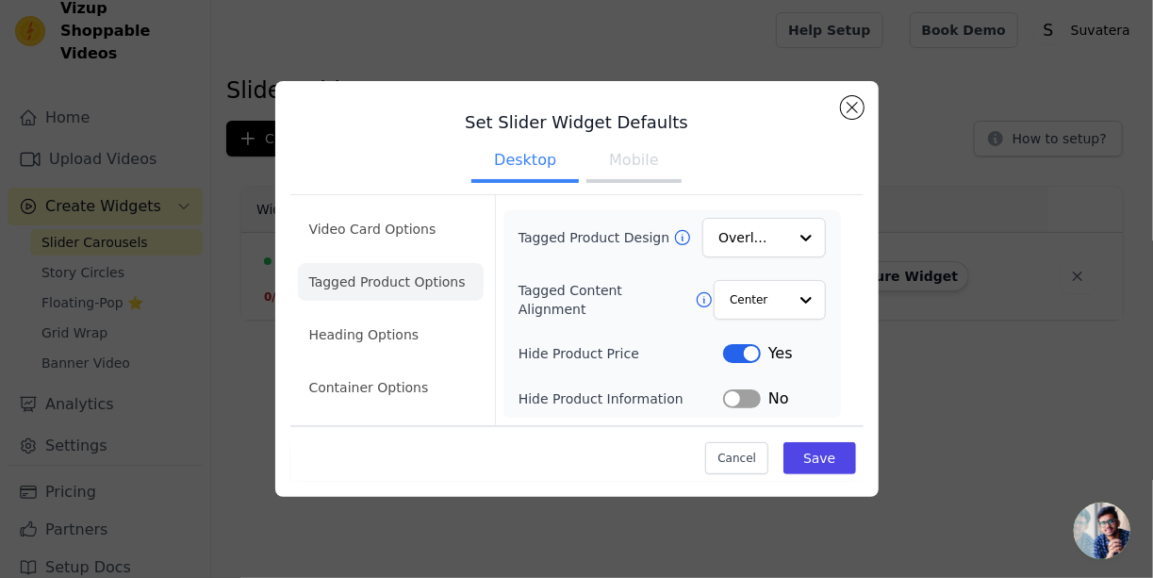
click at [437, 436] on div "Cancel Save" at bounding box center [576, 453] width 573 height 57
click at [433, 333] on li "Heading Options" at bounding box center [391, 335] width 186 height 38
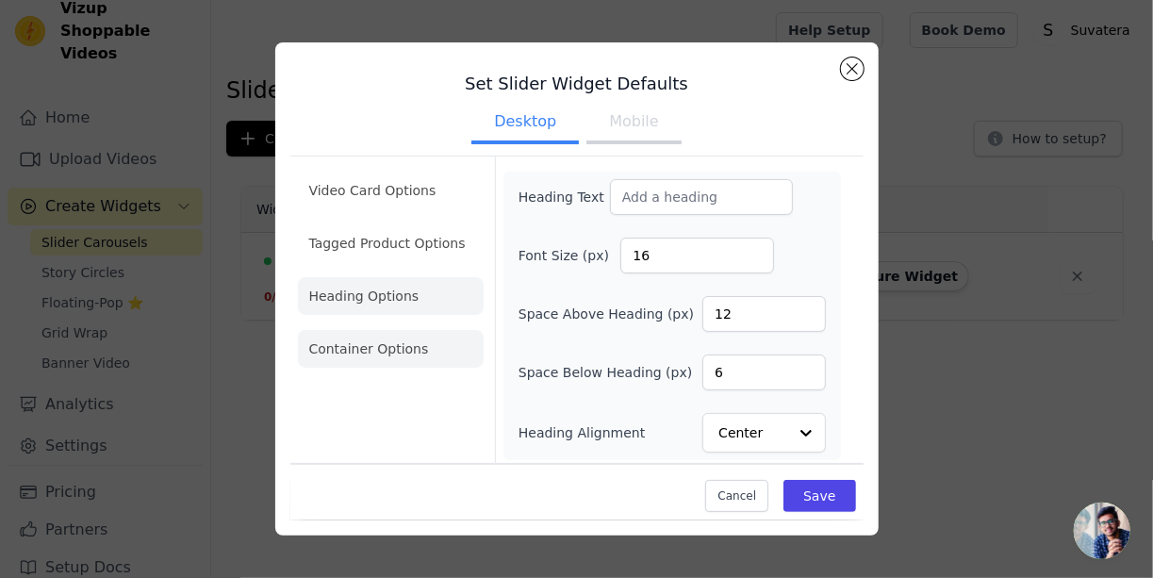
click at [412, 351] on li "Container Options" at bounding box center [391, 349] width 186 height 38
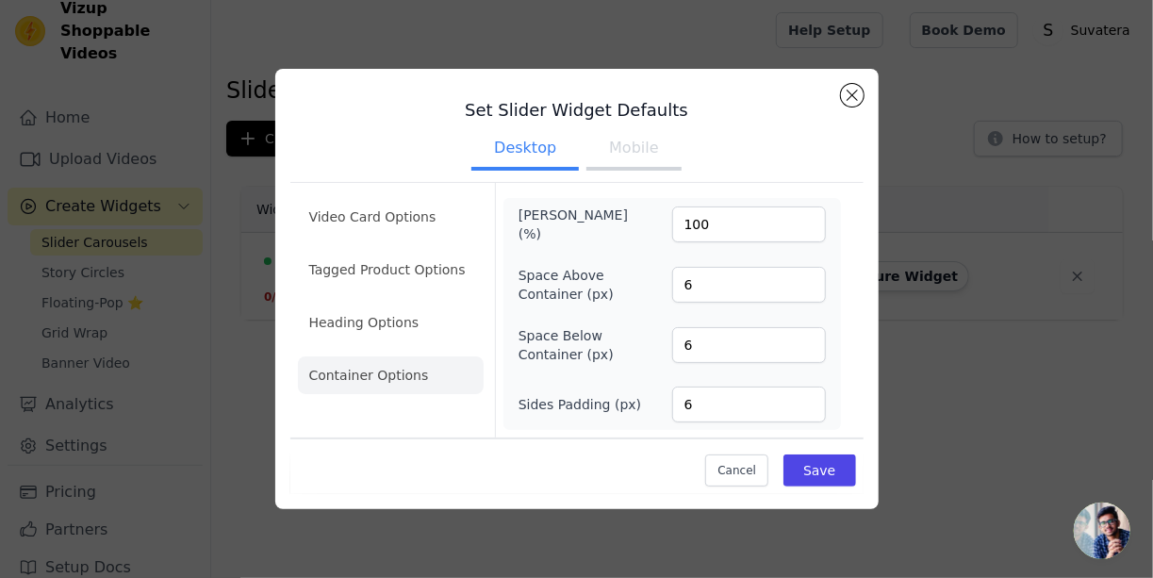
click at [621, 151] on button "Mobile" at bounding box center [633, 149] width 94 height 41
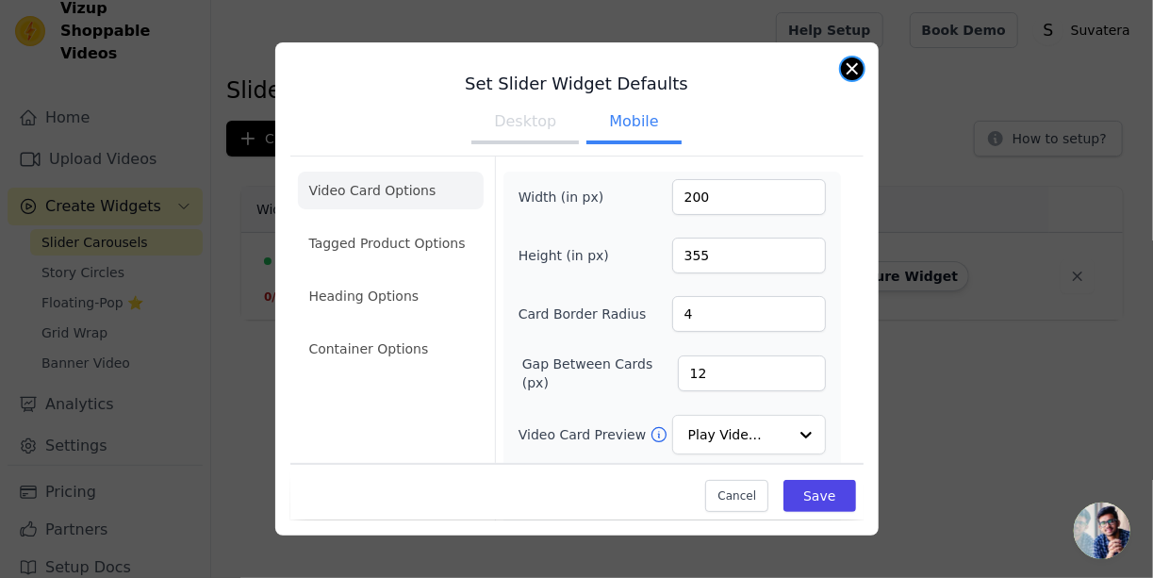
click at [852, 68] on button "Close modal" at bounding box center [852, 68] width 23 height 23
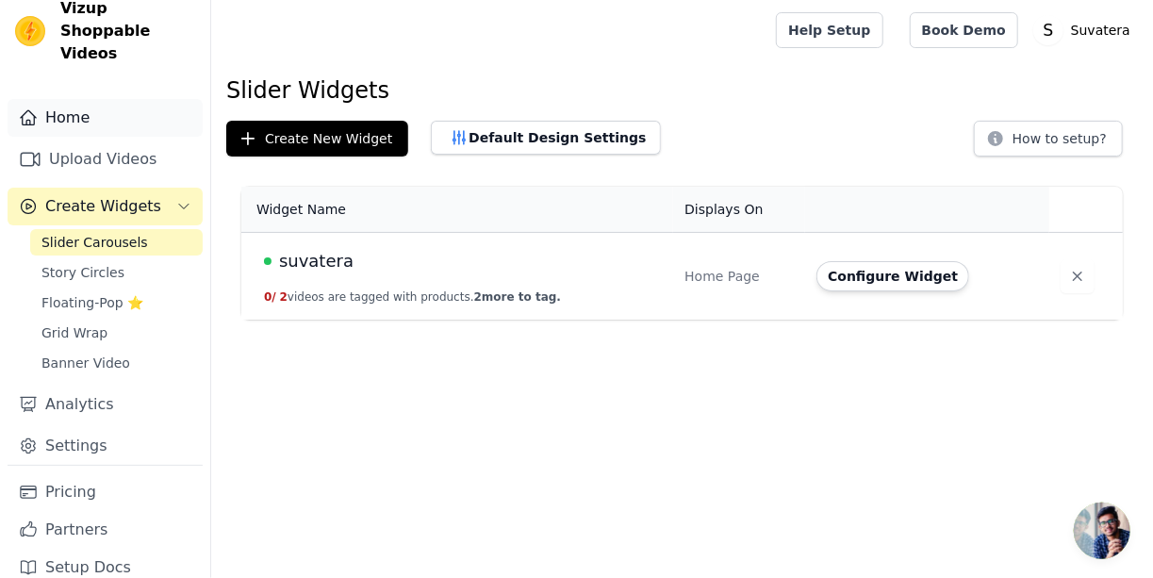
click at [123, 99] on link "Home" at bounding box center [105, 118] width 195 height 38
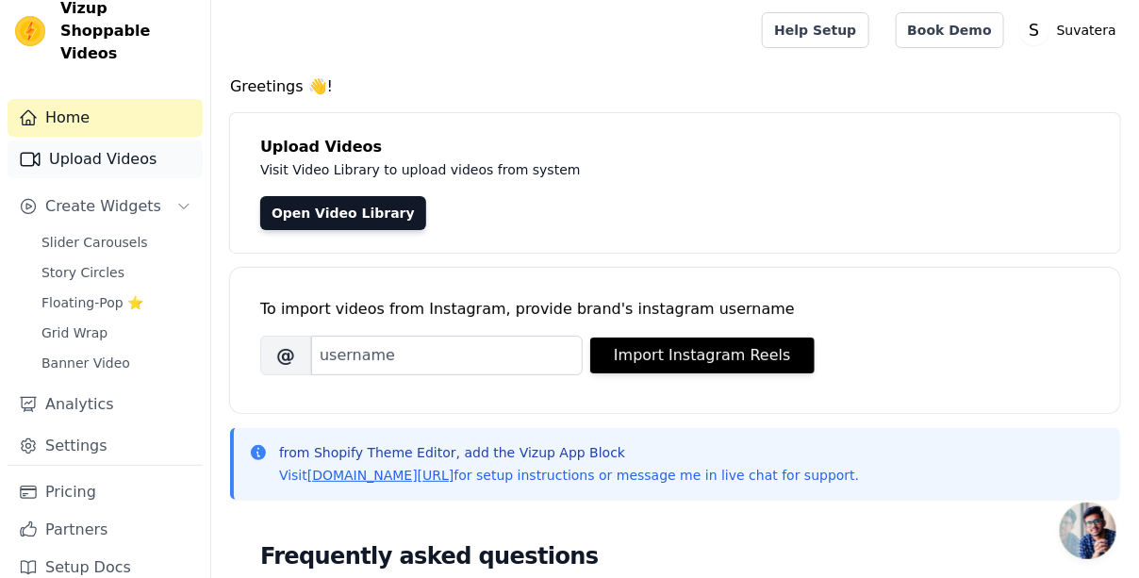
scroll to position [94, 0]
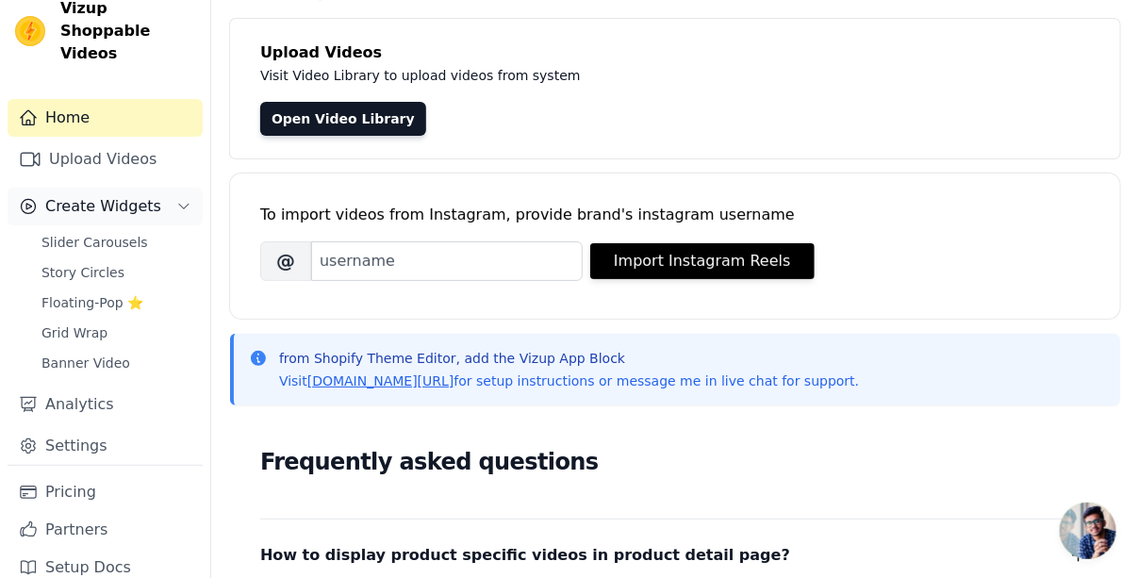
click at [138, 195] on span "Create Widgets" at bounding box center [103, 206] width 116 height 23
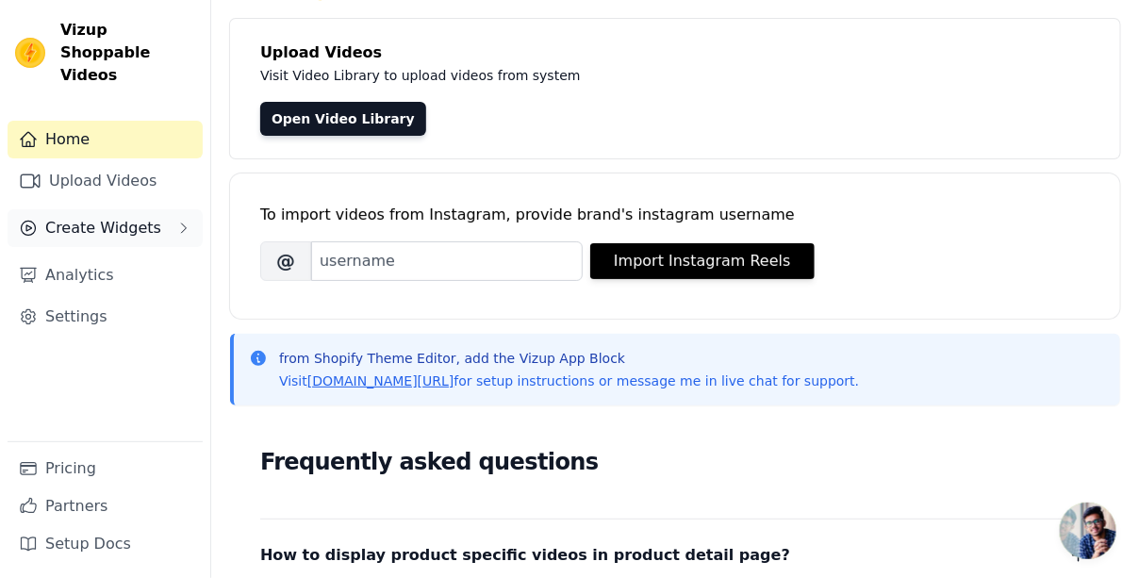
scroll to position [0, 0]
click at [156, 209] on button "Create Widgets" at bounding box center [105, 228] width 195 height 38
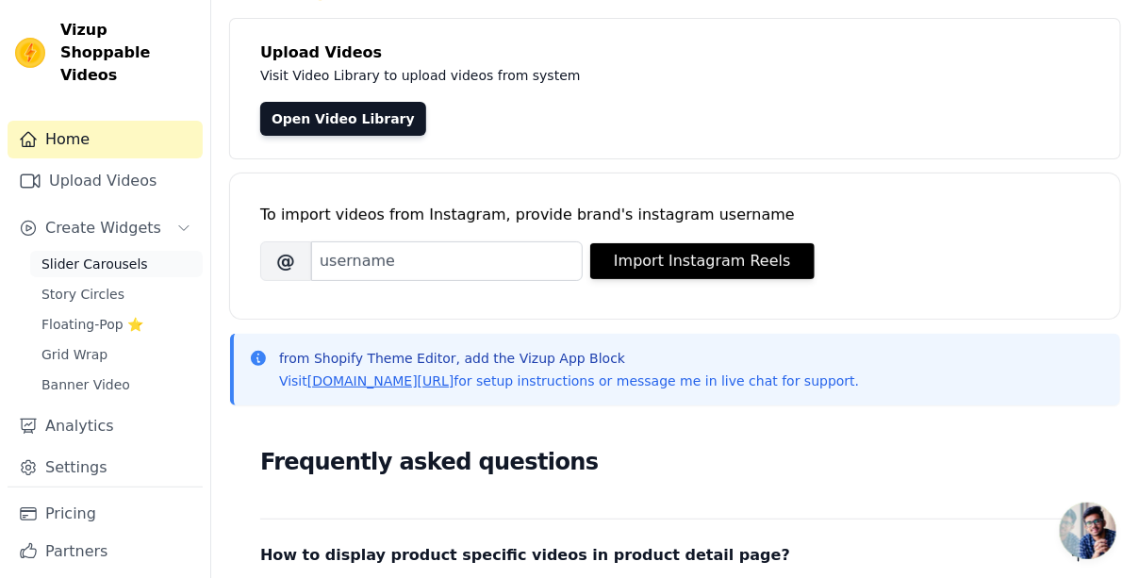
click at [135, 251] on link "Slider Carousels" at bounding box center [116, 264] width 172 height 26
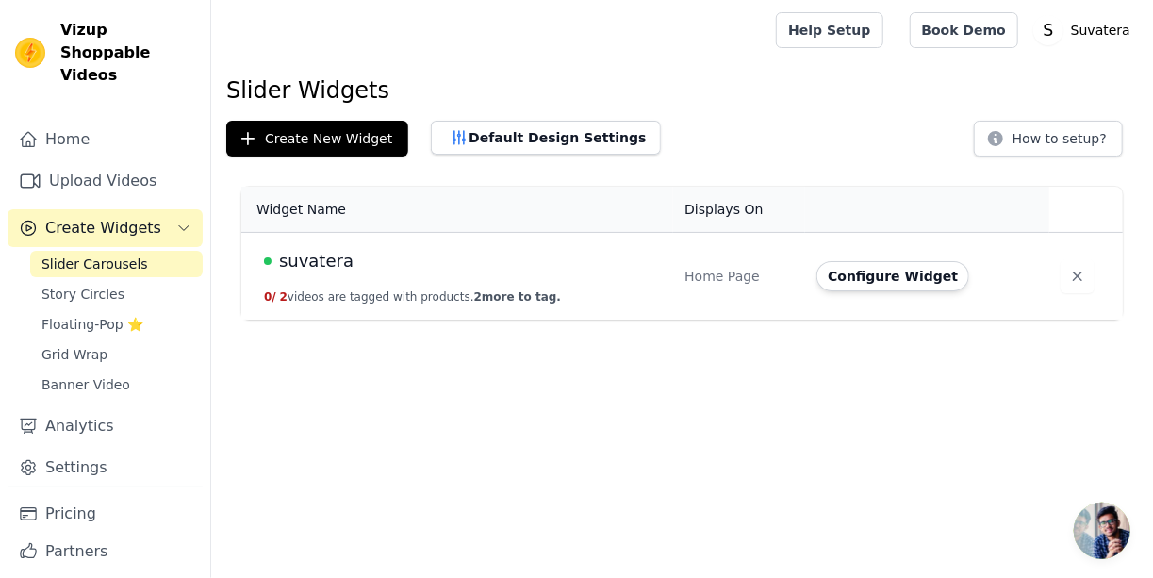
click at [334, 298] on button "0 / 2 videos are tagged with products. 2 more to tag." at bounding box center [412, 296] width 297 height 15
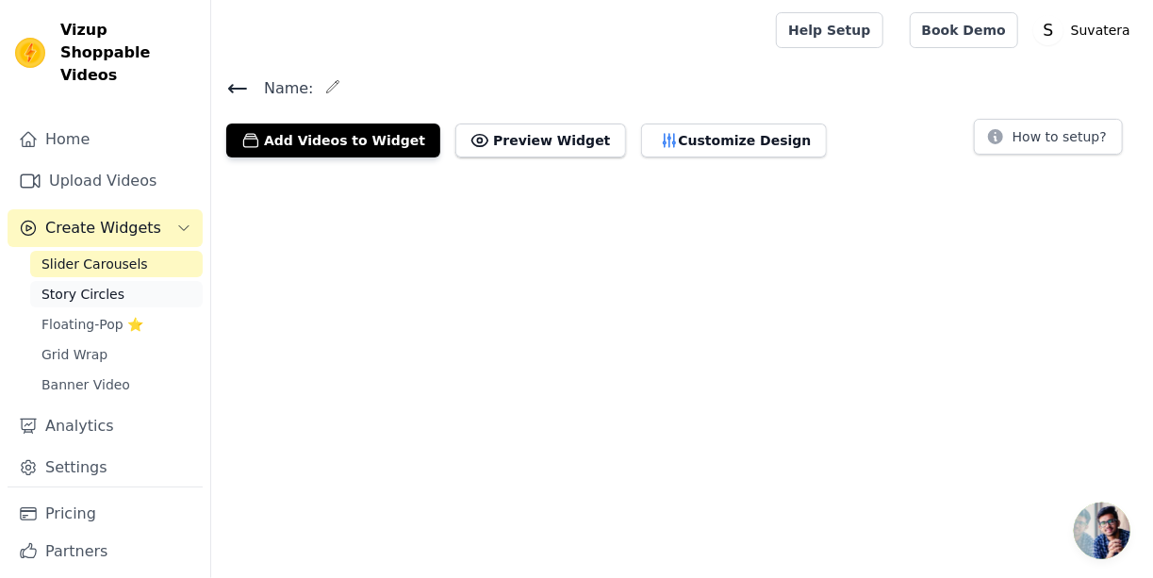
click at [107, 285] on span "Story Circles" at bounding box center [82, 294] width 83 height 19
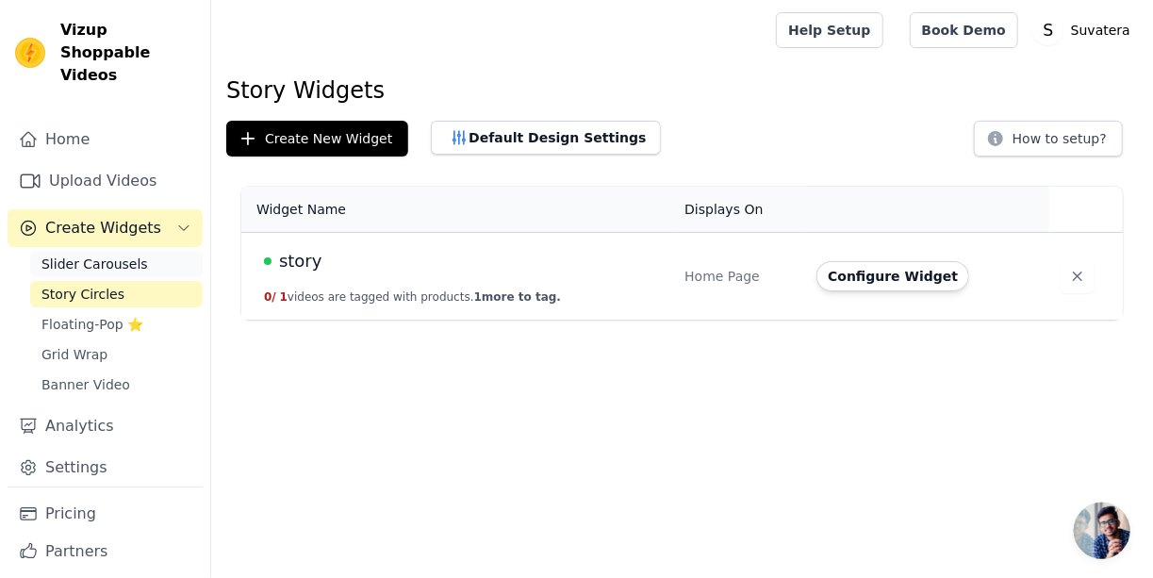
click at [109, 254] on span "Slider Carousels" at bounding box center [94, 263] width 107 height 19
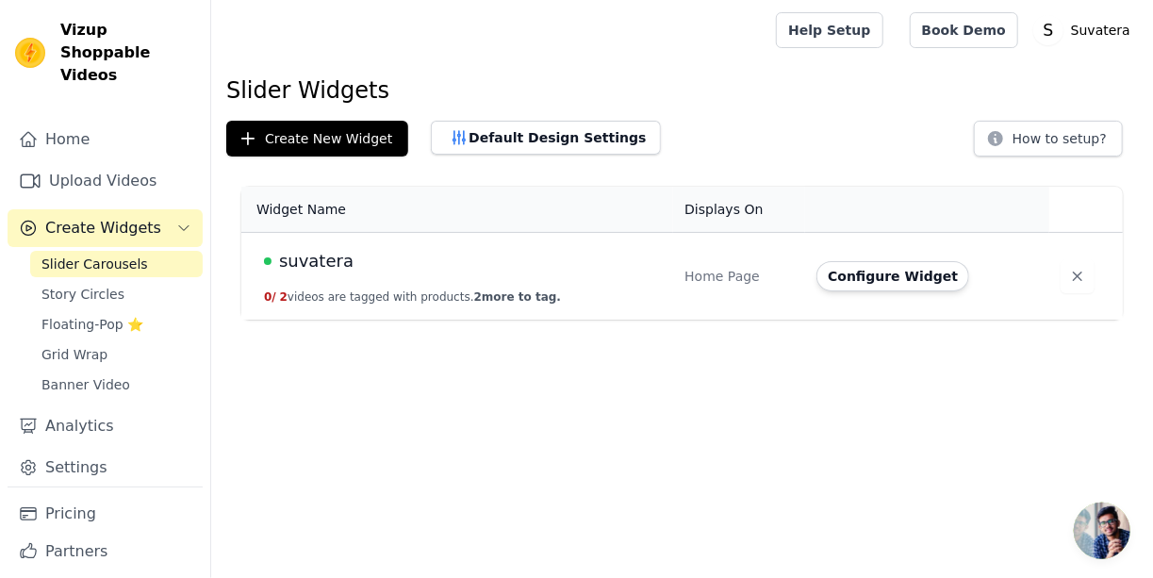
click at [124, 217] on span "Create Widgets" at bounding box center [103, 228] width 116 height 23
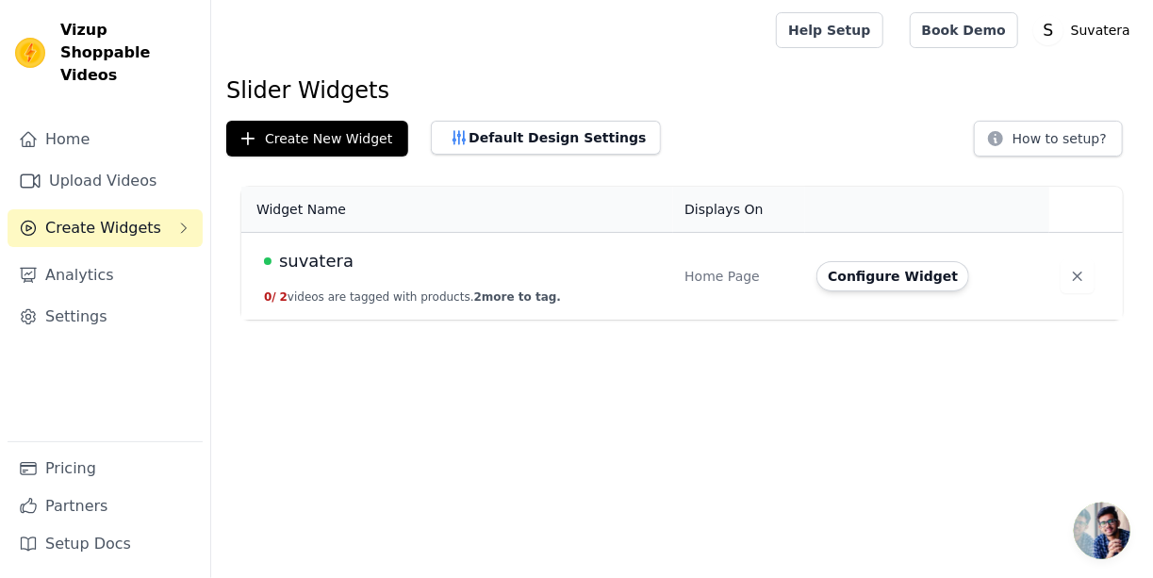
click at [126, 217] on span "Create Widgets" at bounding box center [103, 228] width 116 height 23
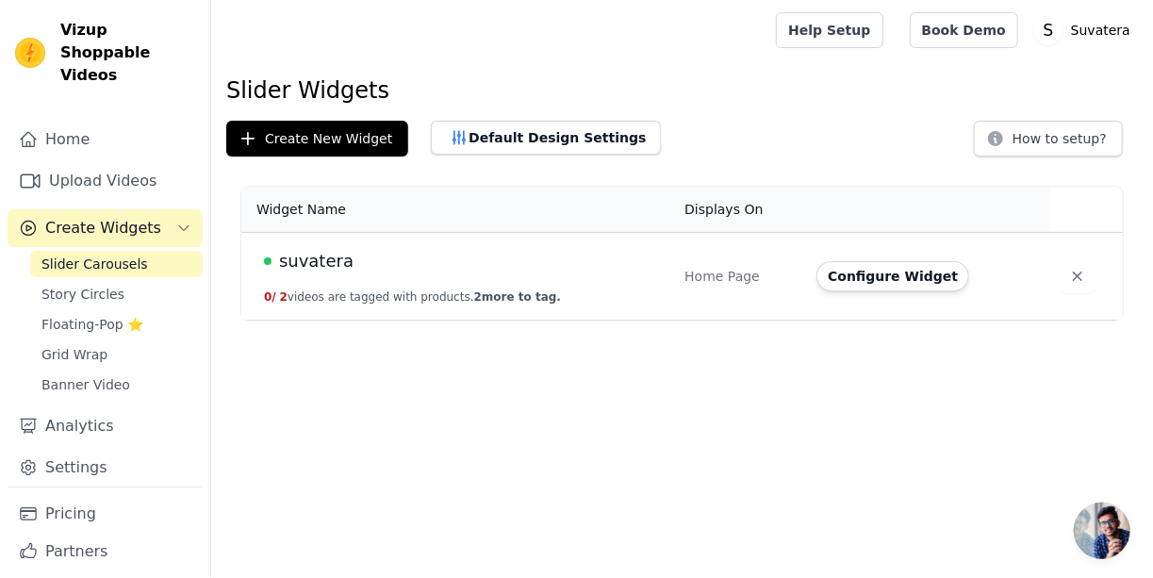
click at [126, 217] on span "Create Widgets" at bounding box center [103, 228] width 116 height 23
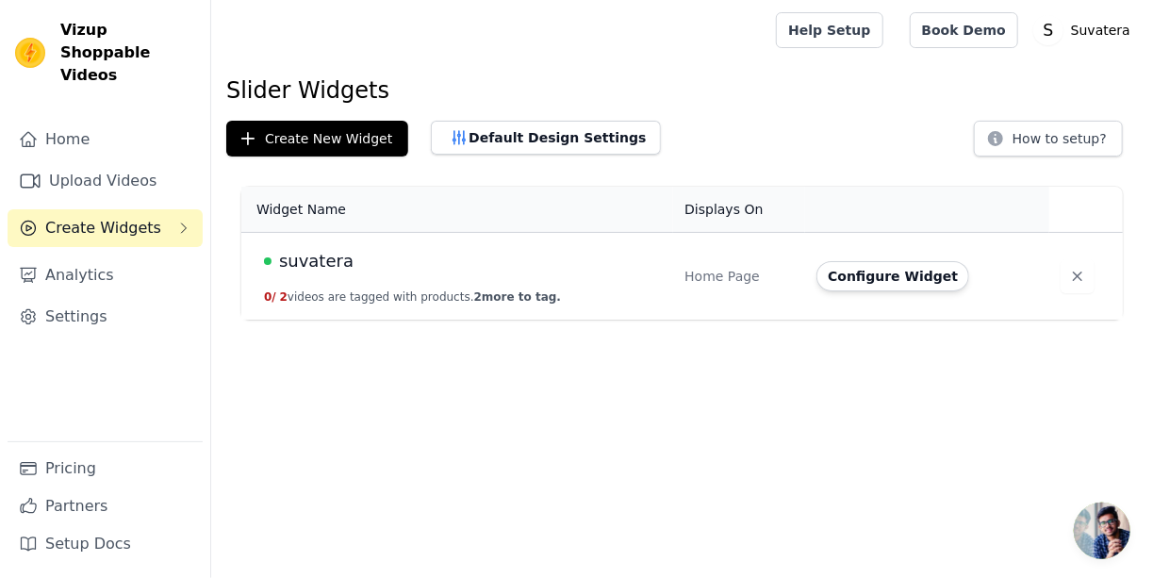
click at [336, 270] on span "suvatera" at bounding box center [316, 261] width 74 height 26
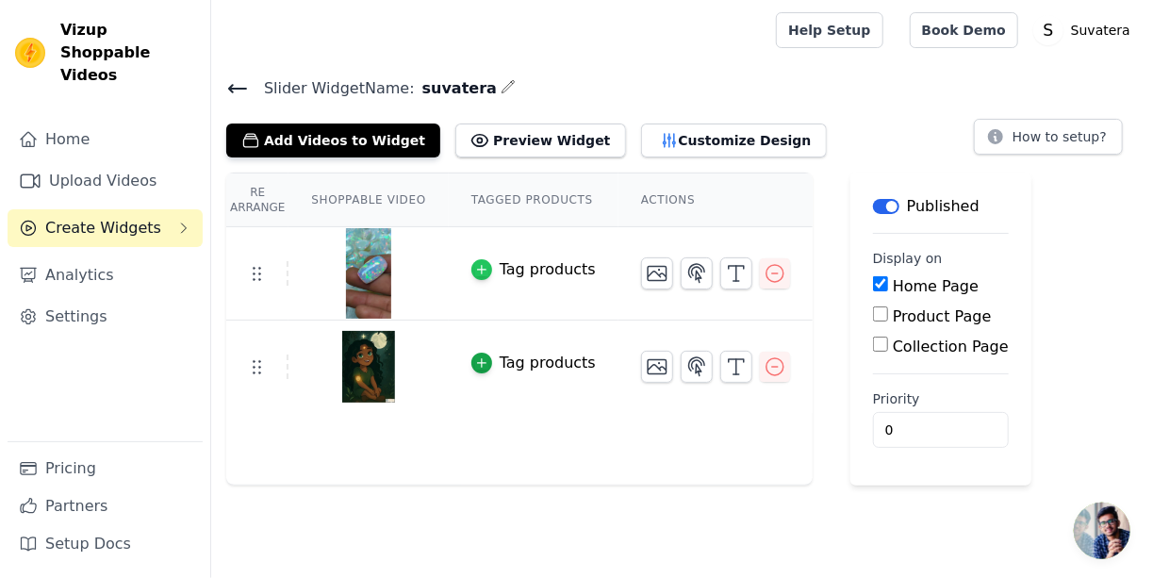
click at [475, 270] on icon "button" at bounding box center [481, 269] width 13 height 13
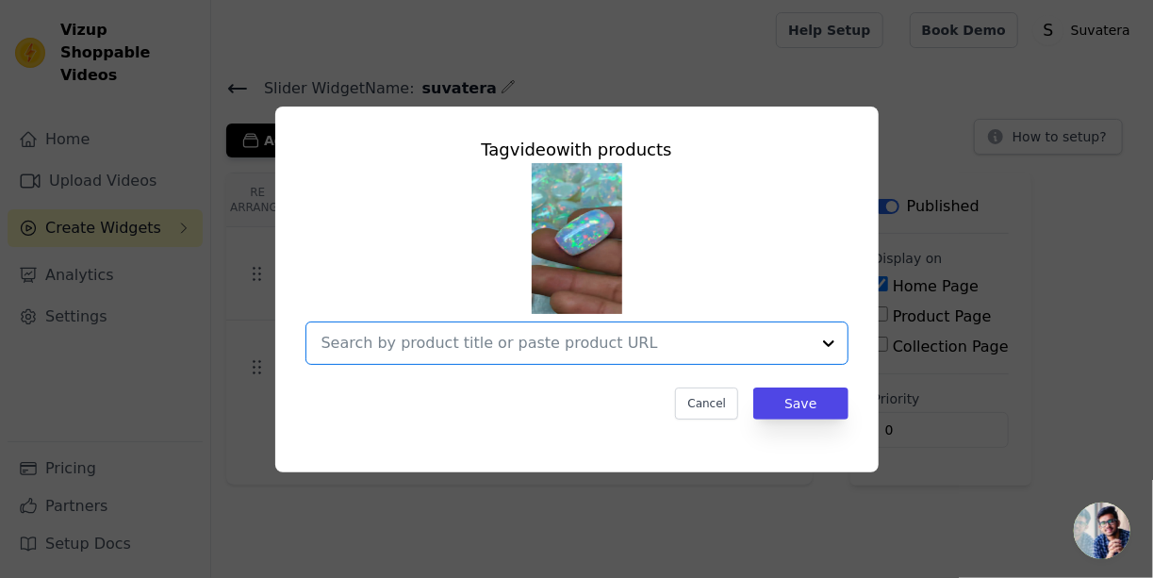
click at [713, 345] on input "text" at bounding box center [565, 343] width 488 height 23
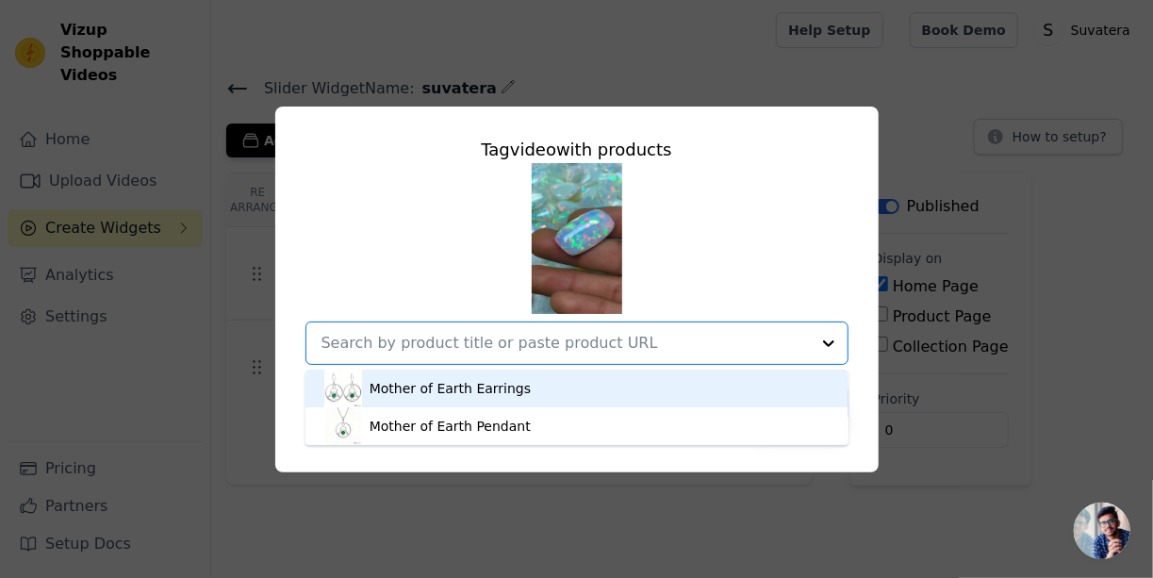
click at [655, 389] on div "Mother of Earth Earrings" at bounding box center [576, 388] width 505 height 38
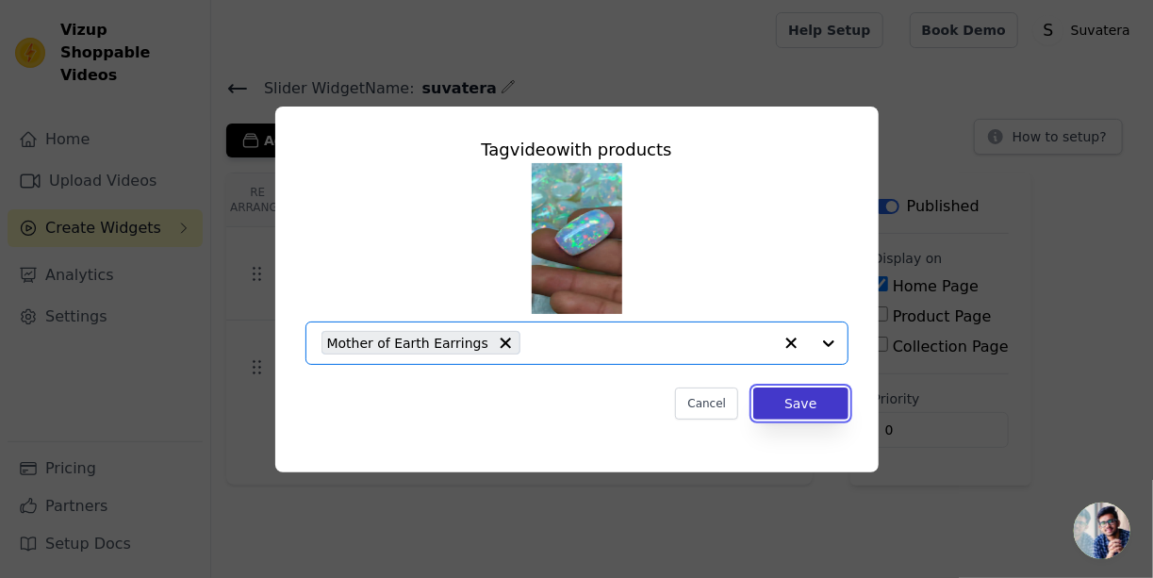
click at [833, 404] on button "Save" at bounding box center [800, 403] width 94 height 32
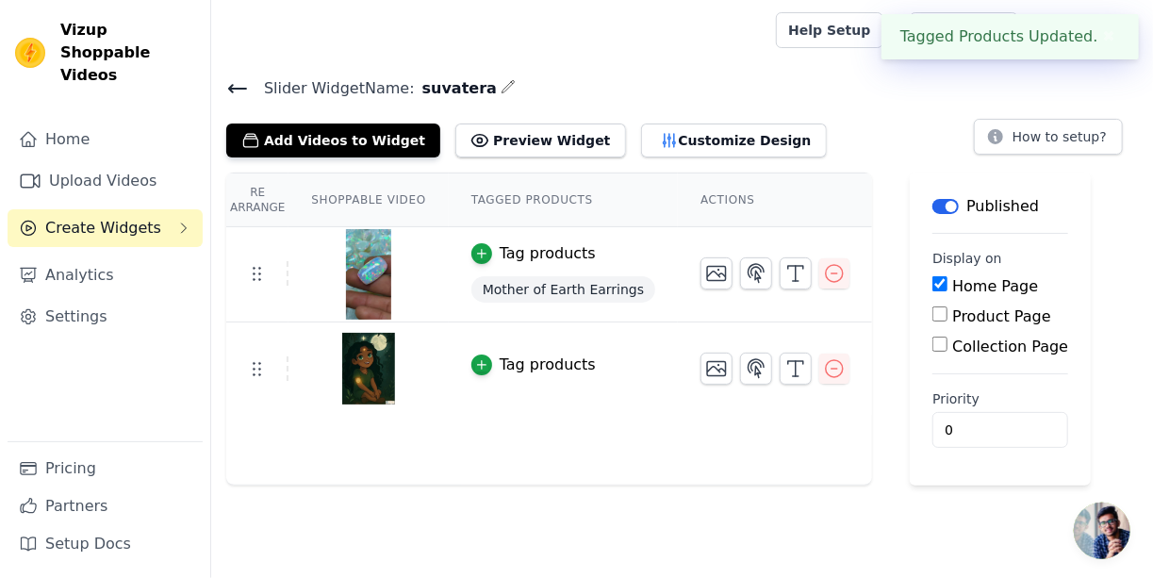
click at [554, 361] on div "Tag products" at bounding box center [548, 364] width 96 height 23
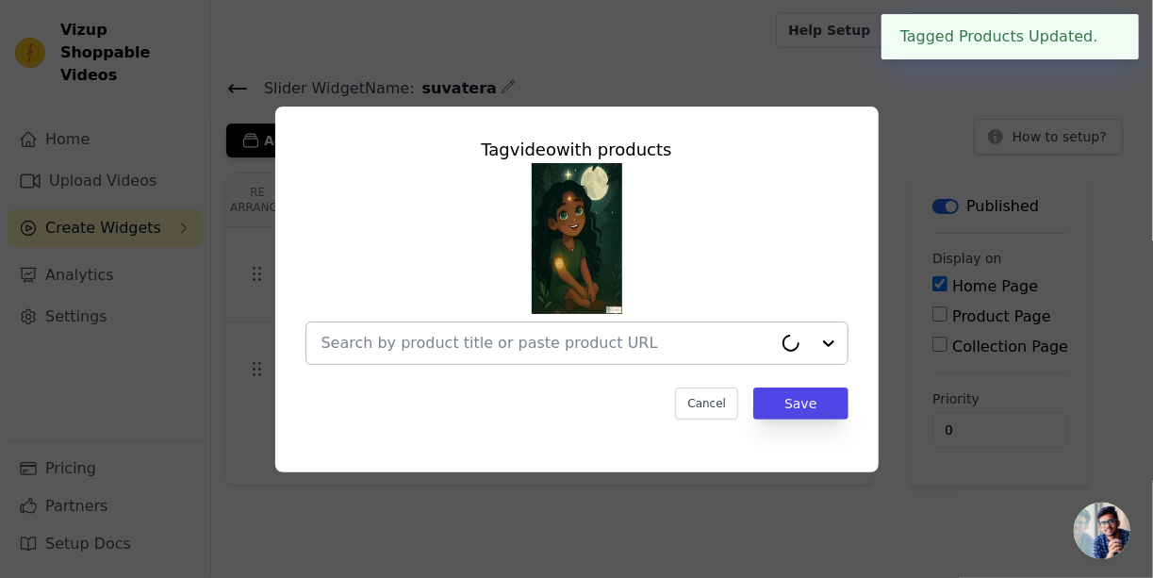
click at [715, 352] on input "text" at bounding box center [546, 343] width 451 height 23
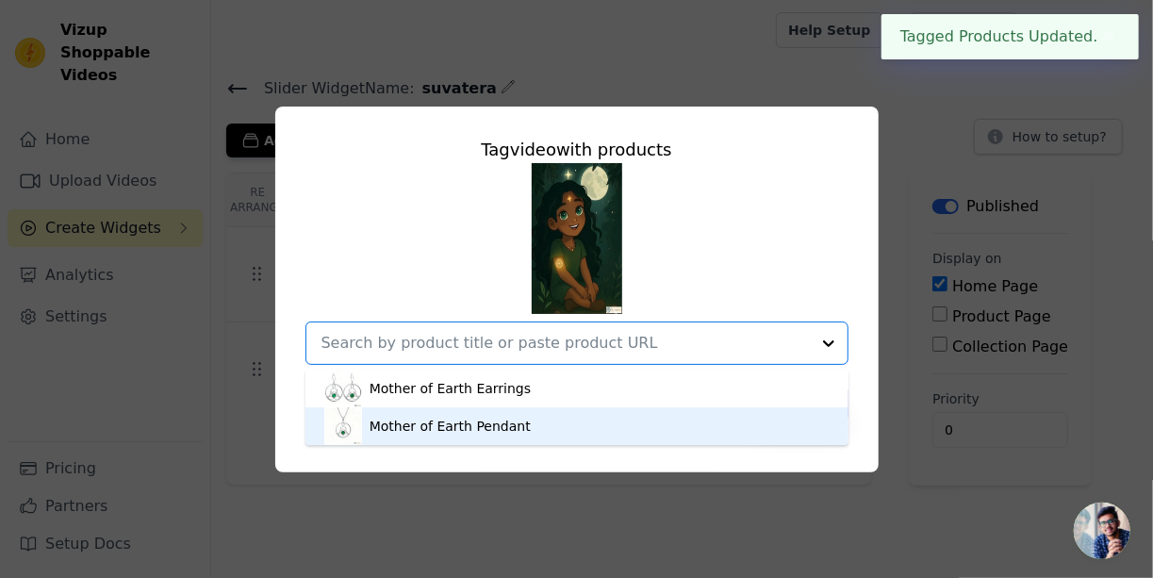
click at [610, 426] on div "Mother of Earth Pendant" at bounding box center [576, 426] width 505 height 38
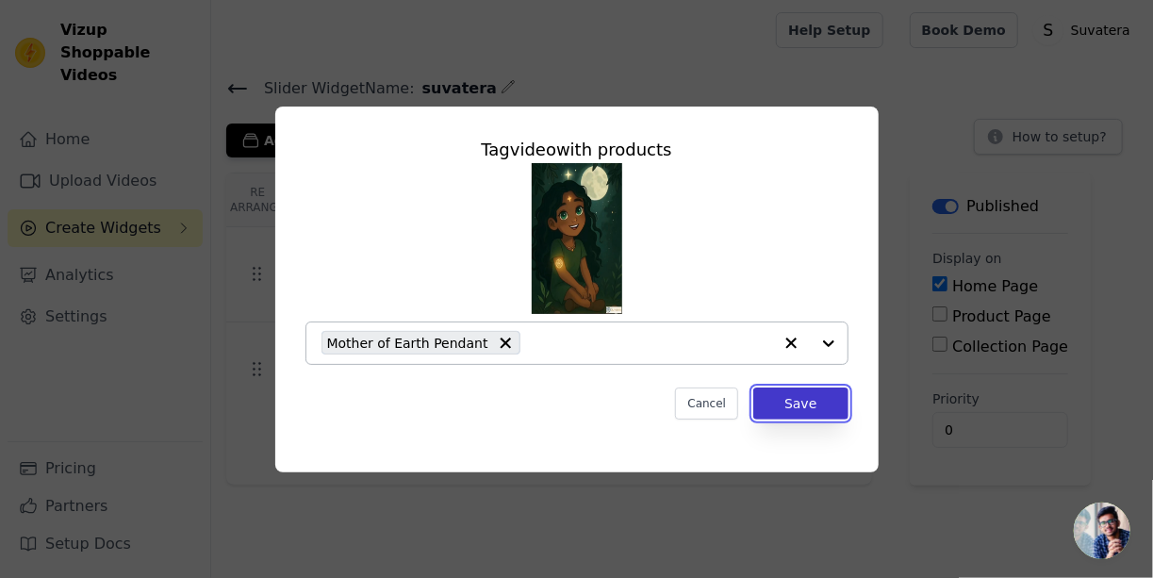
click at [794, 401] on button "Save" at bounding box center [800, 403] width 94 height 32
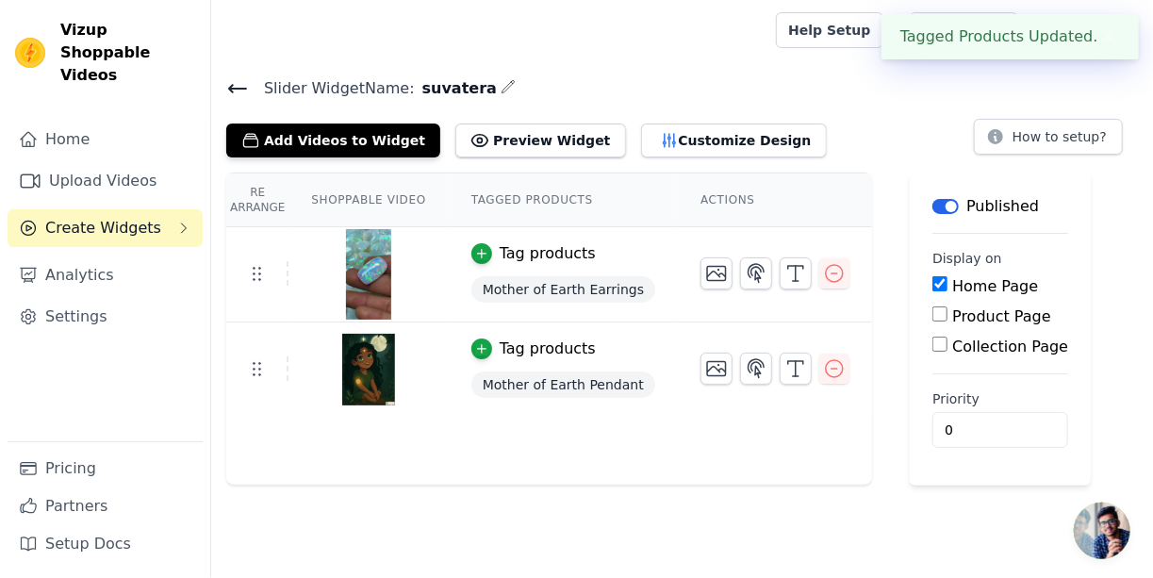
click at [788, 123] on div "Add Videos to Widget Preview Widget Customize Design How to setup?" at bounding box center [681, 136] width 911 height 41
click at [1106, 40] on button "✖" at bounding box center [1109, 36] width 22 height 23
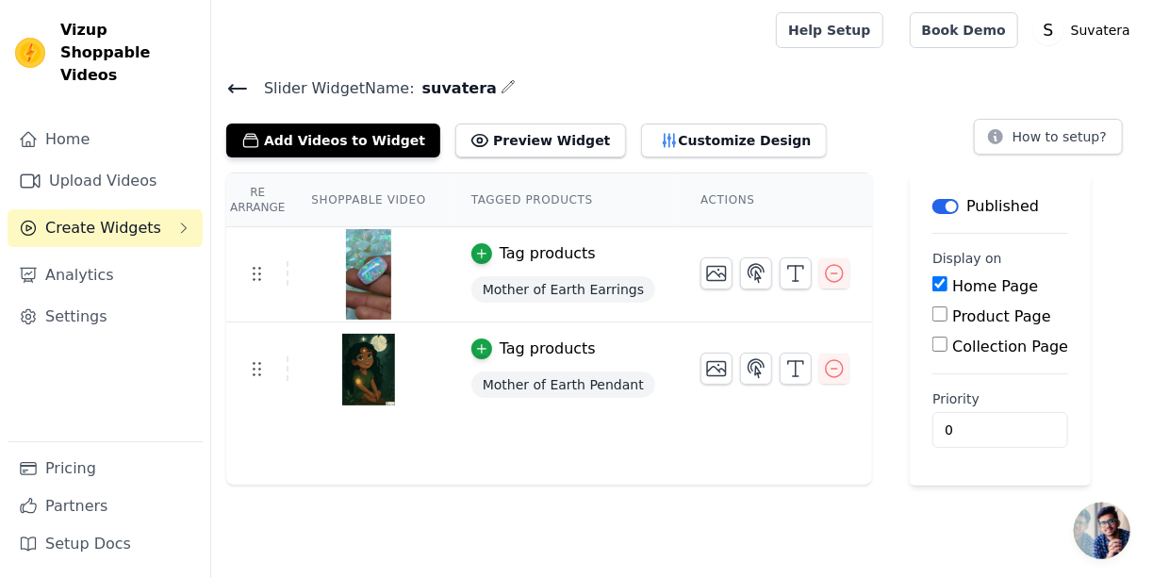
click at [837, 78] on h4 "Slider Widget Name: suvatera" at bounding box center [681, 87] width 911 height 25
